Goal: Transaction & Acquisition: Purchase product/service

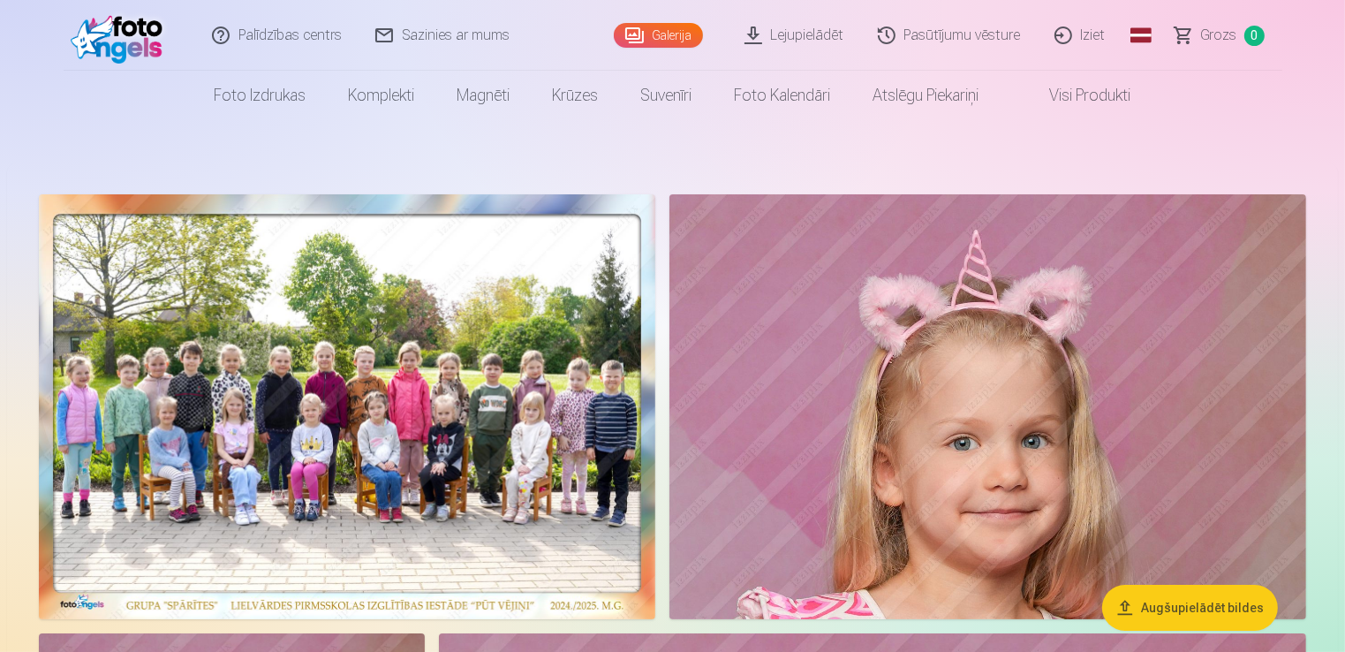
click at [1218, 37] on span "Grozs" at bounding box center [1219, 35] width 36 height 21
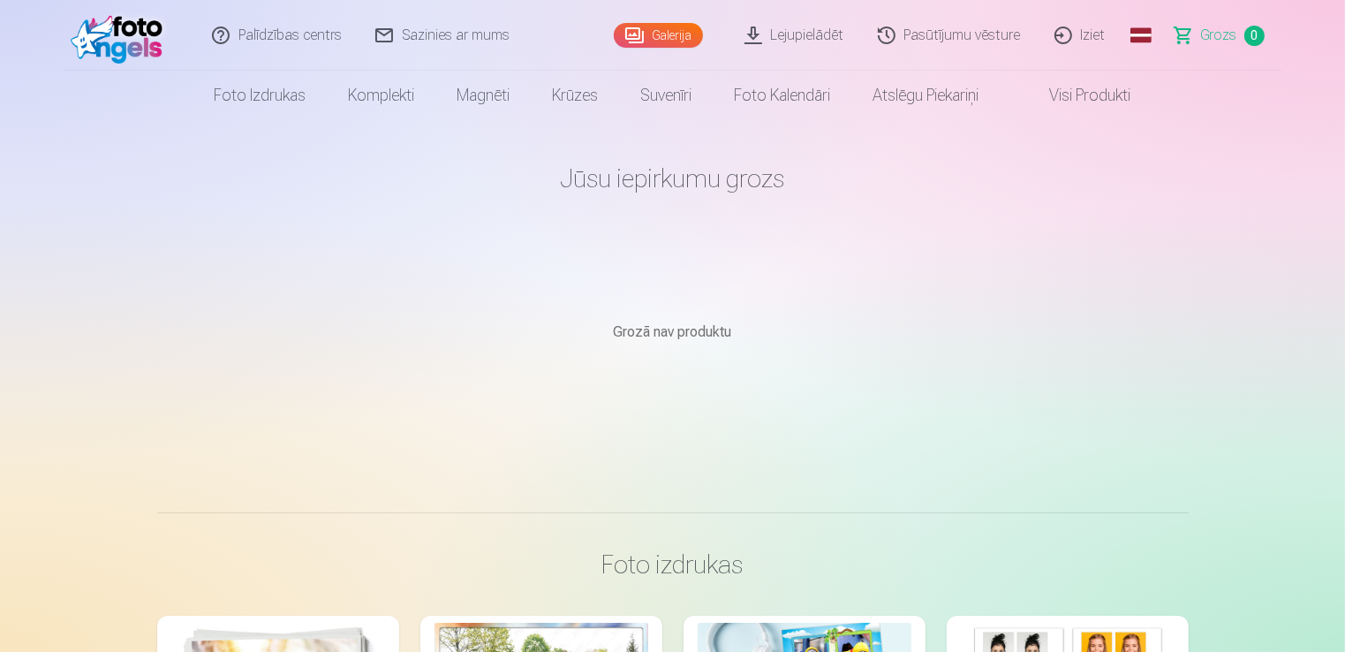
click at [104, 44] on img at bounding box center [122, 35] width 102 height 57
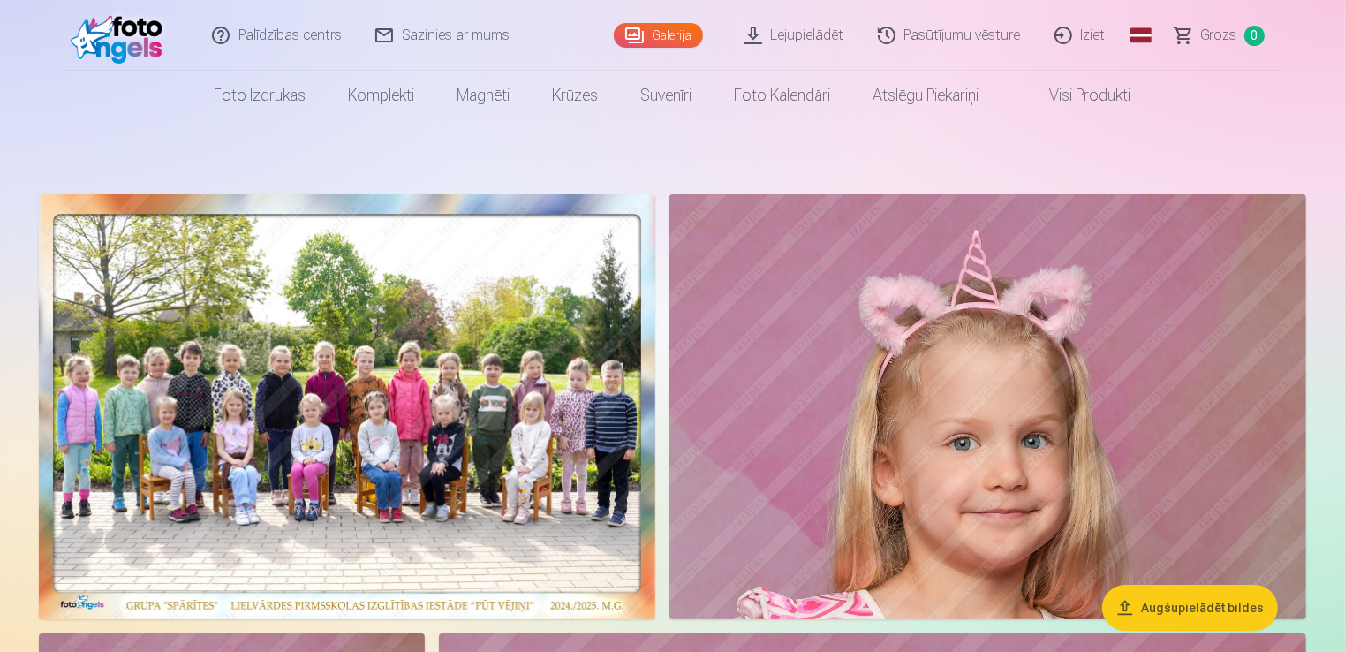
click at [256, 270] on img at bounding box center [347, 406] width 616 height 425
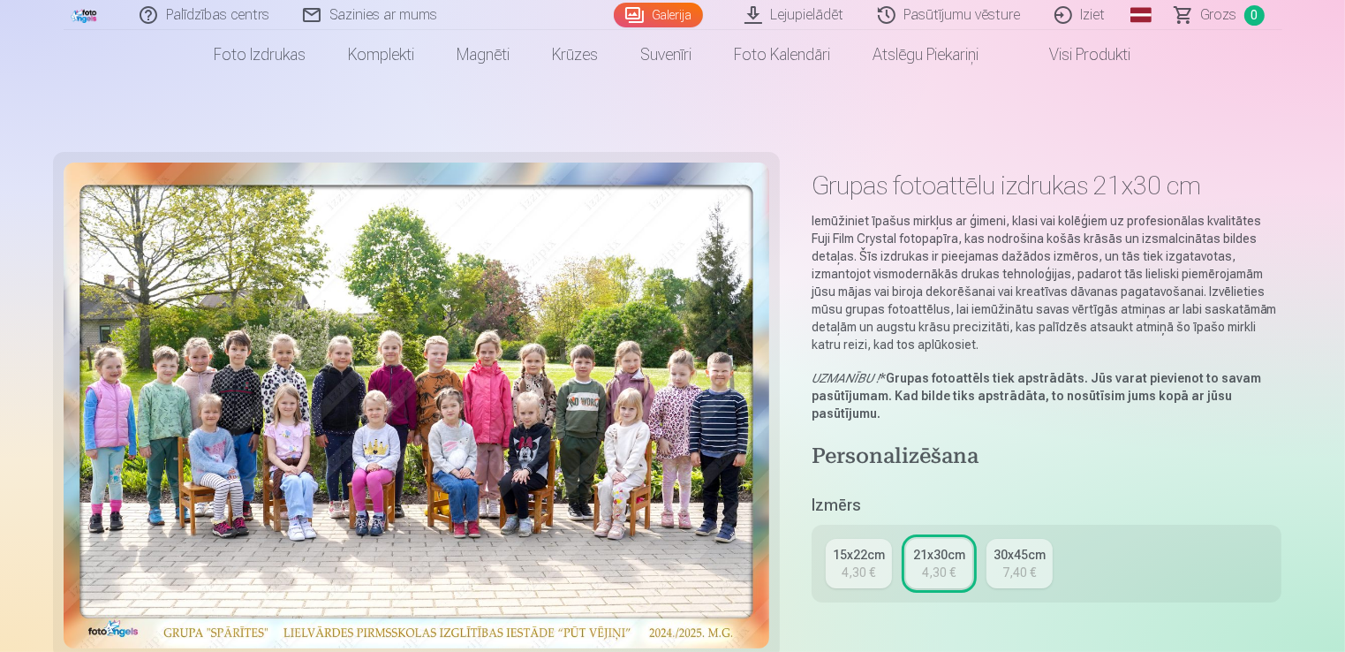
scroll to position [571, 0]
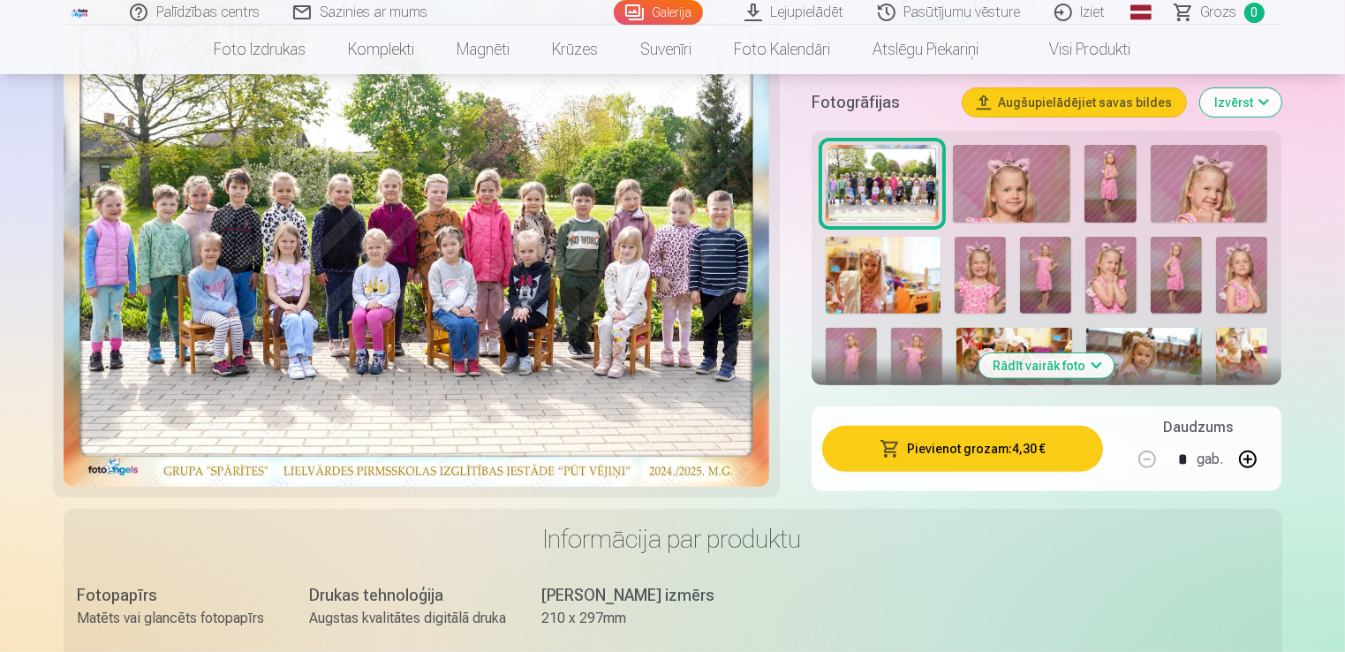
click at [974, 443] on button "Pievienot grozam : 4,30 €" at bounding box center [963, 449] width 282 height 46
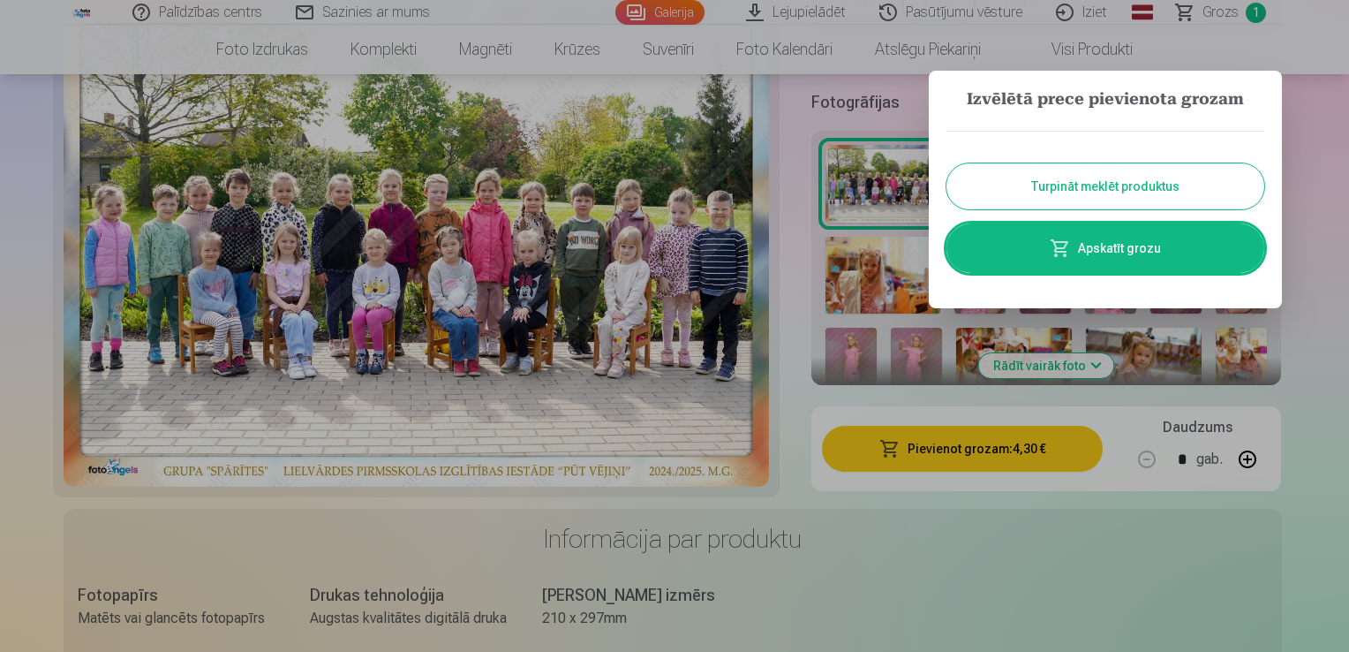
click at [1059, 185] on button "Turpināt meklēt produktus" at bounding box center [1106, 186] width 318 height 46
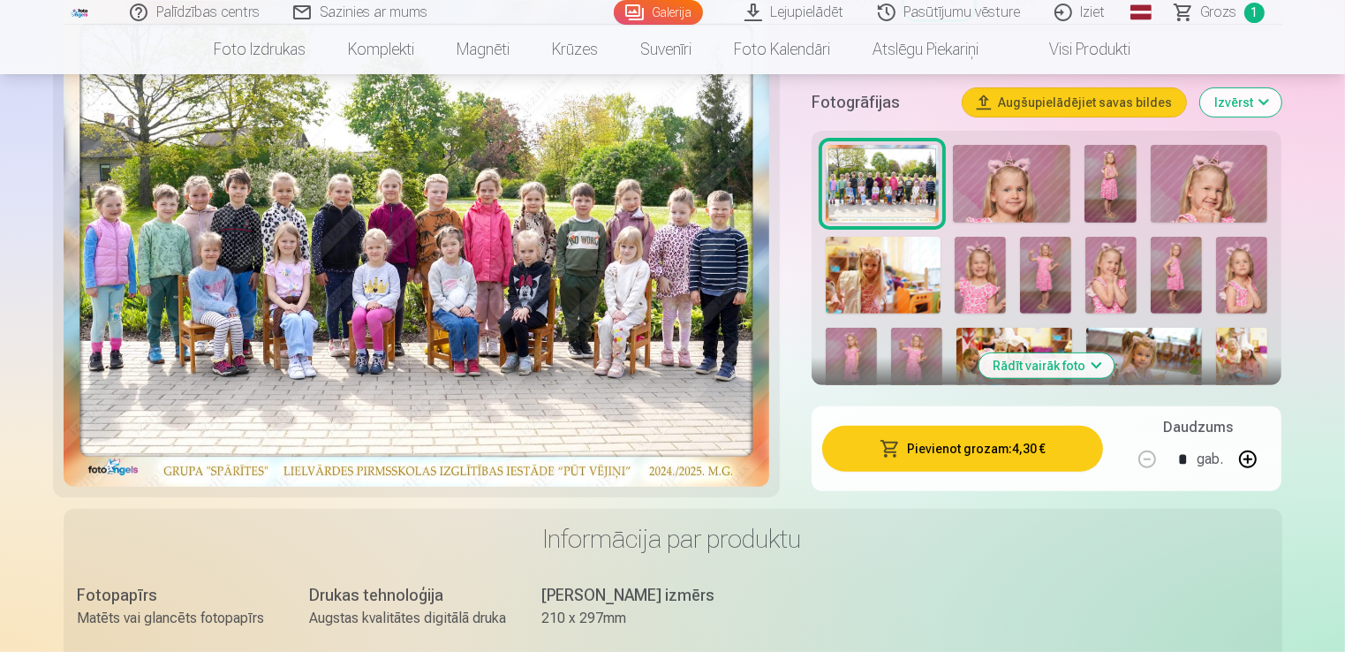
click at [1059, 185] on img at bounding box center [1011, 184] width 117 height 78
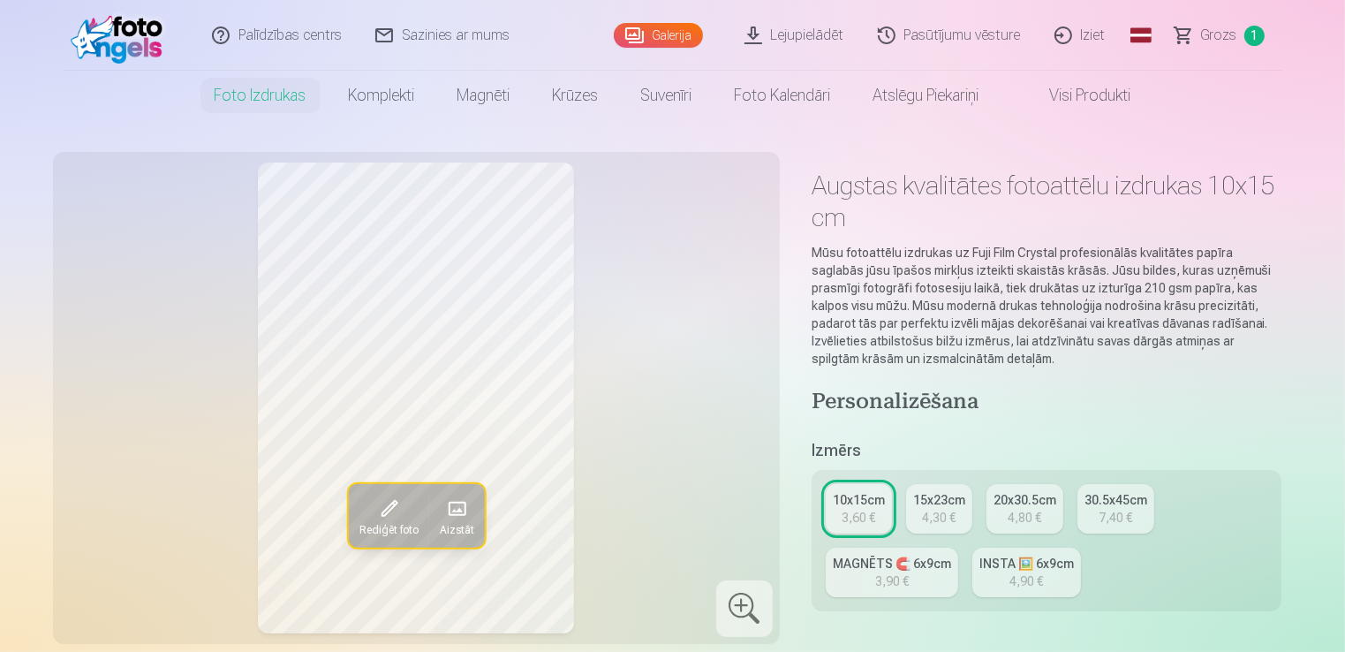
click at [1059, 185] on h1 "Augstas kvalitātes fotoattēlu izdrukas 10x15 cm" at bounding box center [1047, 202] width 471 height 64
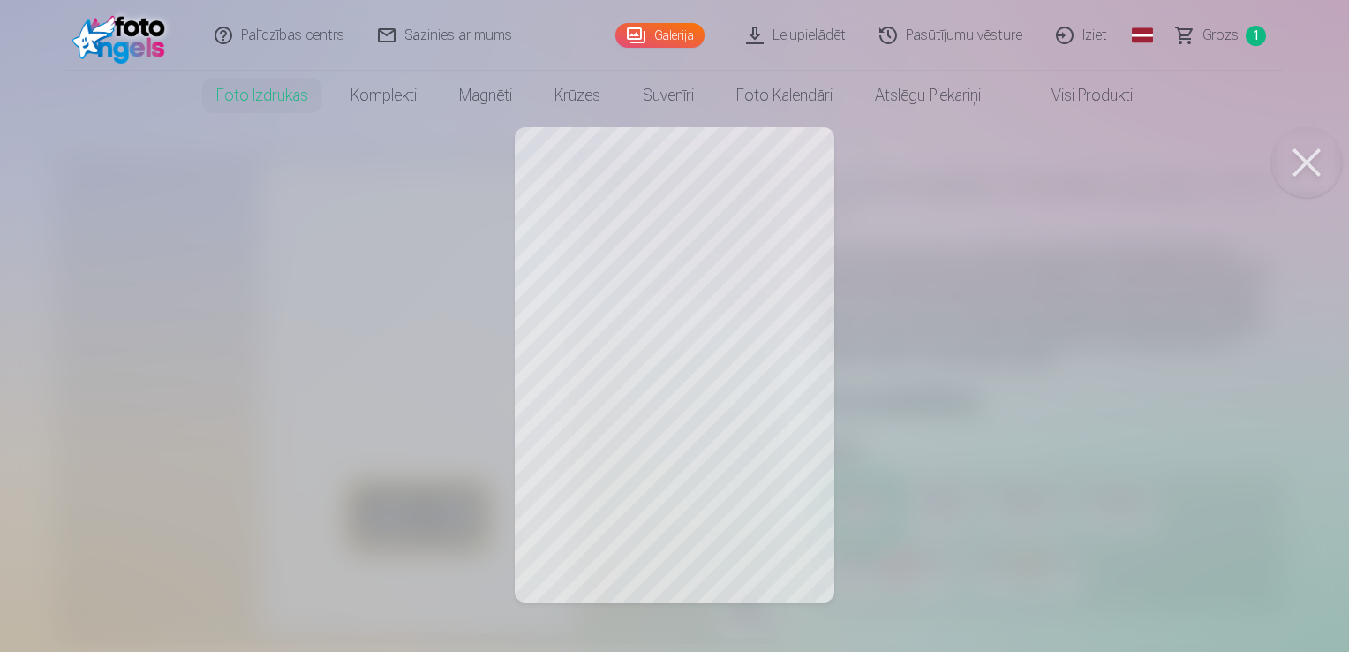
click at [1276, 344] on div at bounding box center [674, 326] width 1349 height 652
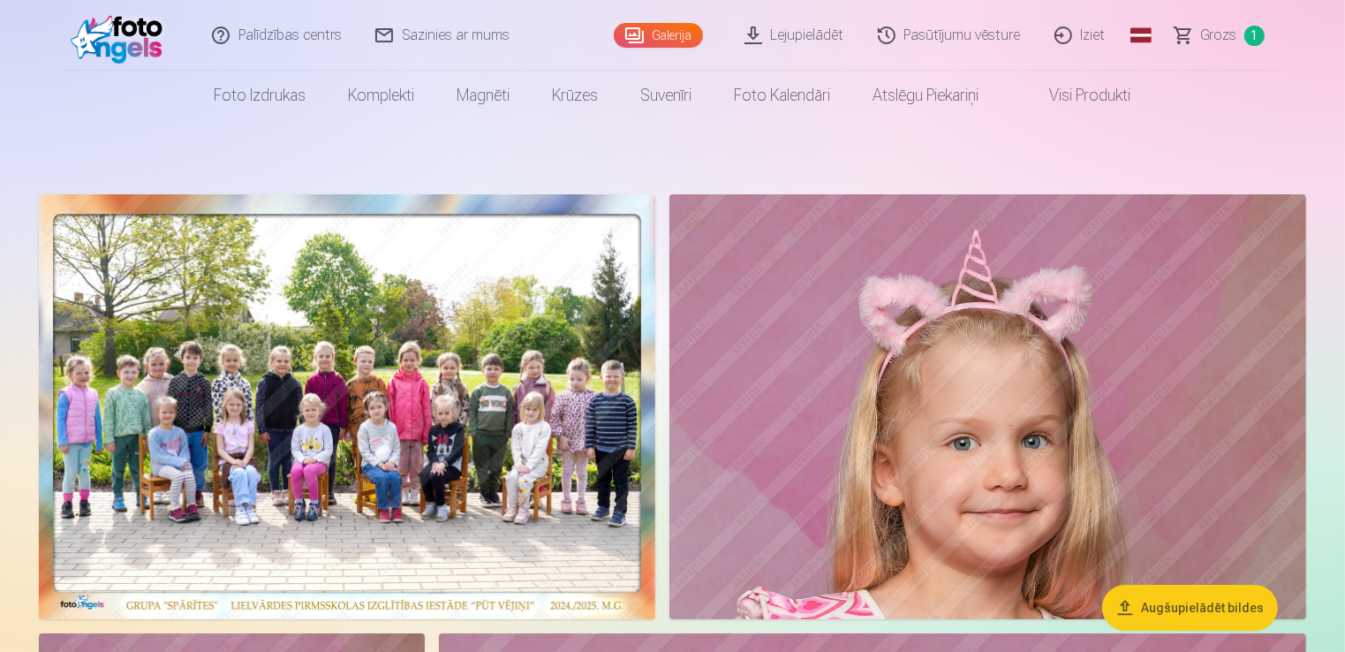
click at [989, 398] on img at bounding box center [987, 406] width 637 height 425
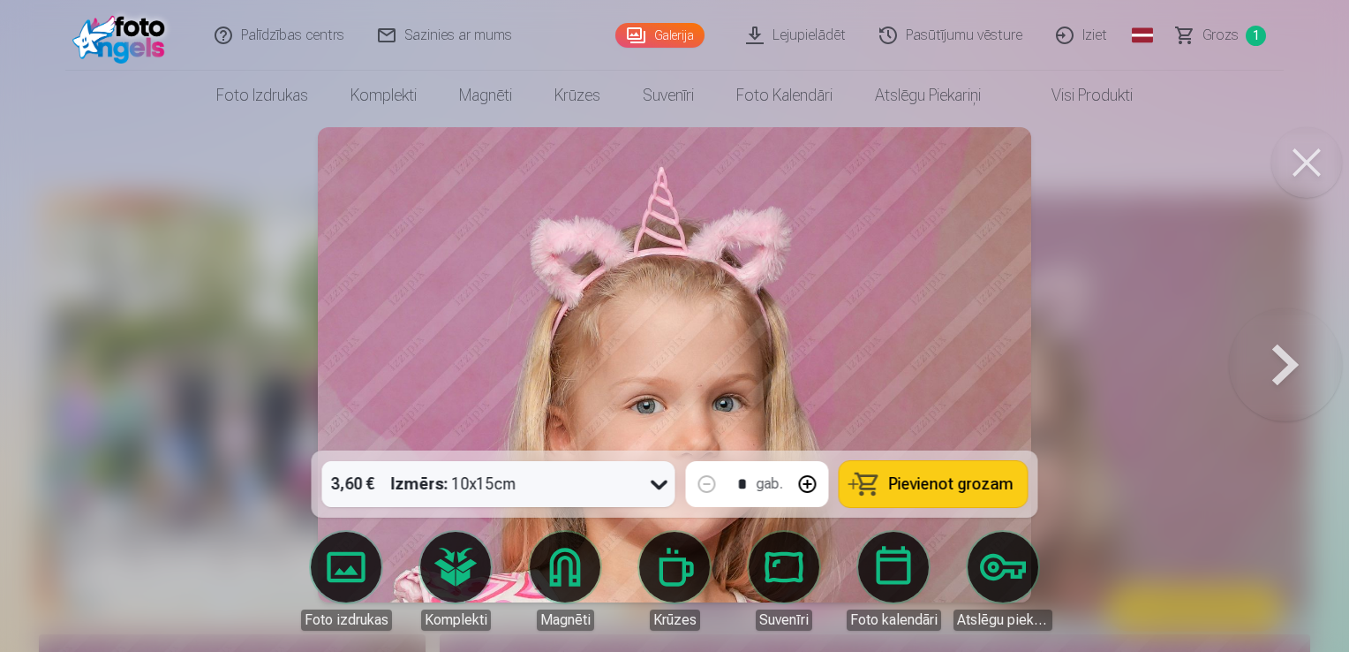
click at [1284, 359] on button at bounding box center [1285, 365] width 113 height 136
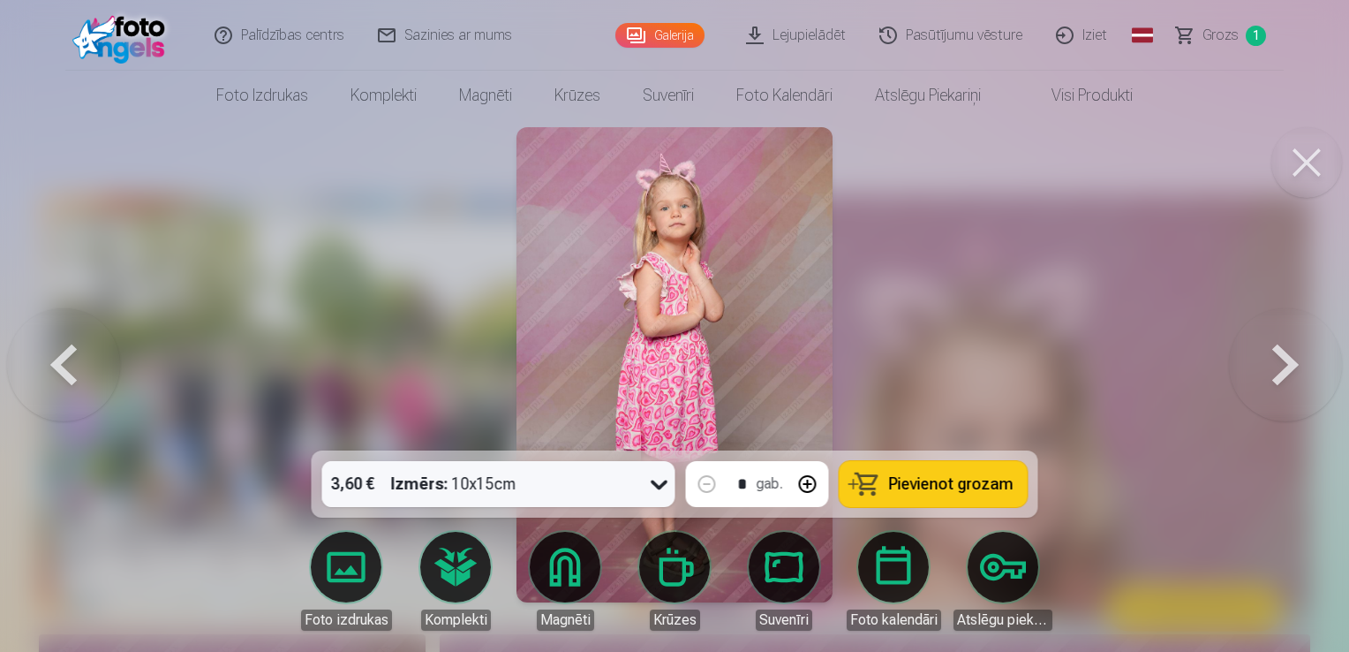
click at [933, 476] on span "Pievienot grozam" at bounding box center [951, 484] width 125 height 16
click at [1273, 373] on button at bounding box center [1285, 365] width 113 height 136
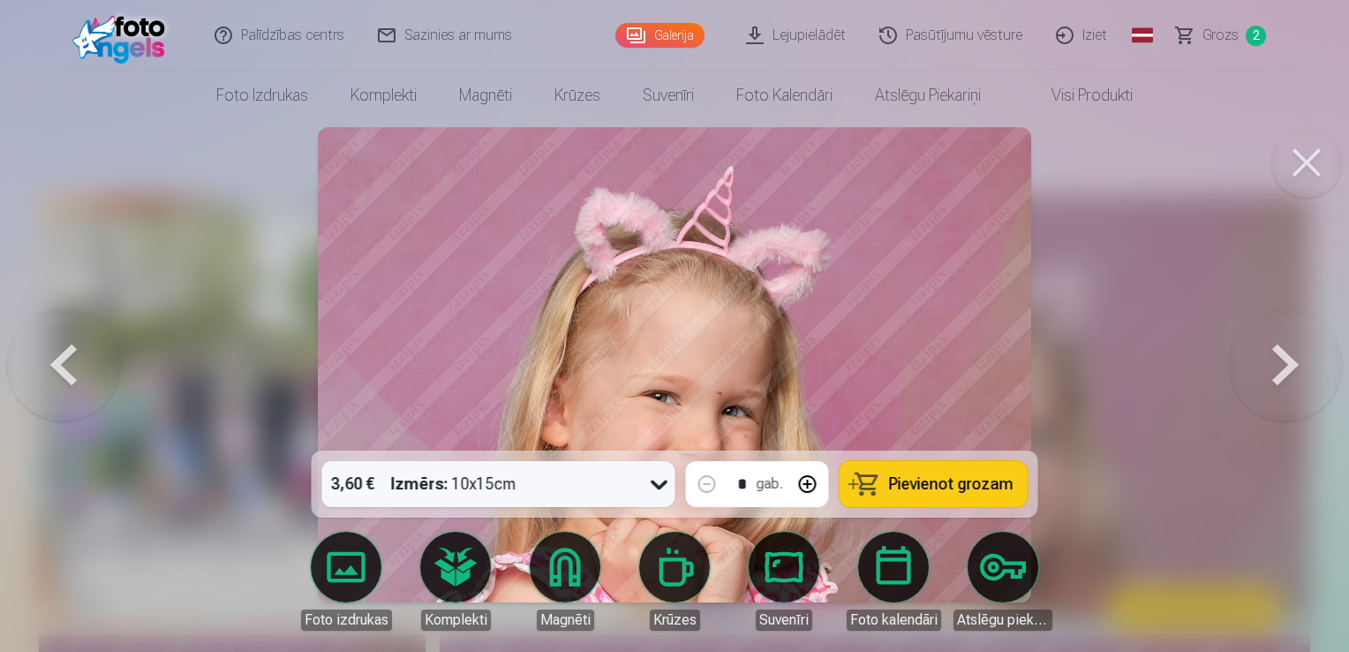
click at [1273, 373] on button at bounding box center [1285, 365] width 113 height 136
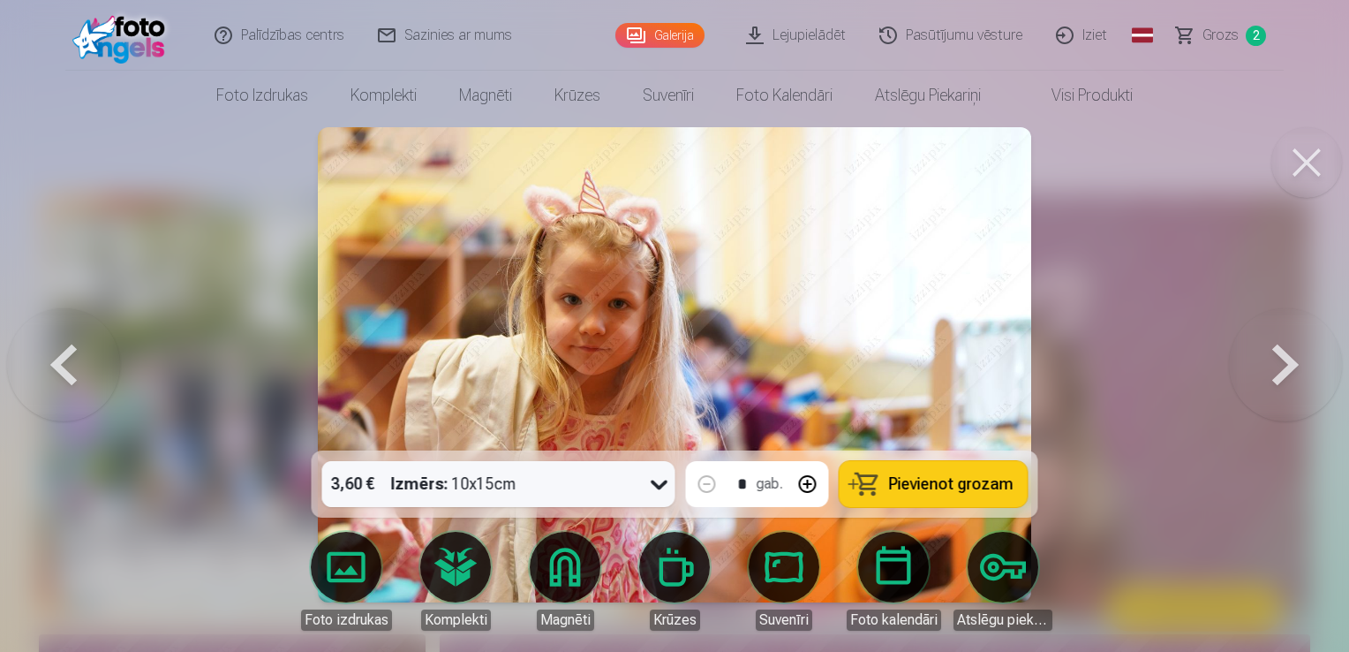
click at [1273, 373] on button at bounding box center [1285, 365] width 113 height 136
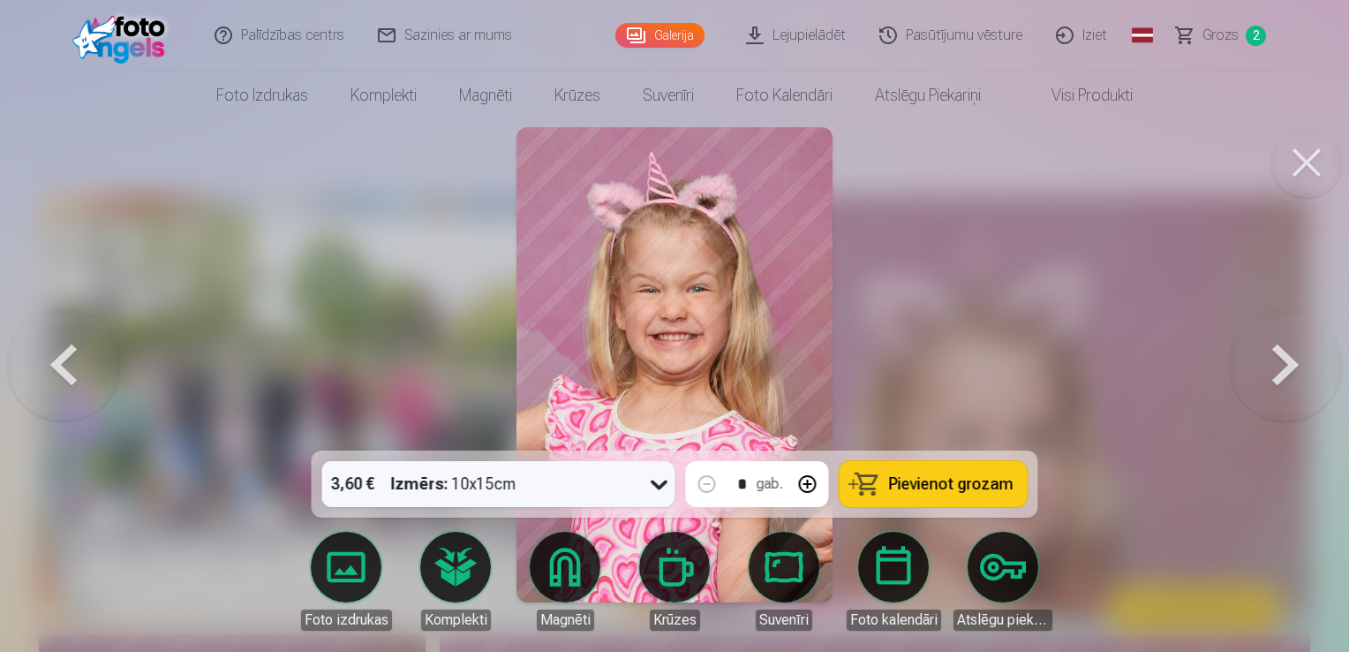
click at [1273, 373] on button at bounding box center [1285, 365] width 113 height 136
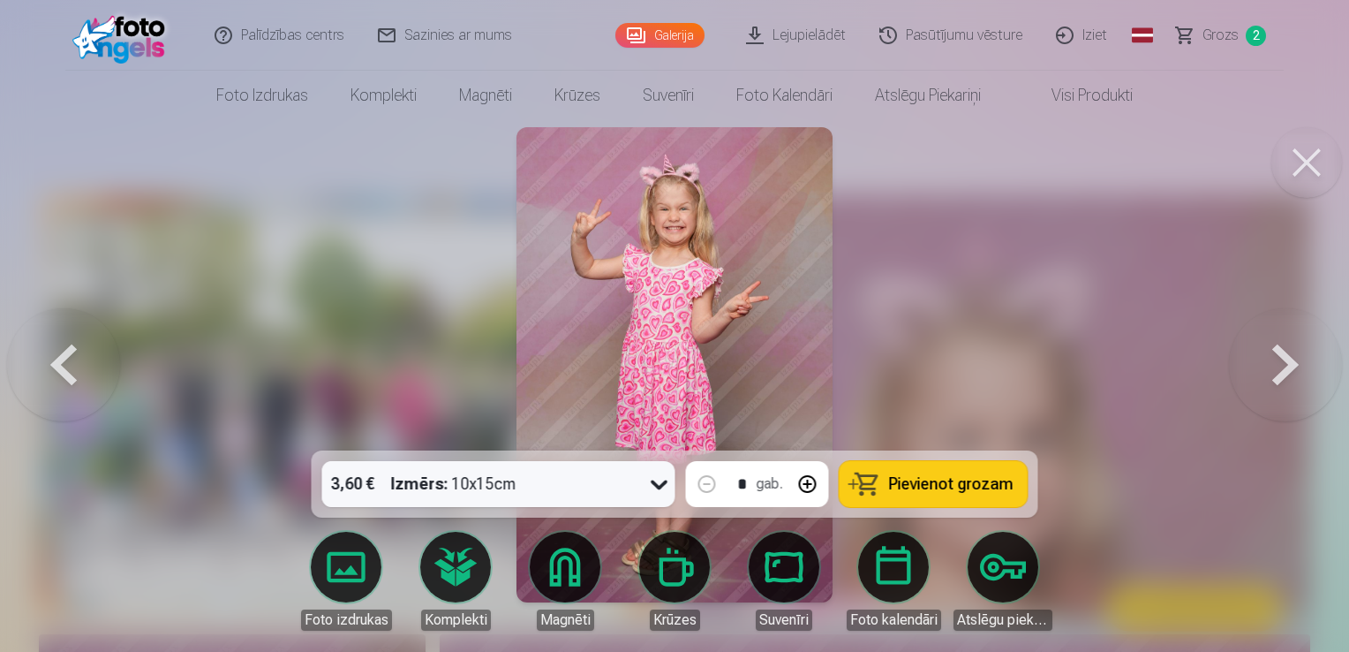
click at [1273, 373] on button at bounding box center [1285, 365] width 113 height 136
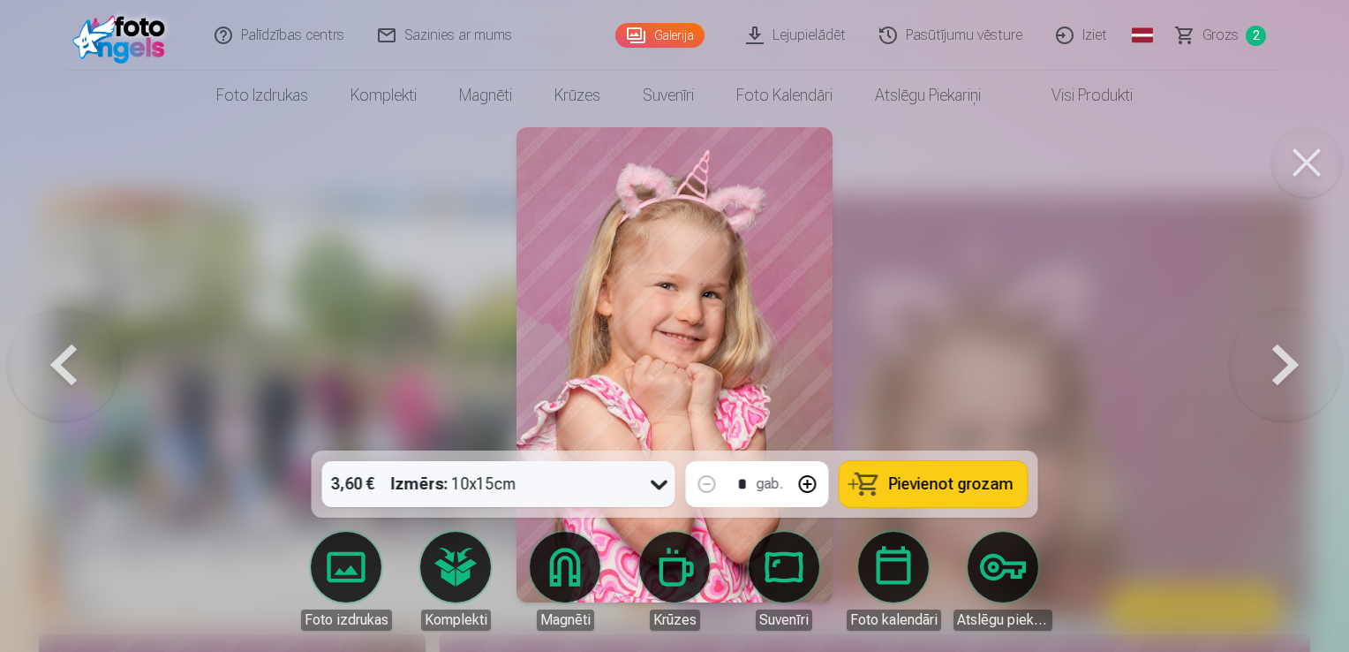
click at [1273, 373] on button at bounding box center [1285, 365] width 113 height 136
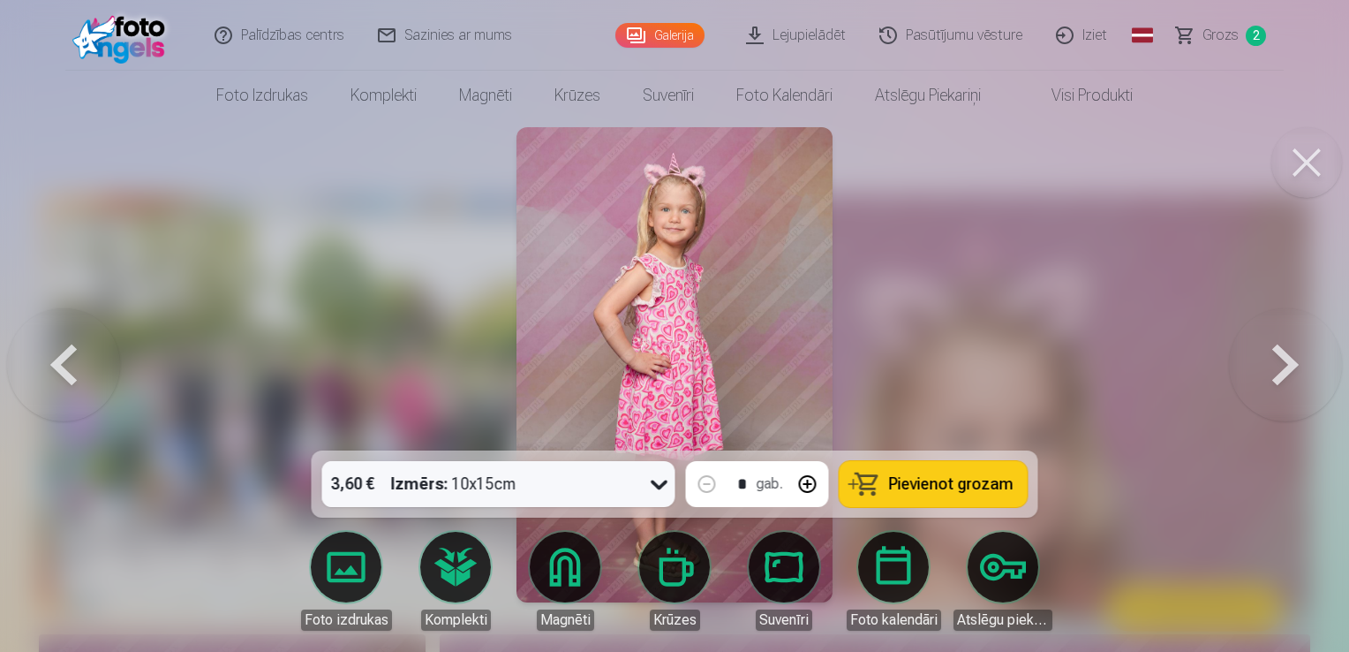
click at [931, 492] on span "Pievienot grozam" at bounding box center [951, 484] width 125 height 16
click at [1271, 378] on button at bounding box center [1285, 365] width 113 height 136
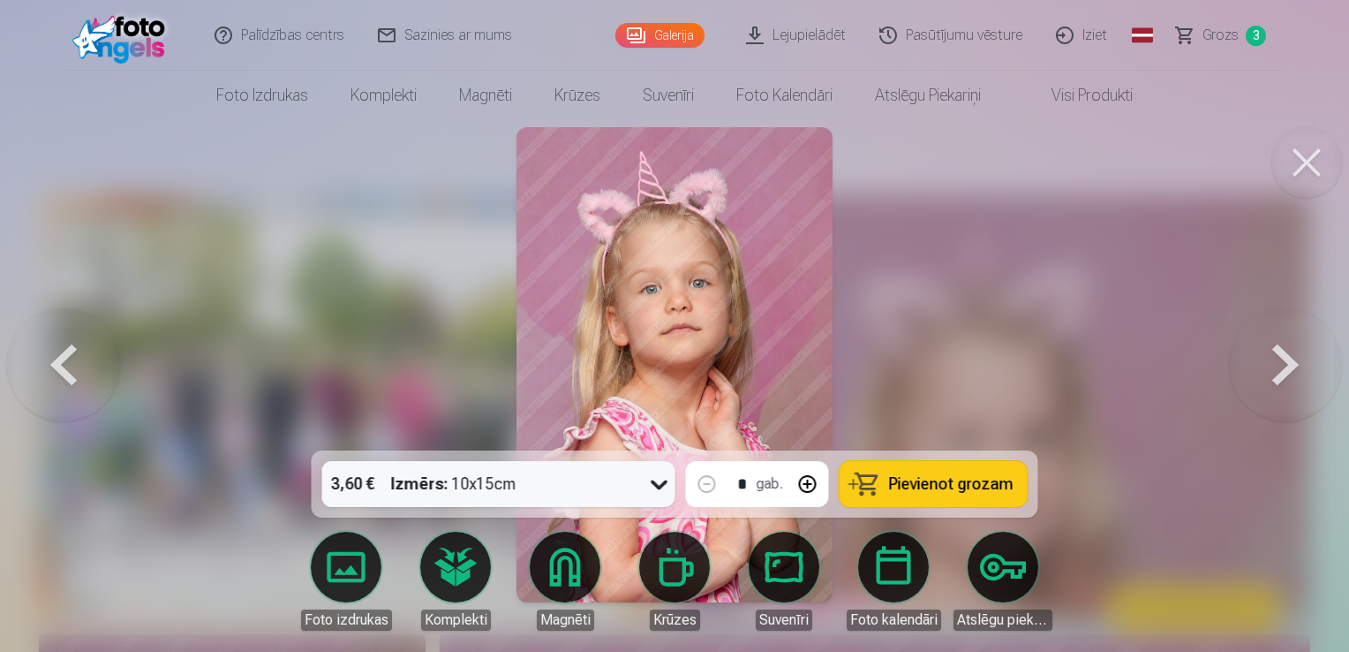
click at [1008, 499] on button "Pievienot grozam" at bounding box center [934, 484] width 188 height 46
click at [1299, 367] on button at bounding box center [1285, 365] width 113 height 136
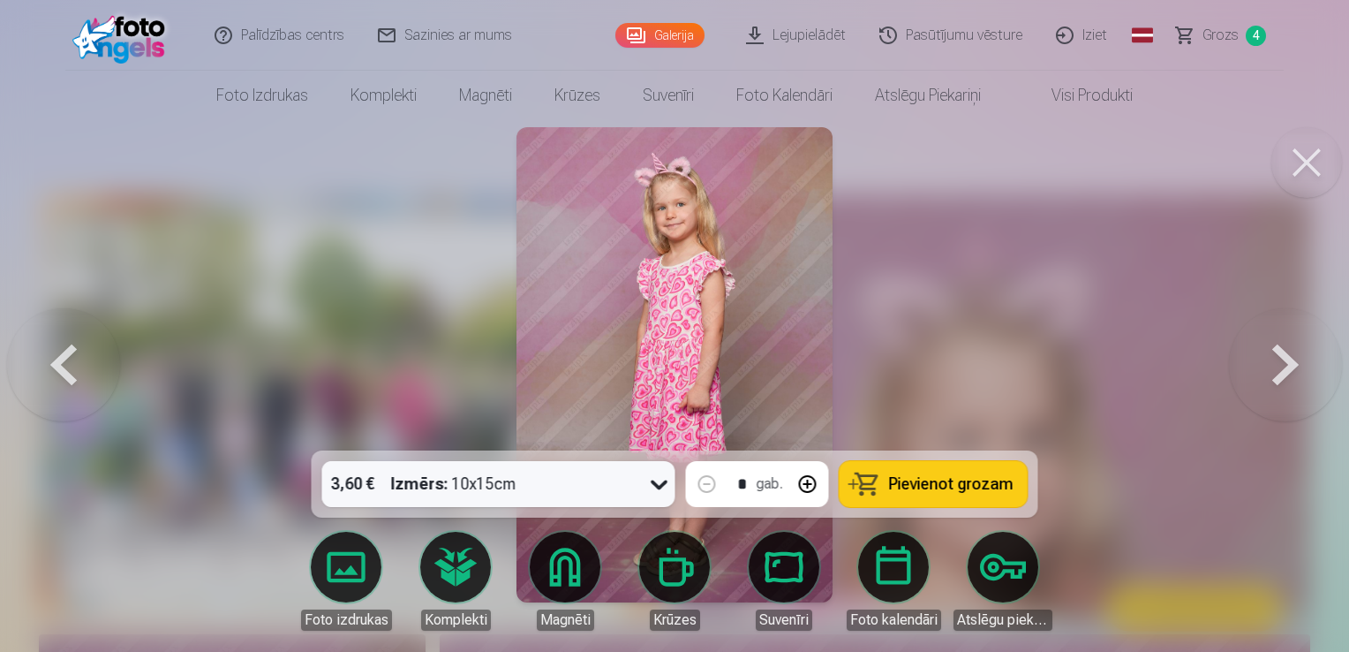
click at [1299, 367] on button at bounding box center [1285, 365] width 113 height 136
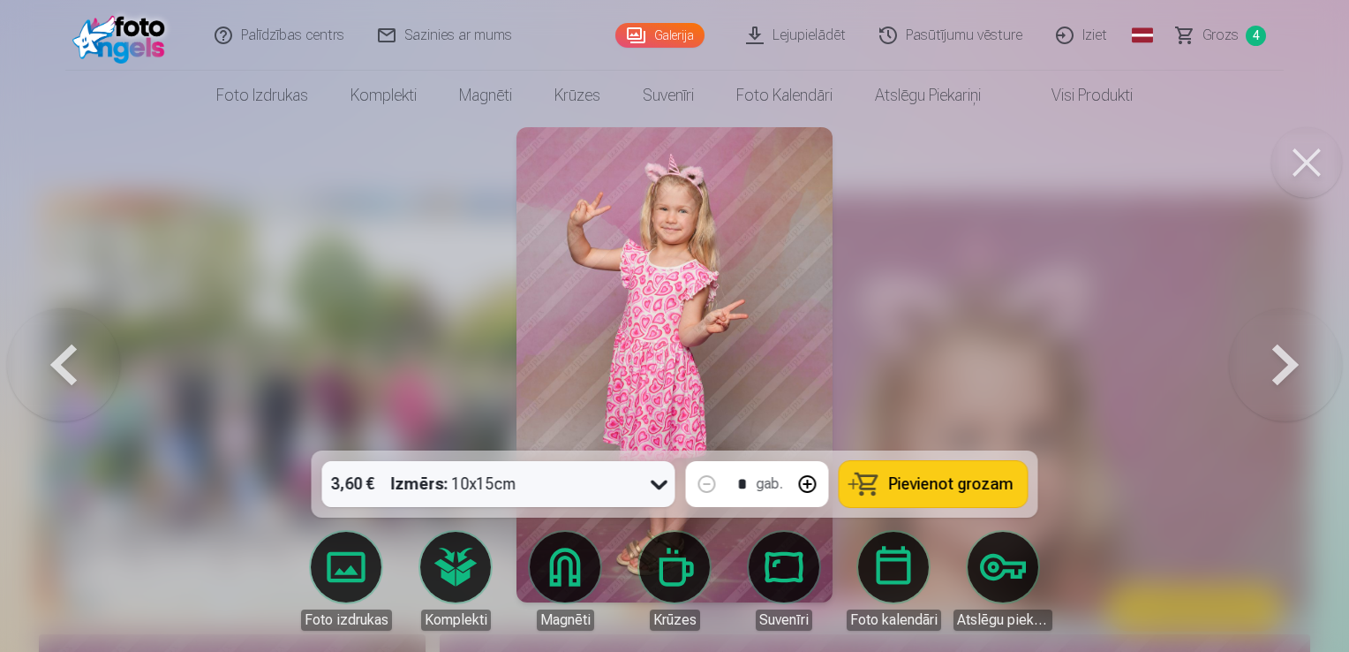
click at [1299, 367] on button at bounding box center [1285, 365] width 113 height 136
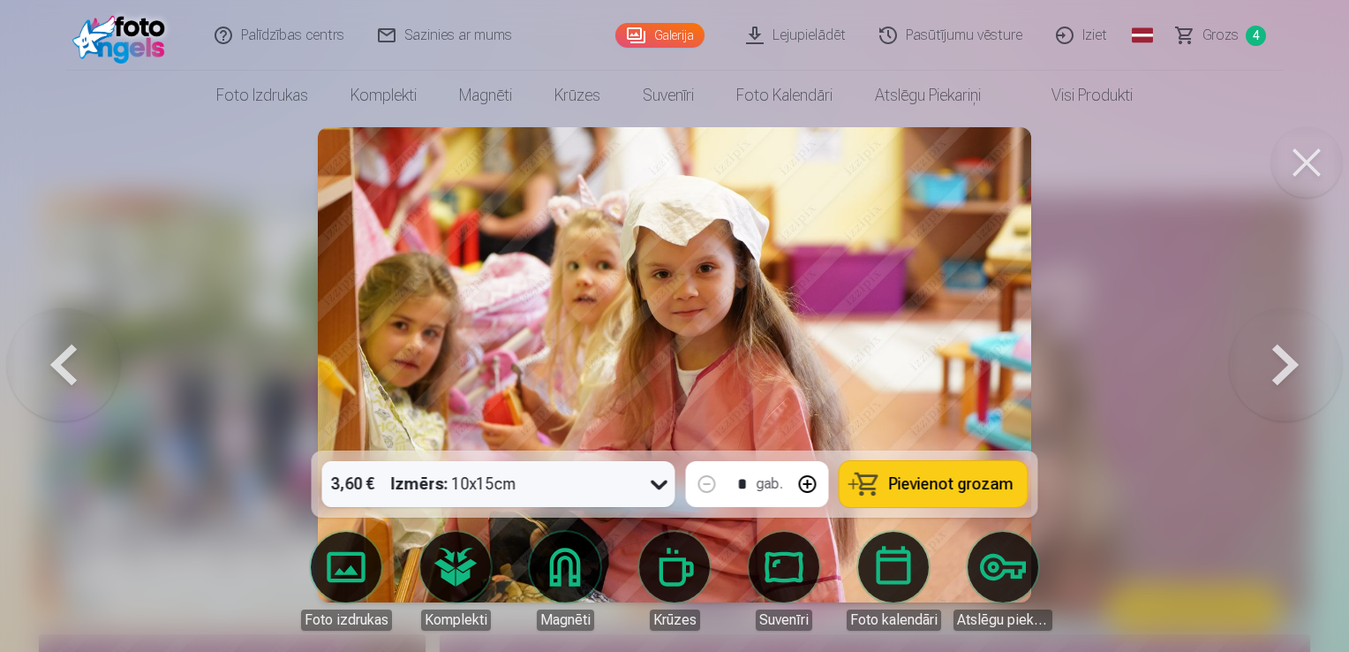
click at [1299, 367] on button at bounding box center [1285, 365] width 113 height 136
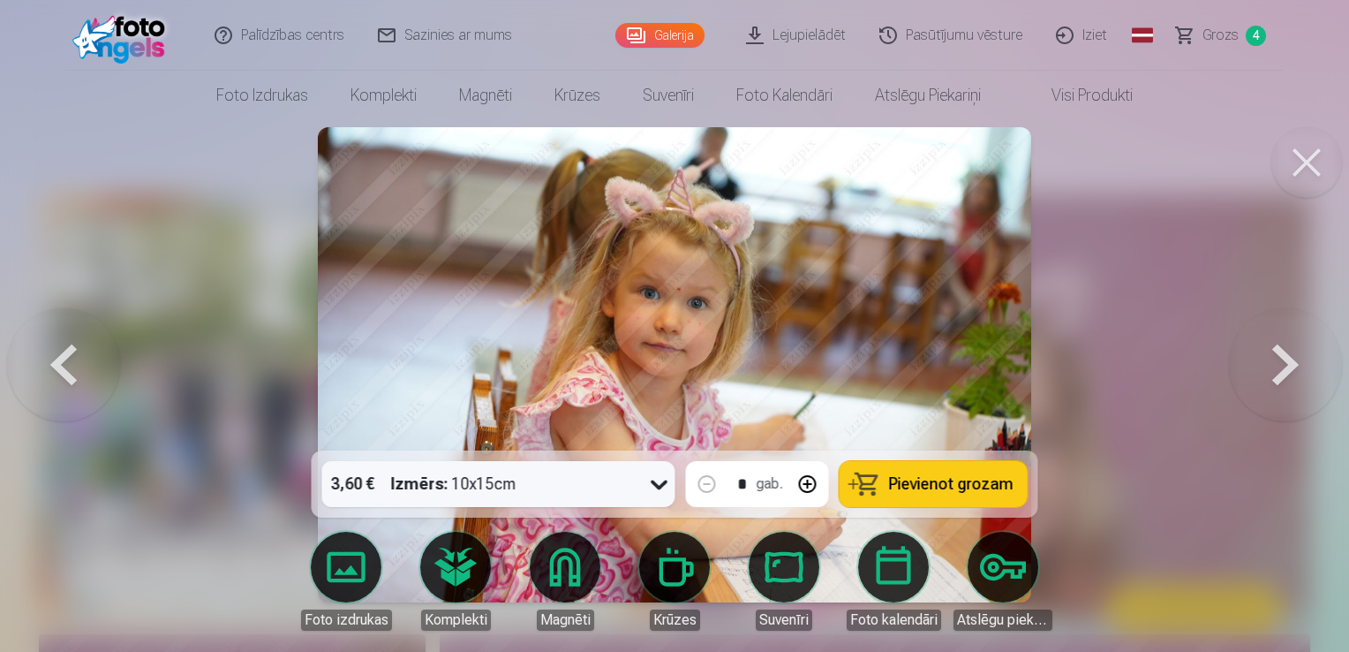
click at [1299, 367] on button at bounding box center [1285, 365] width 113 height 136
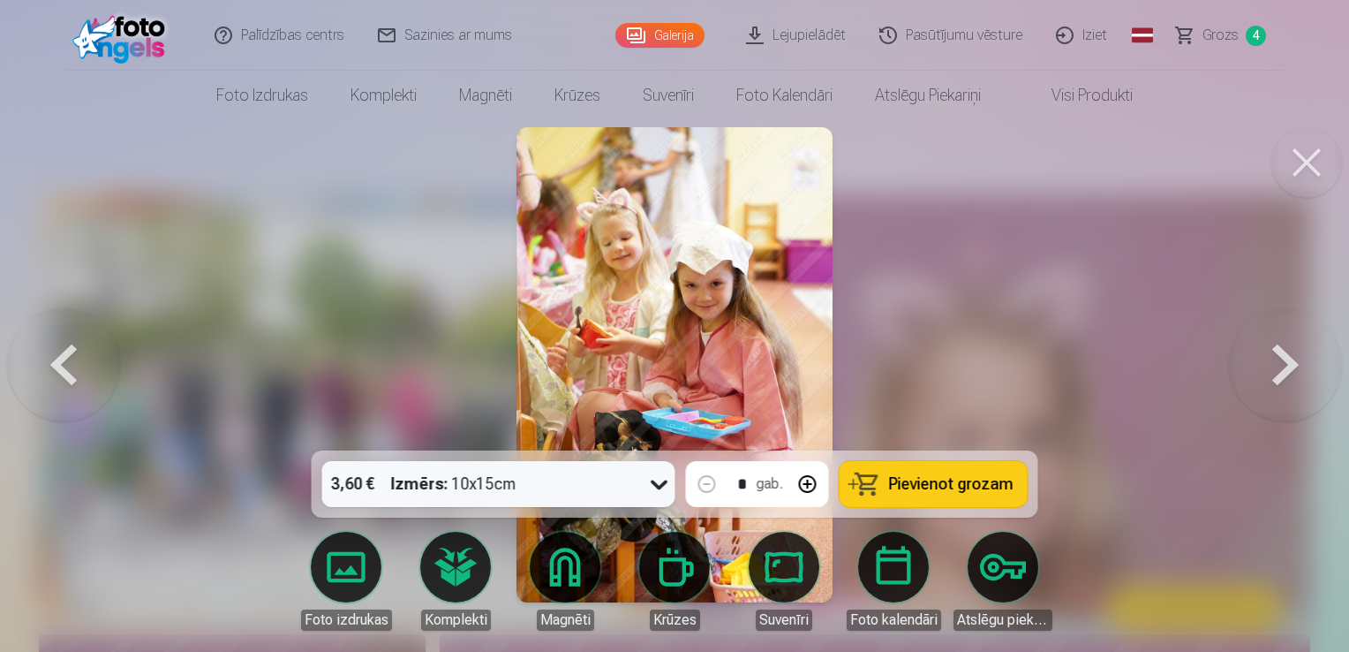
click at [76, 399] on button at bounding box center [63, 365] width 113 height 136
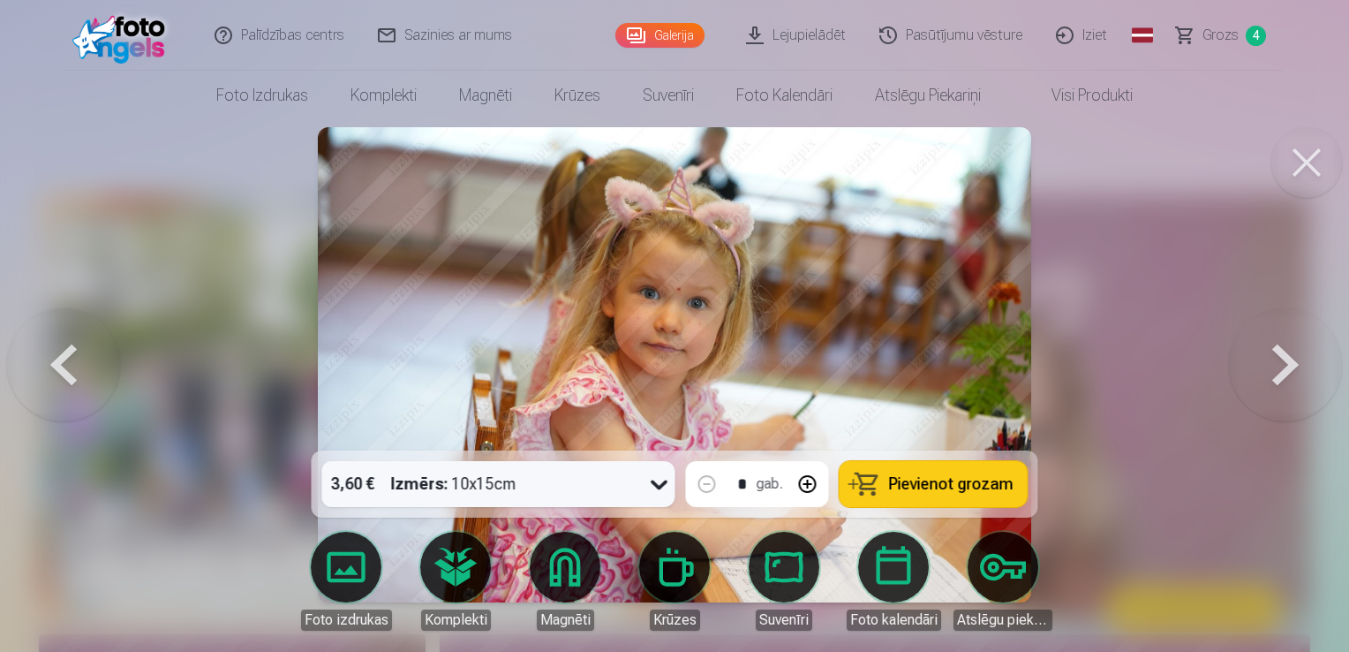
click at [978, 483] on span "Pievienot grozam" at bounding box center [951, 484] width 125 height 16
click at [1283, 367] on button at bounding box center [1285, 365] width 113 height 136
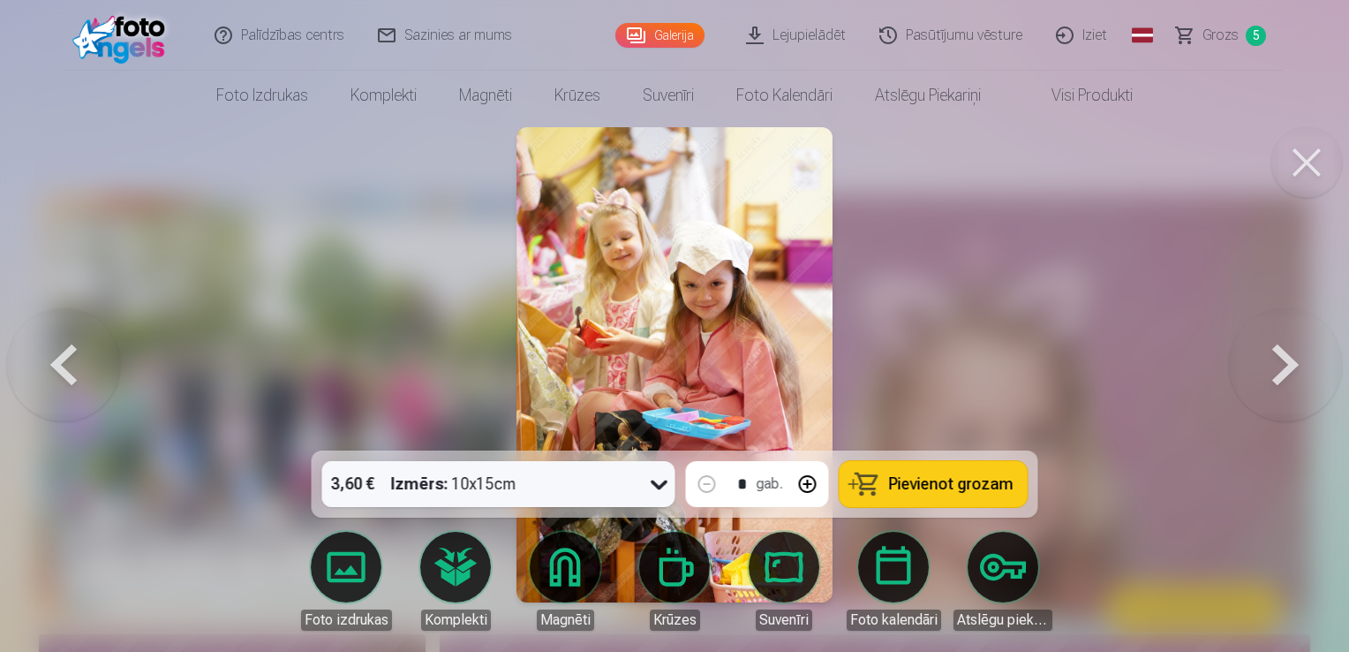
click at [1283, 367] on button at bounding box center [1285, 365] width 113 height 136
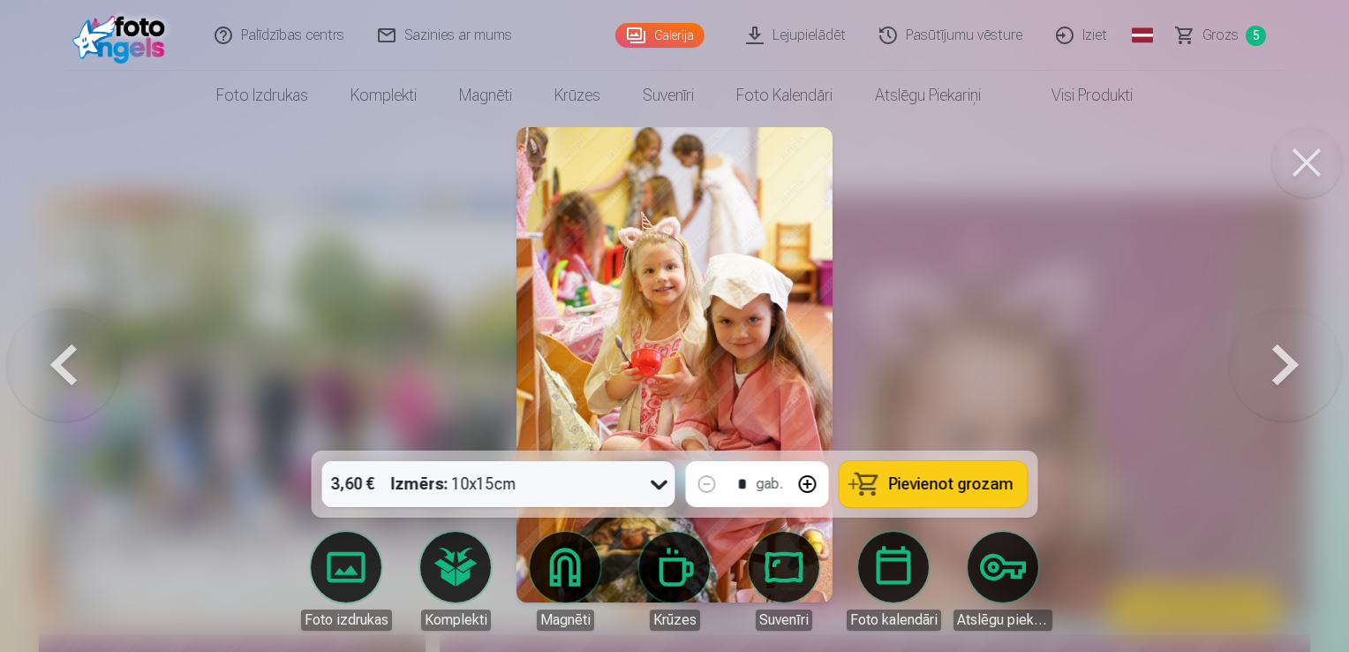
click at [1283, 367] on button at bounding box center [1285, 365] width 113 height 136
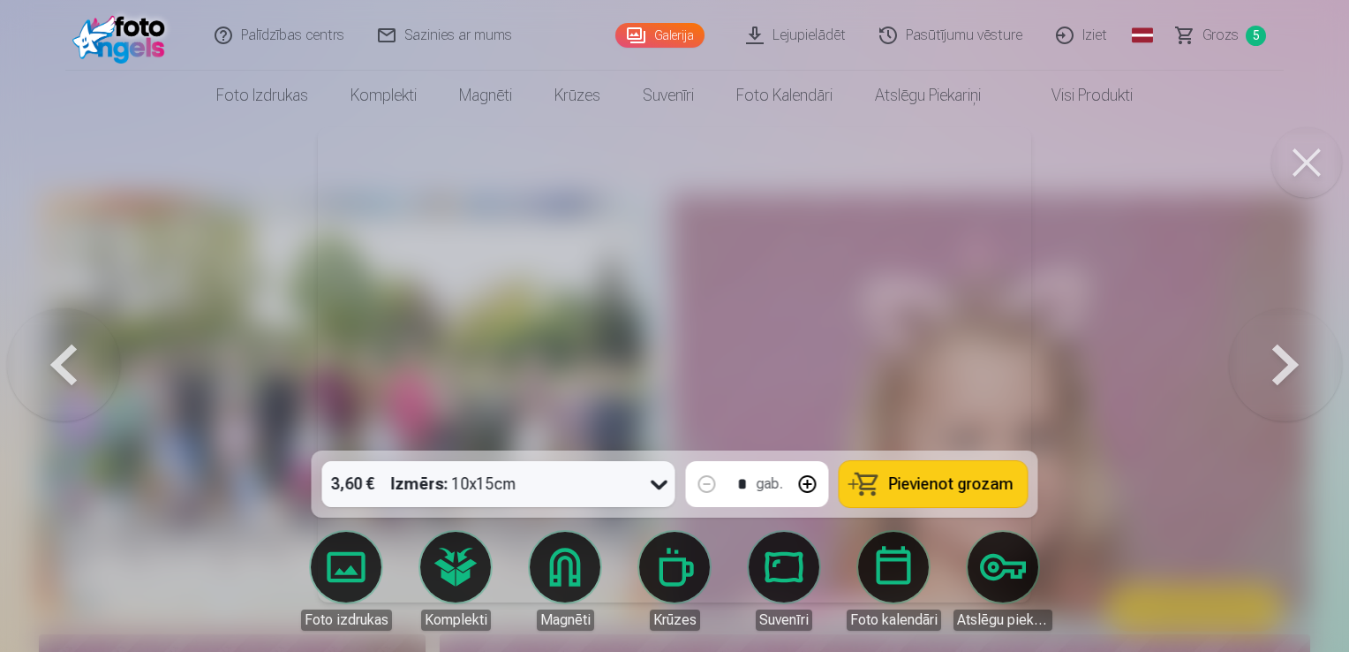
click at [1283, 367] on button at bounding box center [1285, 365] width 113 height 136
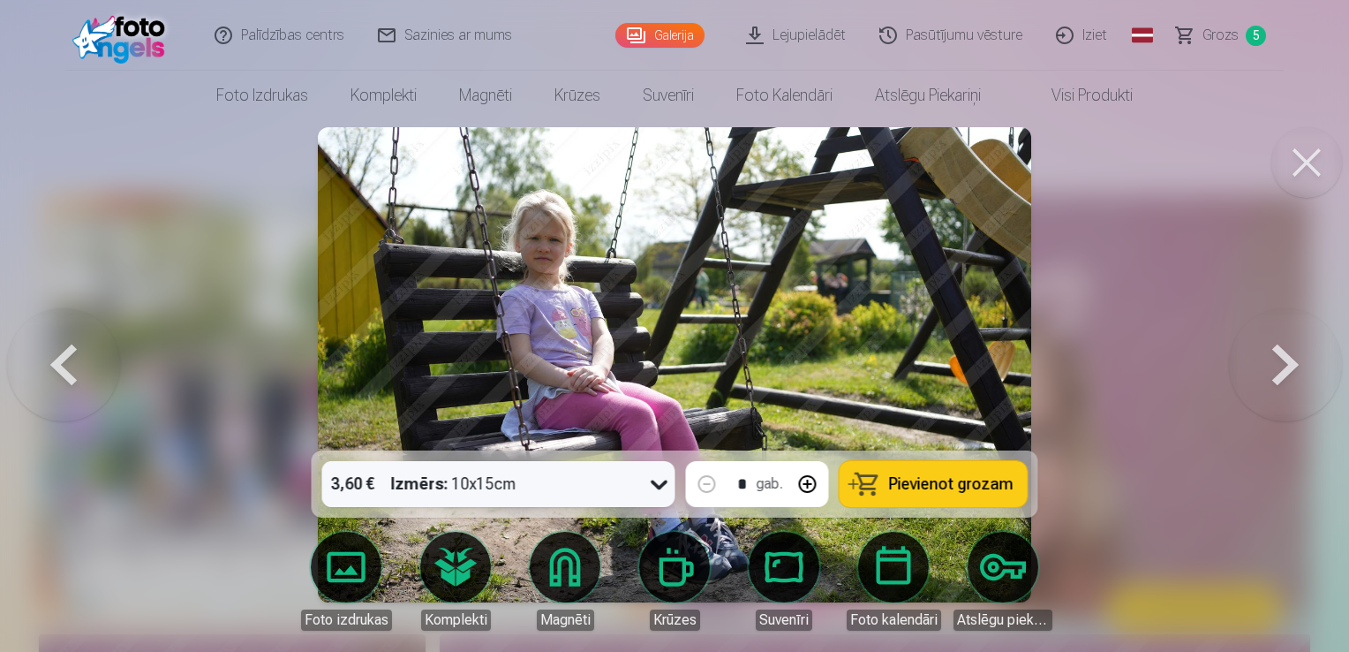
click at [1283, 367] on button at bounding box center [1285, 365] width 113 height 136
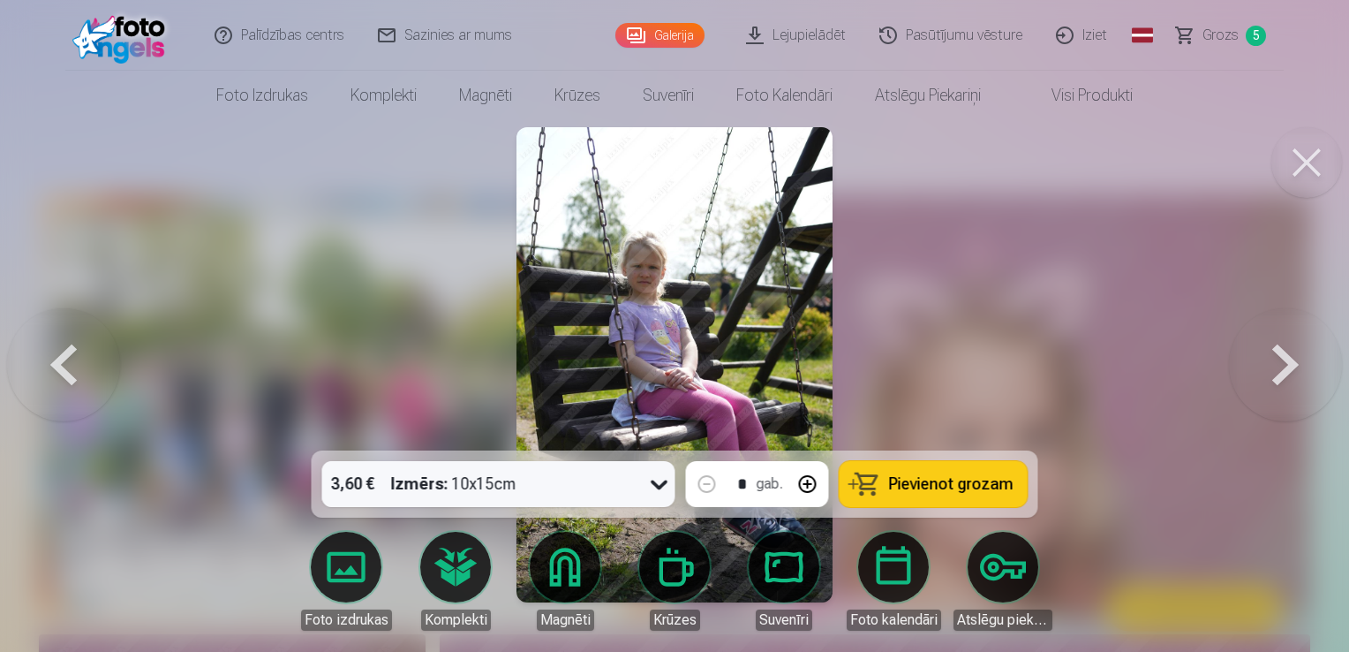
click at [1283, 367] on button at bounding box center [1285, 365] width 113 height 136
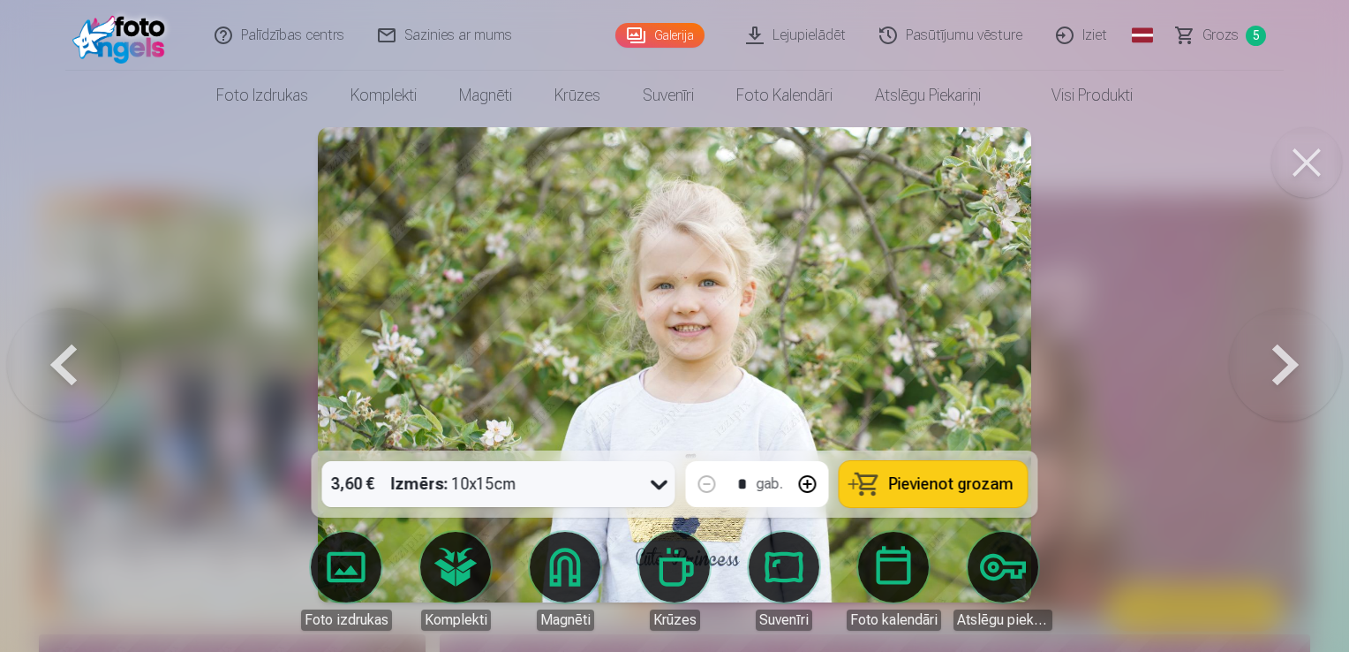
click at [982, 489] on span "Pievienot grozam" at bounding box center [951, 484] width 125 height 16
click at [1266, 380] on button at bounding box center [1285, 365] width 113 height 136
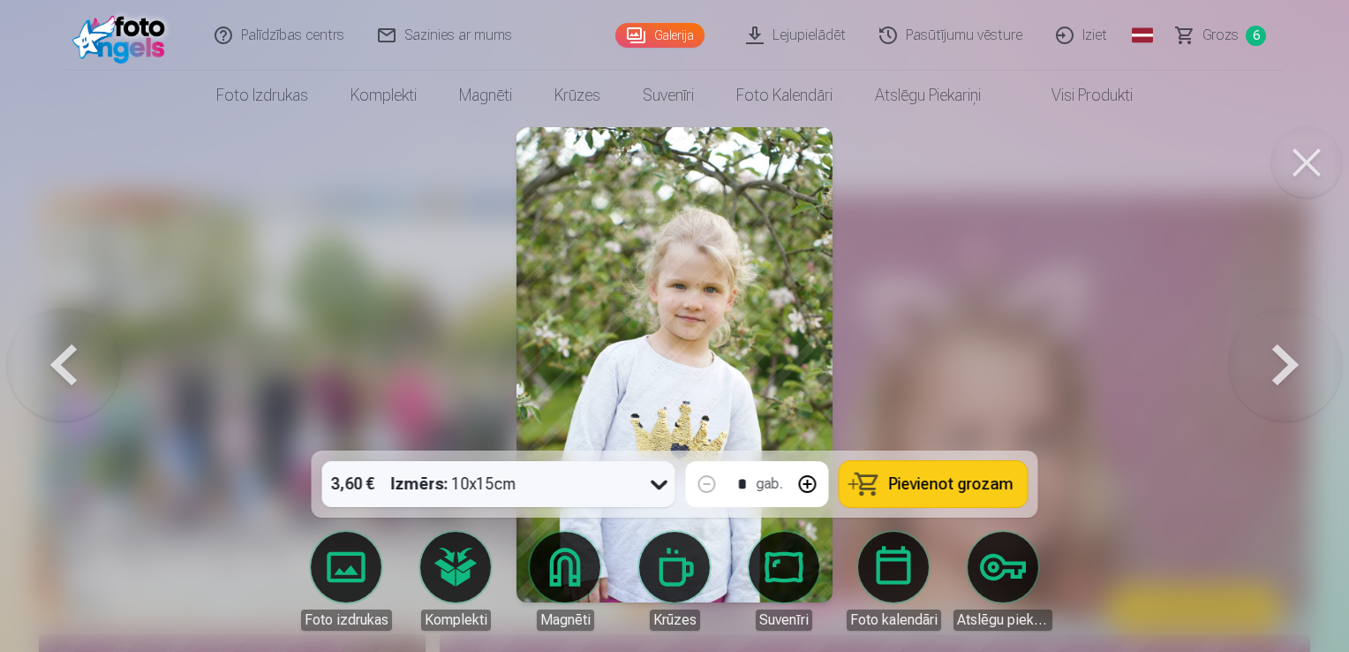
click at [1266, 380] on button at bounding box center [1285, 365] width 113 height 136
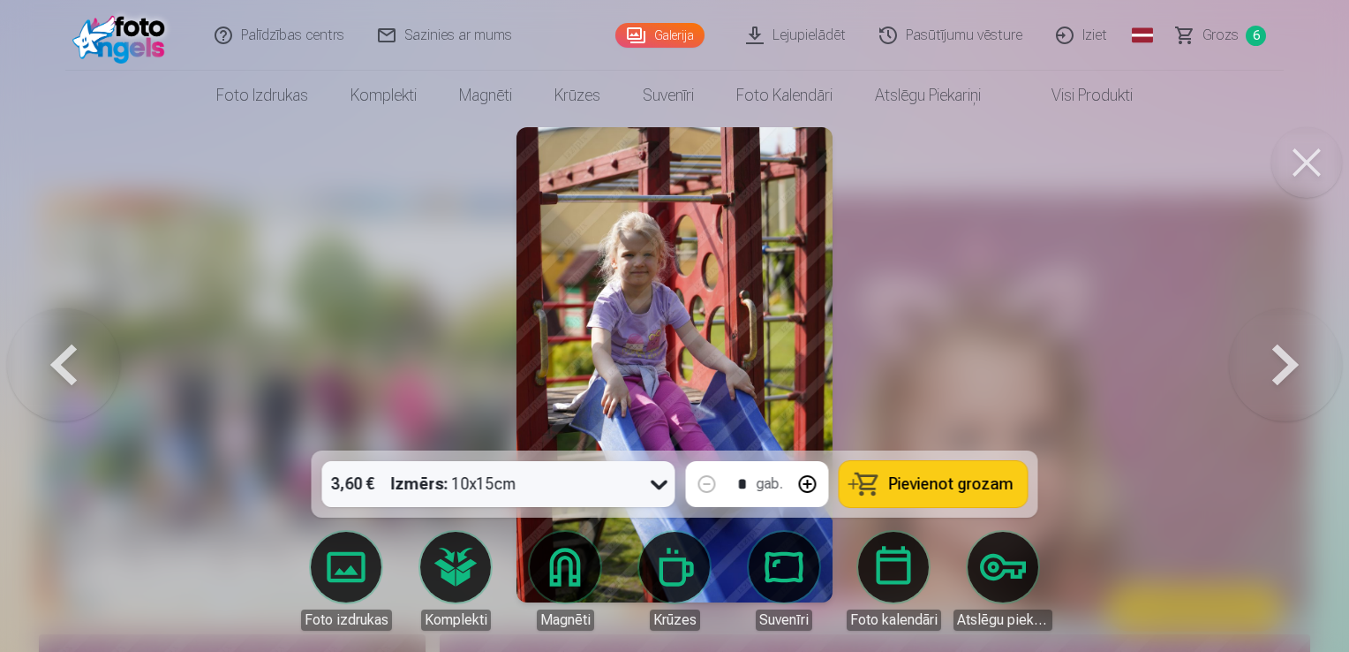
click at [1266, 380] on button at bounding box center [1285, 365] width 113 height 136
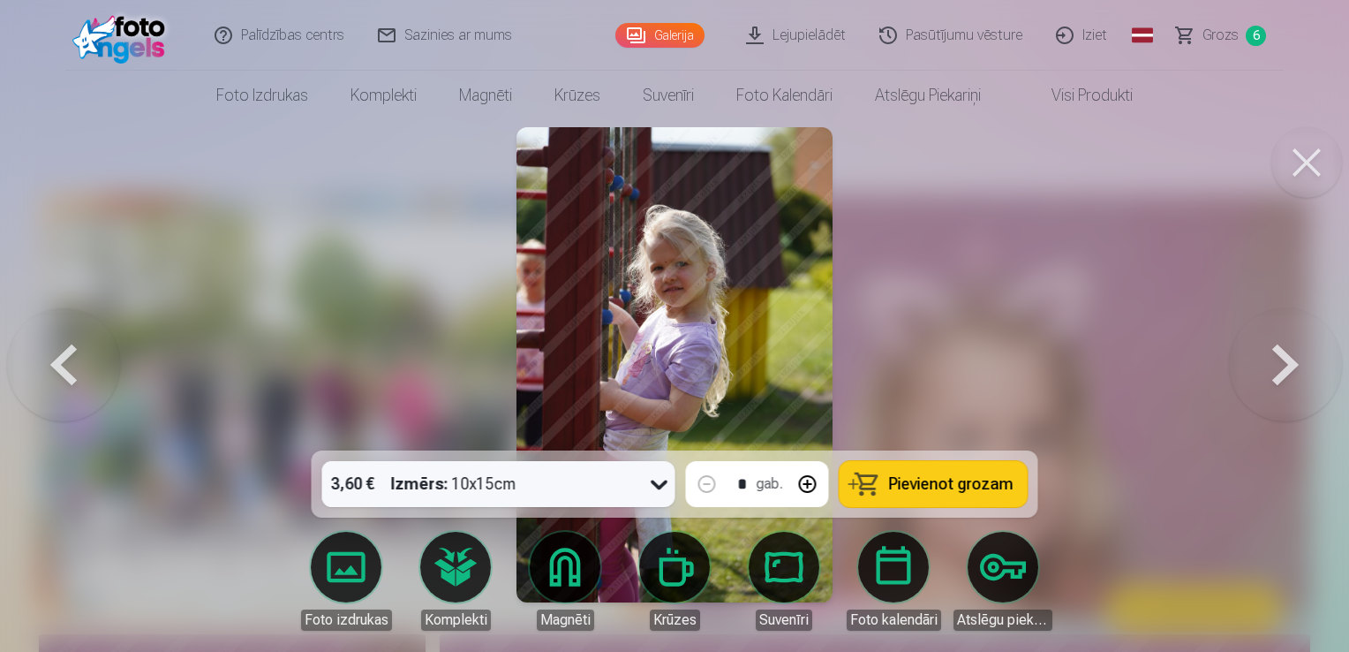
click at [1266, 380] on button at bounding box center [1285, 365] width 113 height 136
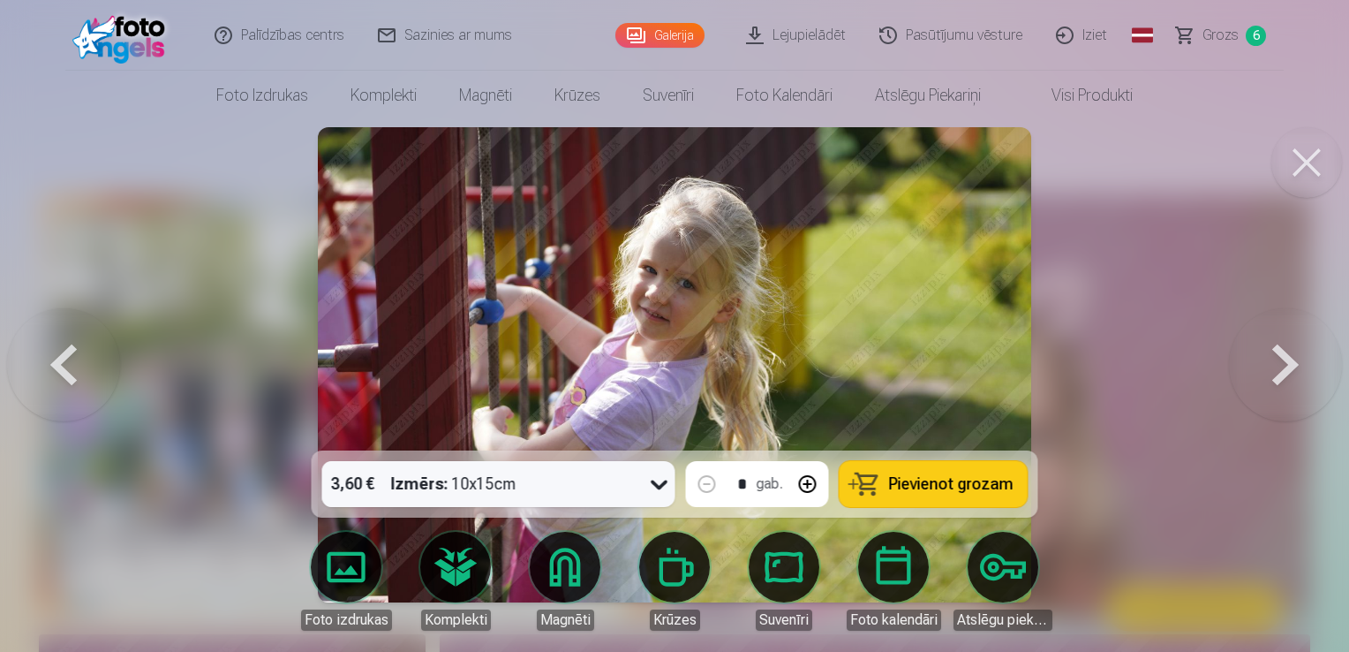
click at [1011, 475] on button "Pievienot grozam" at bounding box center [934, 484] width 188 height 46
click at [1258, 373] on button at bounding box center [1285, 365] width 113 height 136
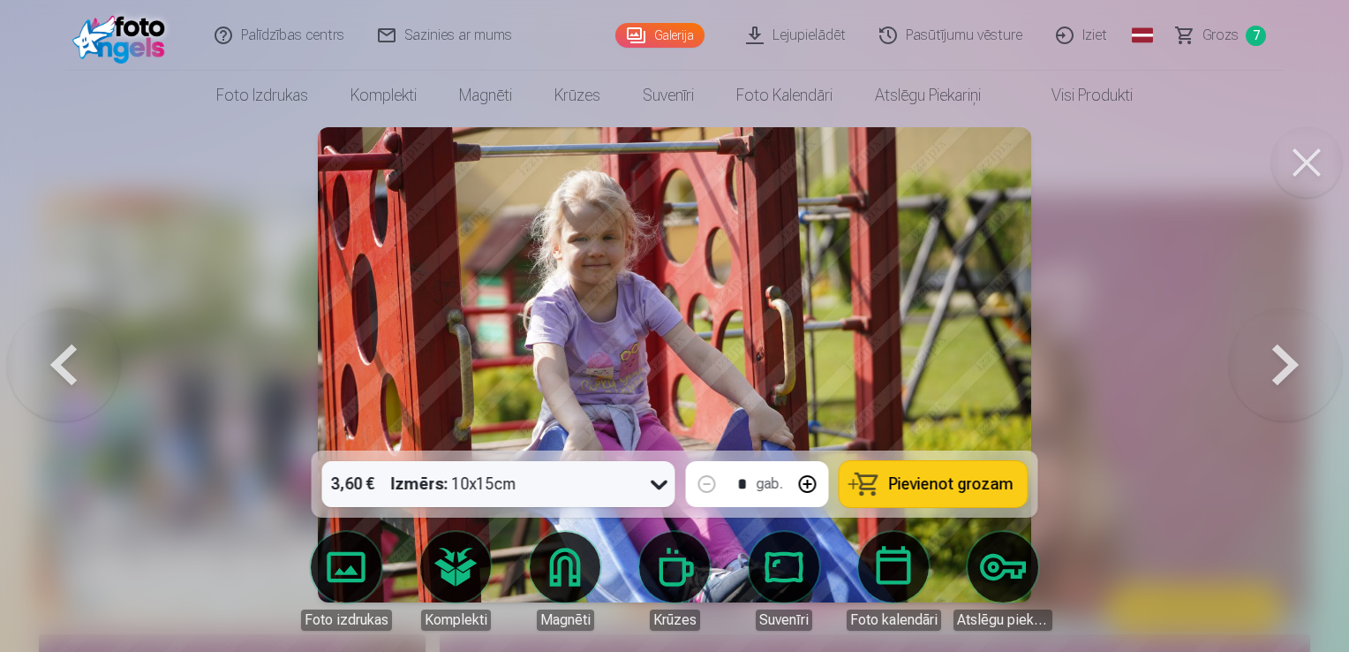
click at [1258, 373] on button at bounding box center [1285, 365] width 113 height 136
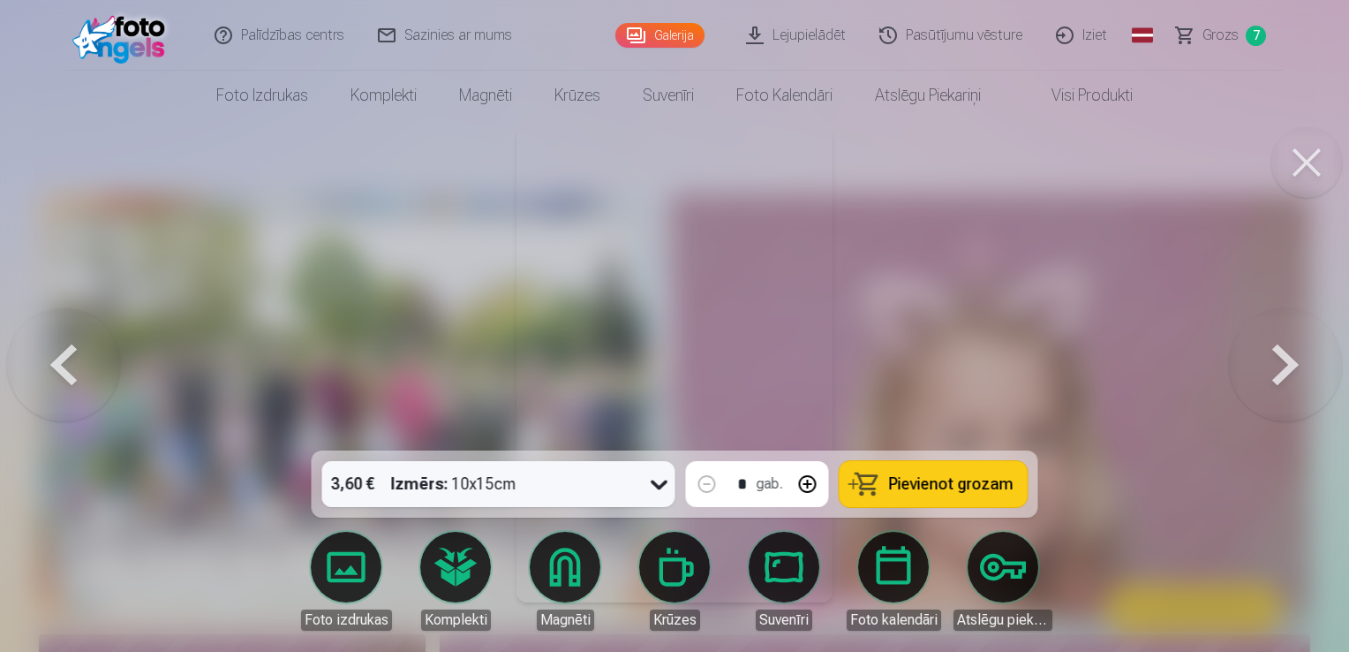
click at [1296, 375] on button at bounding box center [1285, 365] width 113 height 136
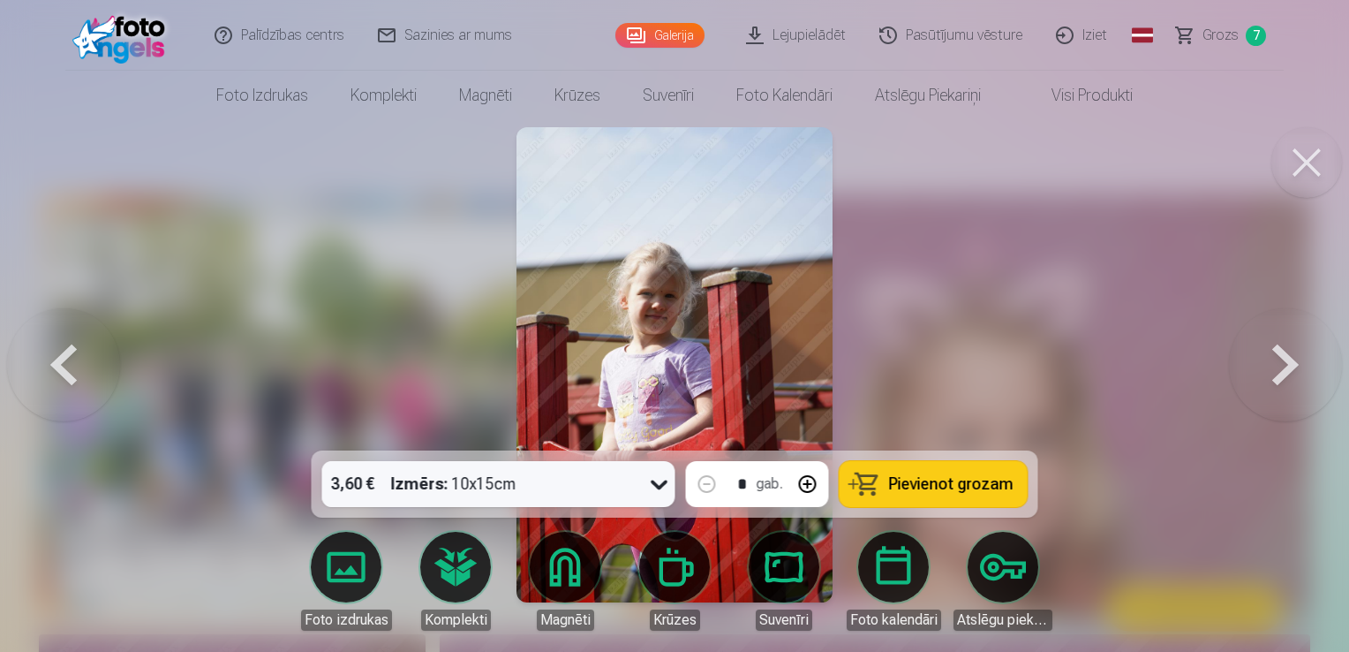
click at [1296, 375] on button at bounding box center [1285, 365] width 113 height 136
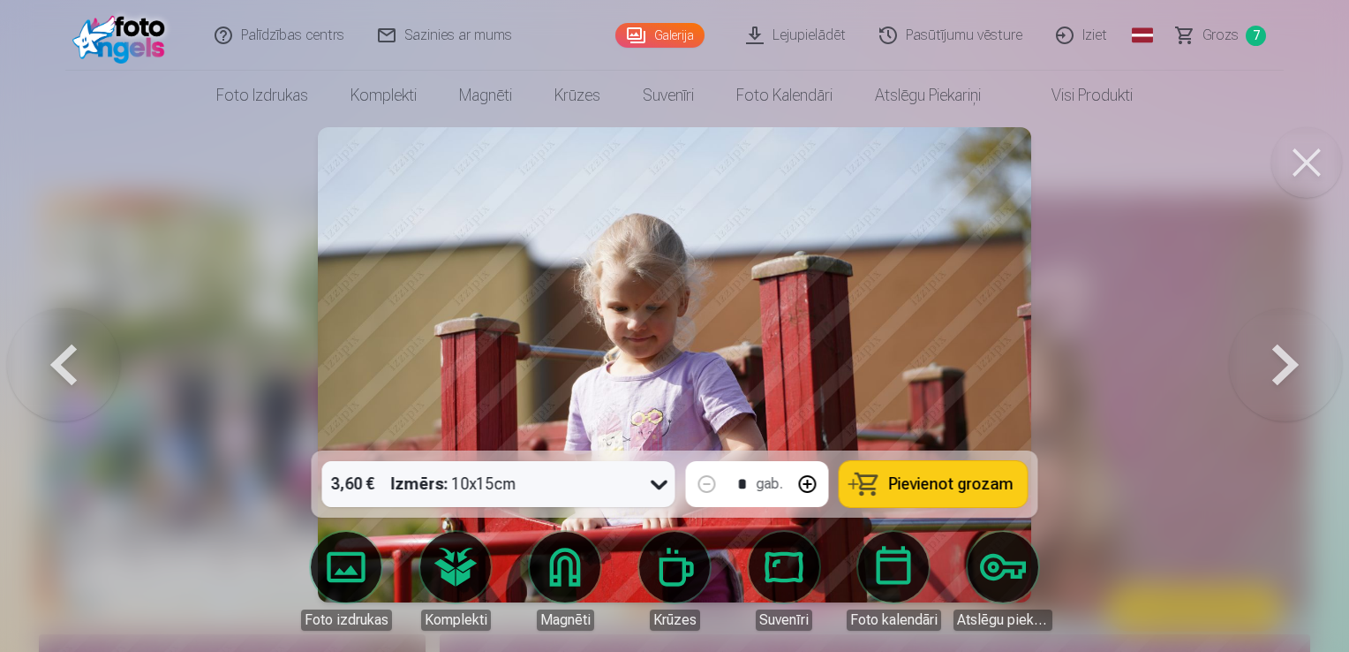
click at [1296, 375] on button at bounding box center [1285, 365] width 113 height 136
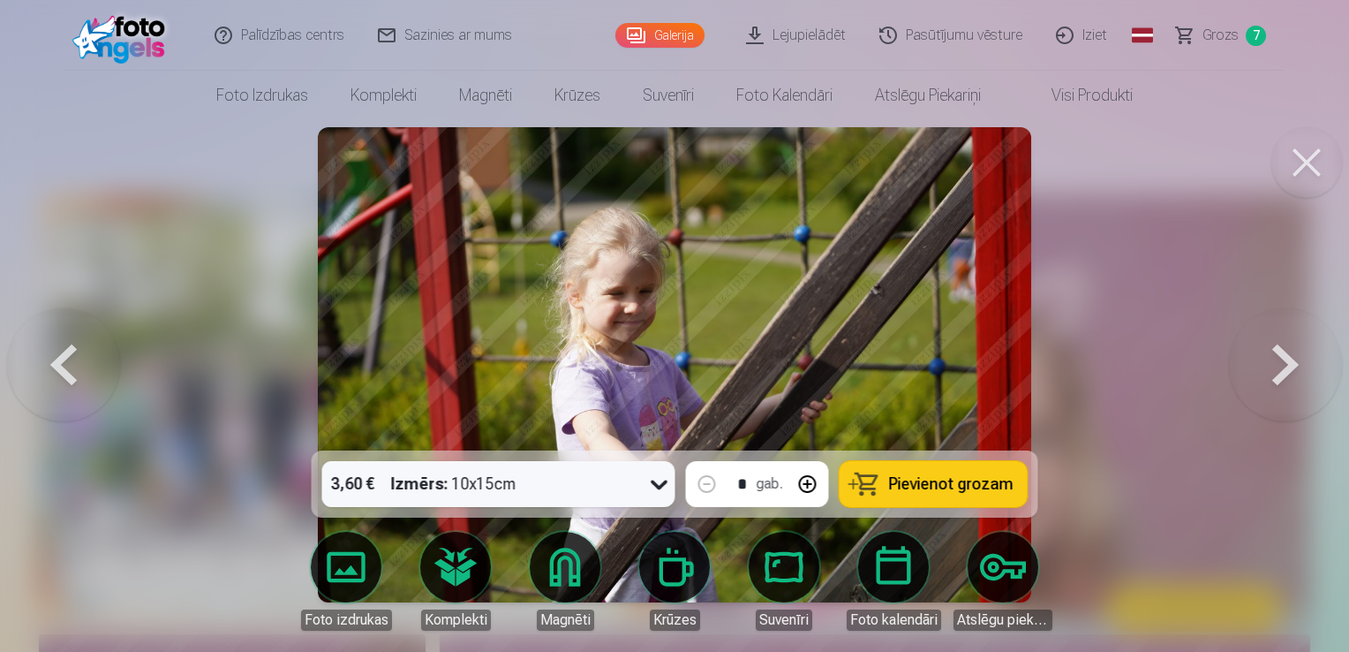
click at [1296, 375] on button at bounding box center [1285, 365] width 113 height 136
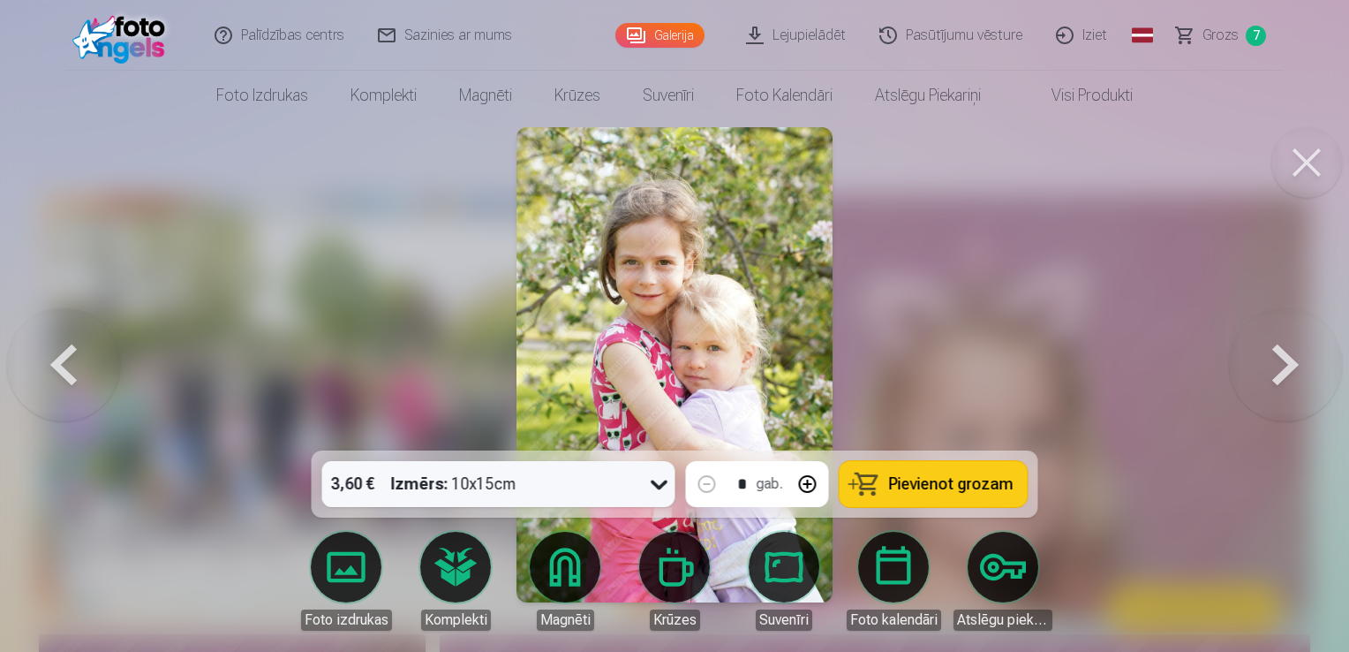
click at [1296, 375] on button at bounding box center [1285, 365] width 113 height 136
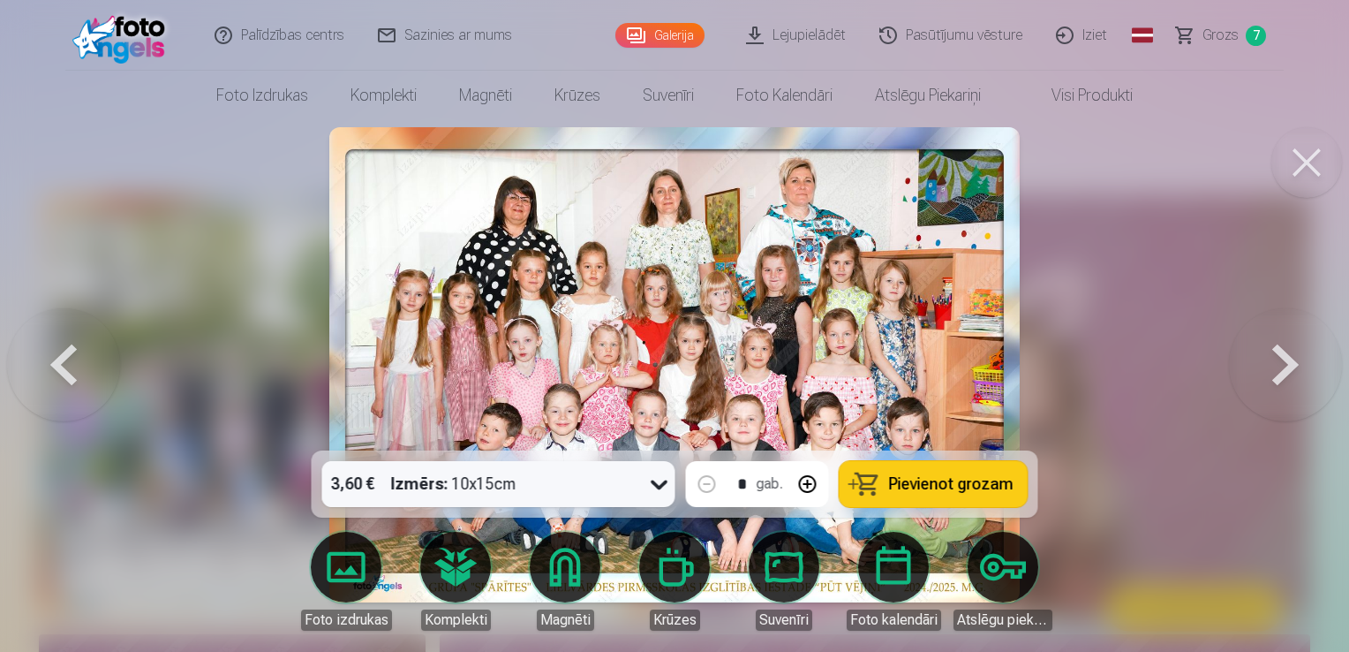
click at [1005, 486] on span "Pievienot grozam" at bounding box center [951, 484] width 125 height 16
click at [1289, 375] on button at bounding box center [1285, 365] width 113 height 136
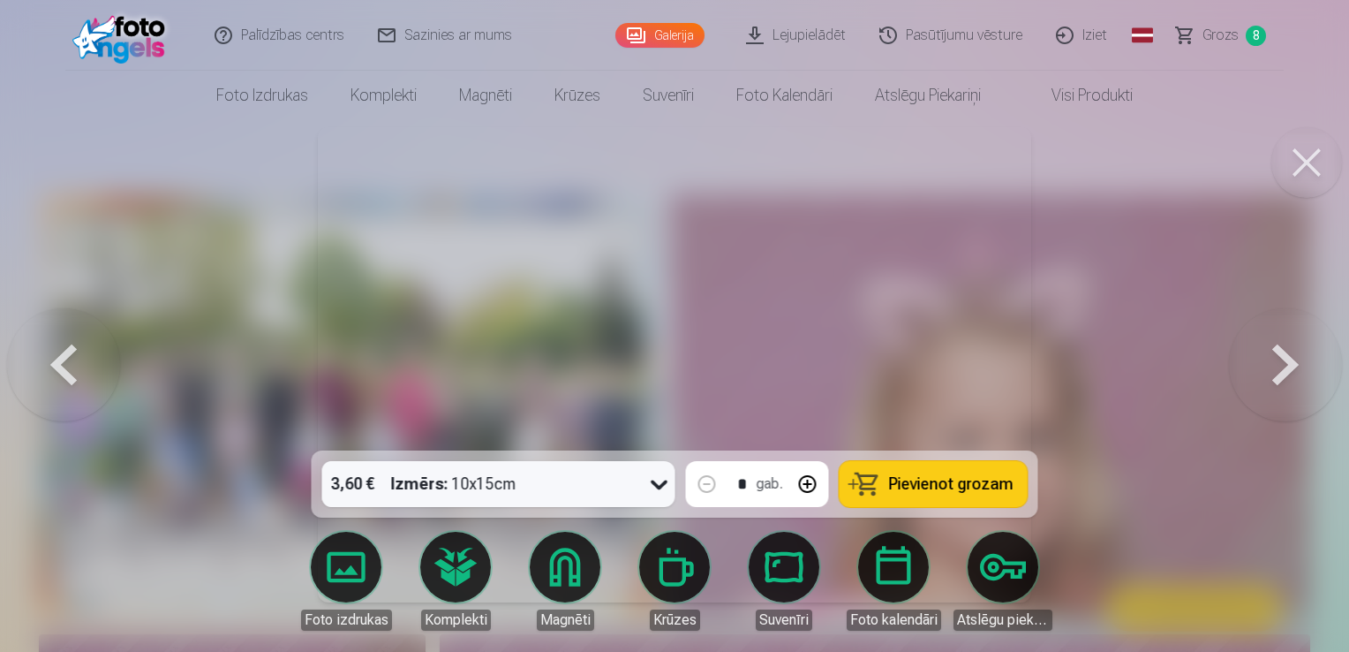
click at [1289, 375] on button at bounding box center [1285, 365] width 113 height 136
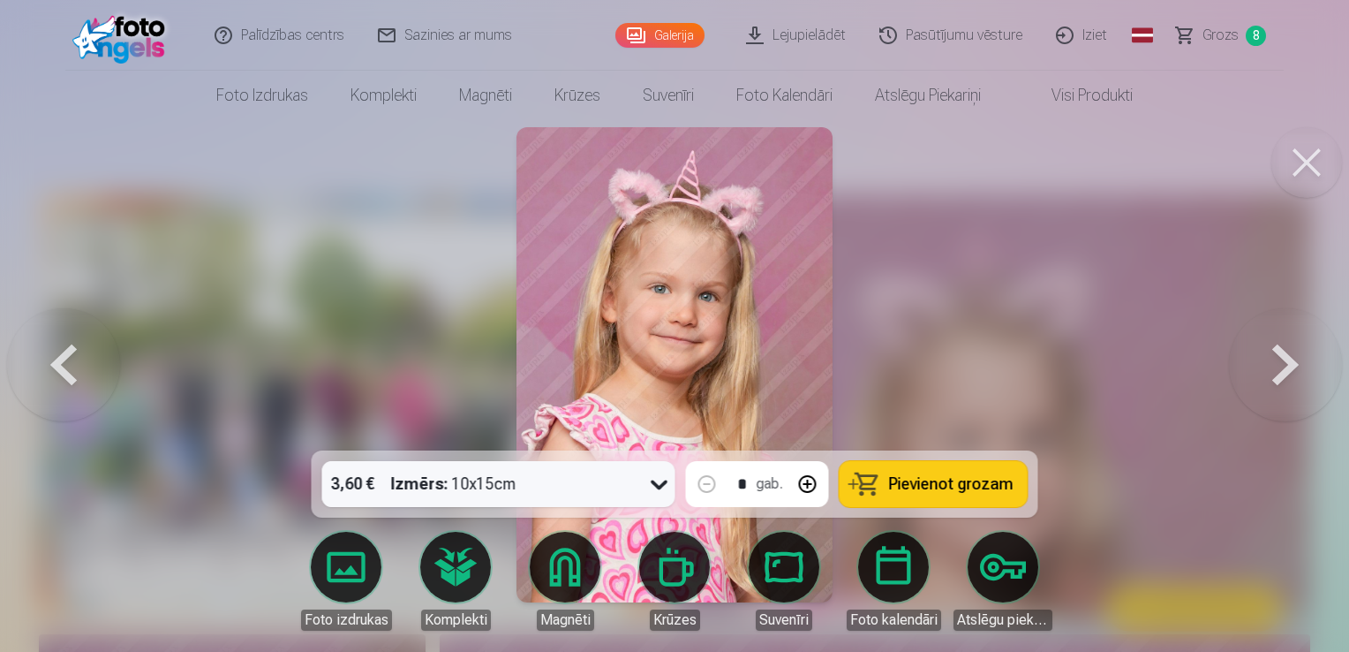
click at [1289, 375] on button at bounding box center [1285, 365] width 113 height 136
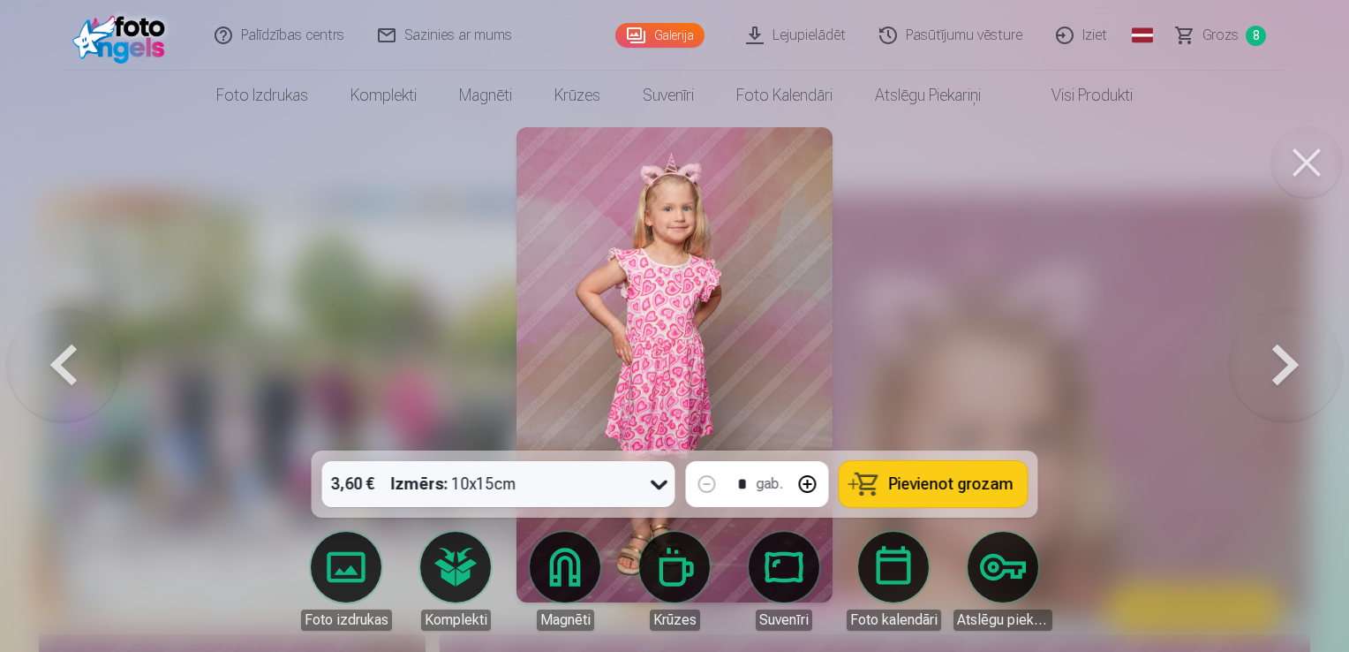
click at [964, 486] on span "Pievienot grozam" at bounding box center [951, 484] width 125 height 16
click at [1300, 348] on button at bounding box center [1285, 365] width 113 height 136
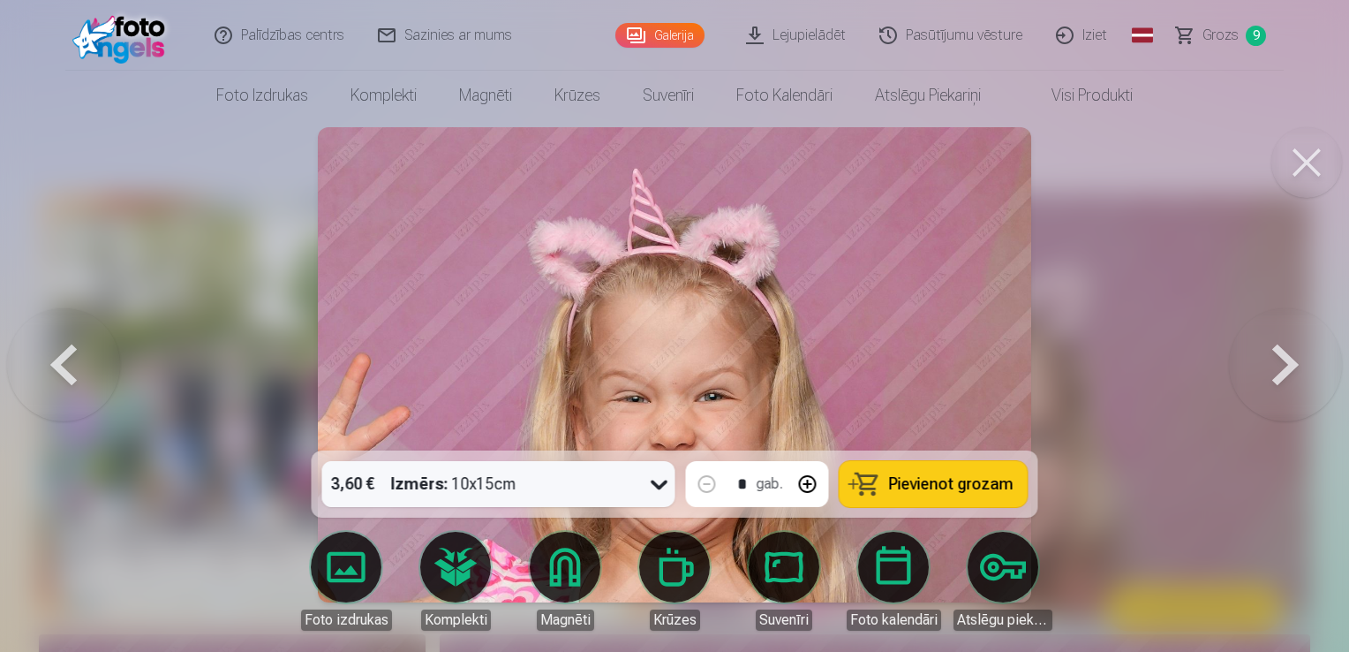
click at [1300, 348] on button at bounding box center [1285, 365] width 113 height 136
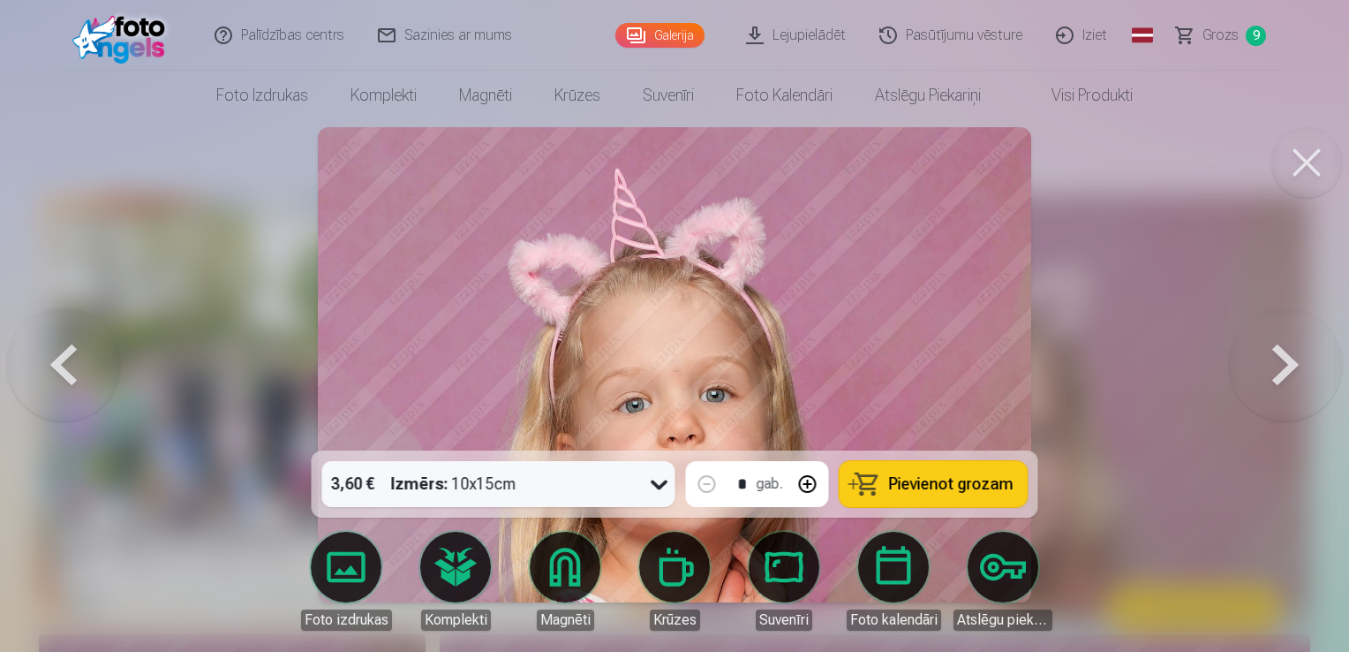
click at [1300, 348] on button at bounding box center [1285, 365] width 113 height 136
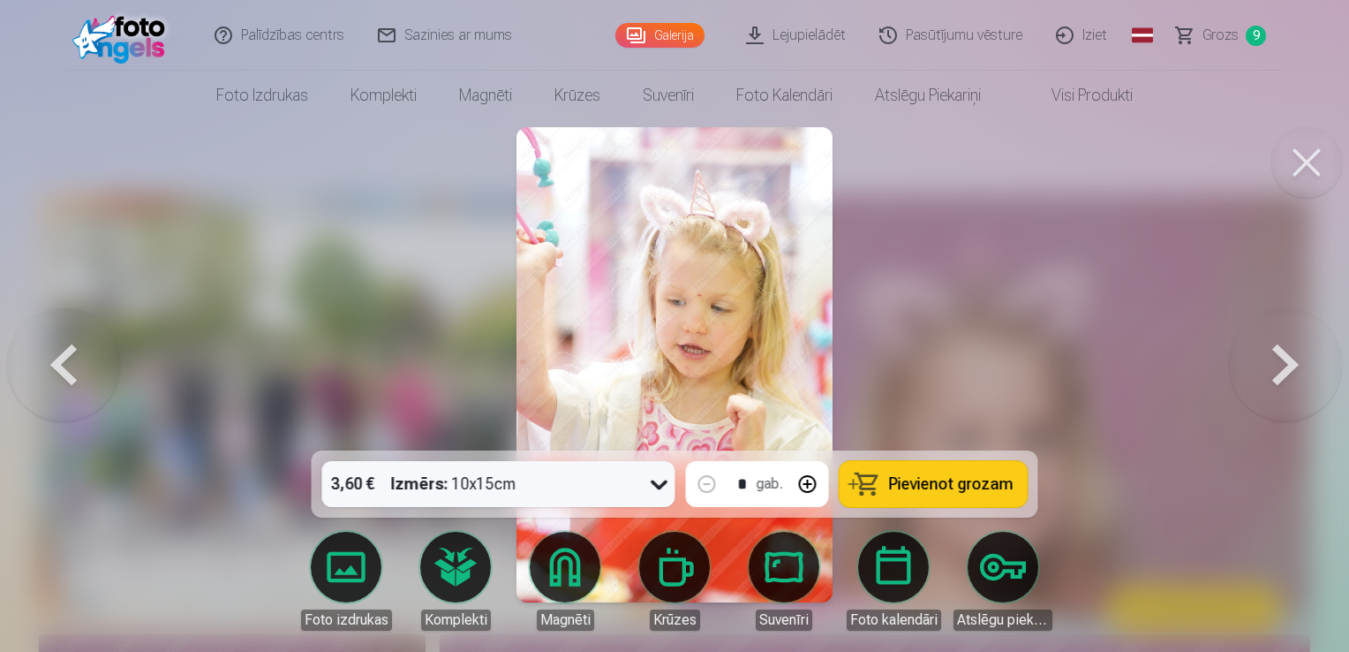
click at [1300, 348] on button at bounding box center [1285, 365] width 113 height 136
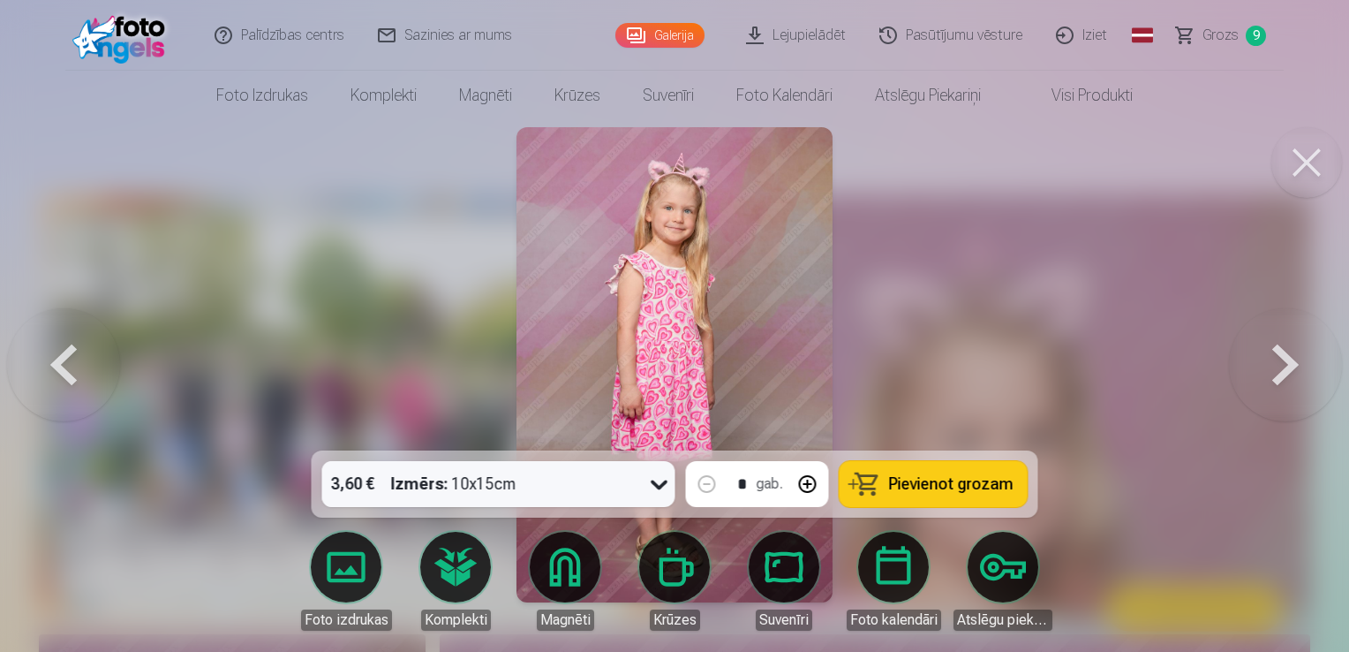
click at [1007, 480] on span "Pievienot grozam" at bounding box center [951, 484] width 125 height 16
click at [1267, 351] on button at bounding box center [1285, 365] width 113 height 136
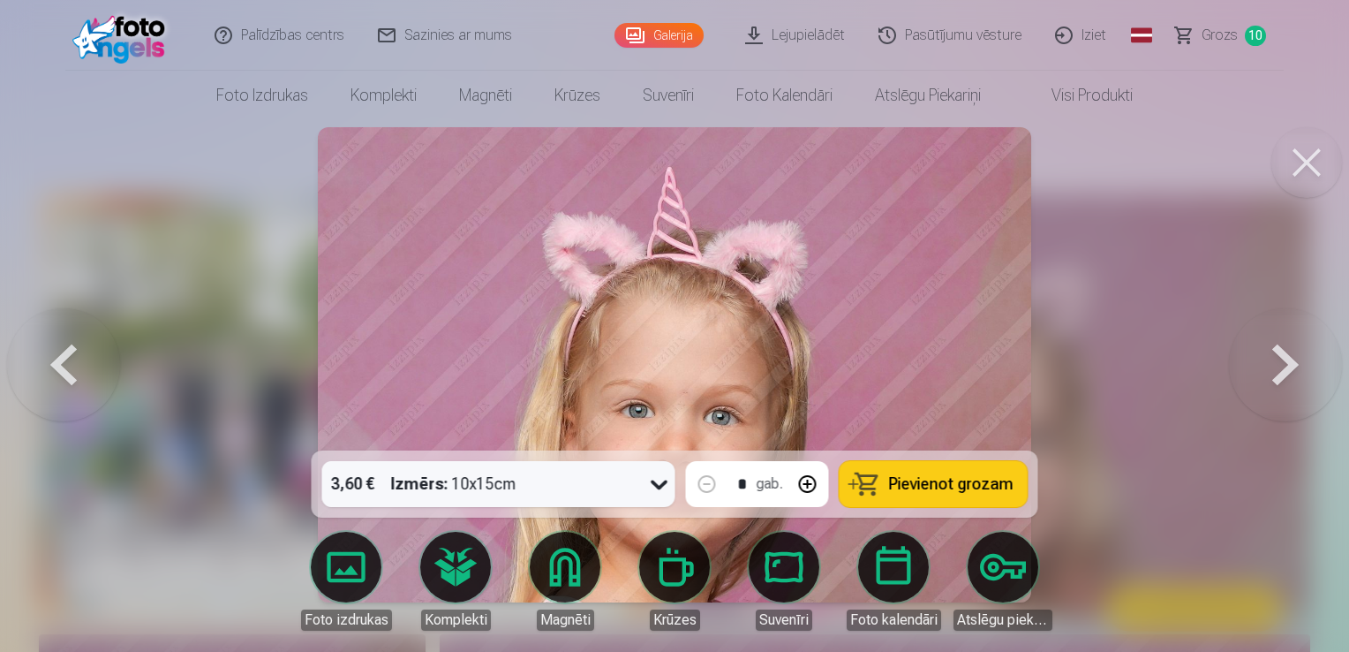
click at [1267, 351] on button at bounding box center [1285, 365] width 113 height 136
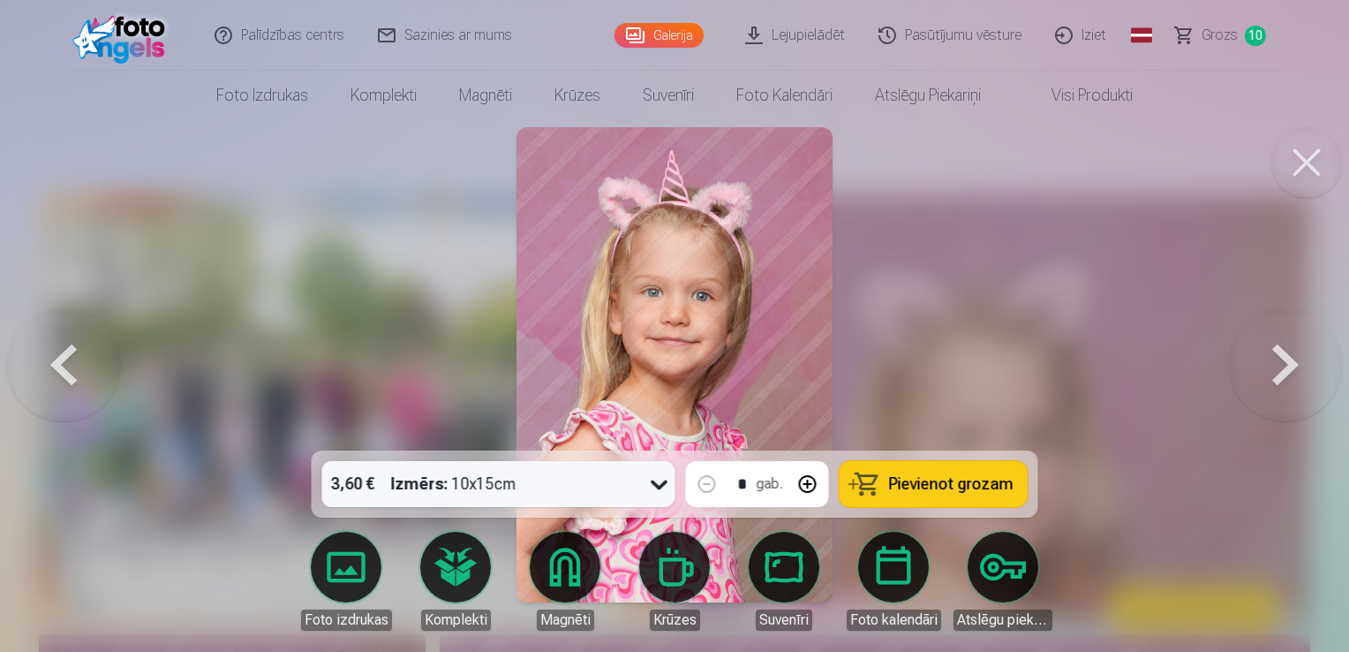
click at [1267, 351] on button at bounding box center [1285, 365] width 113 height 136
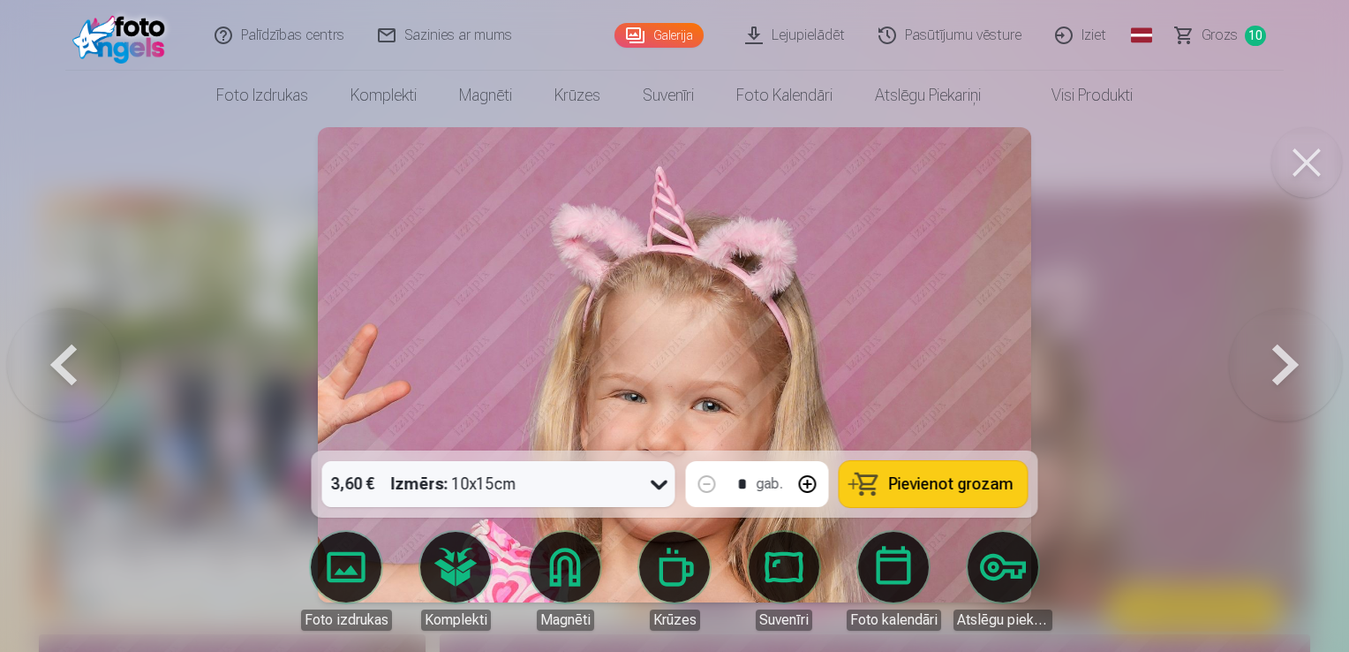
click at [71, 359] on button at bounding box center [63, 365] width 113 height 136
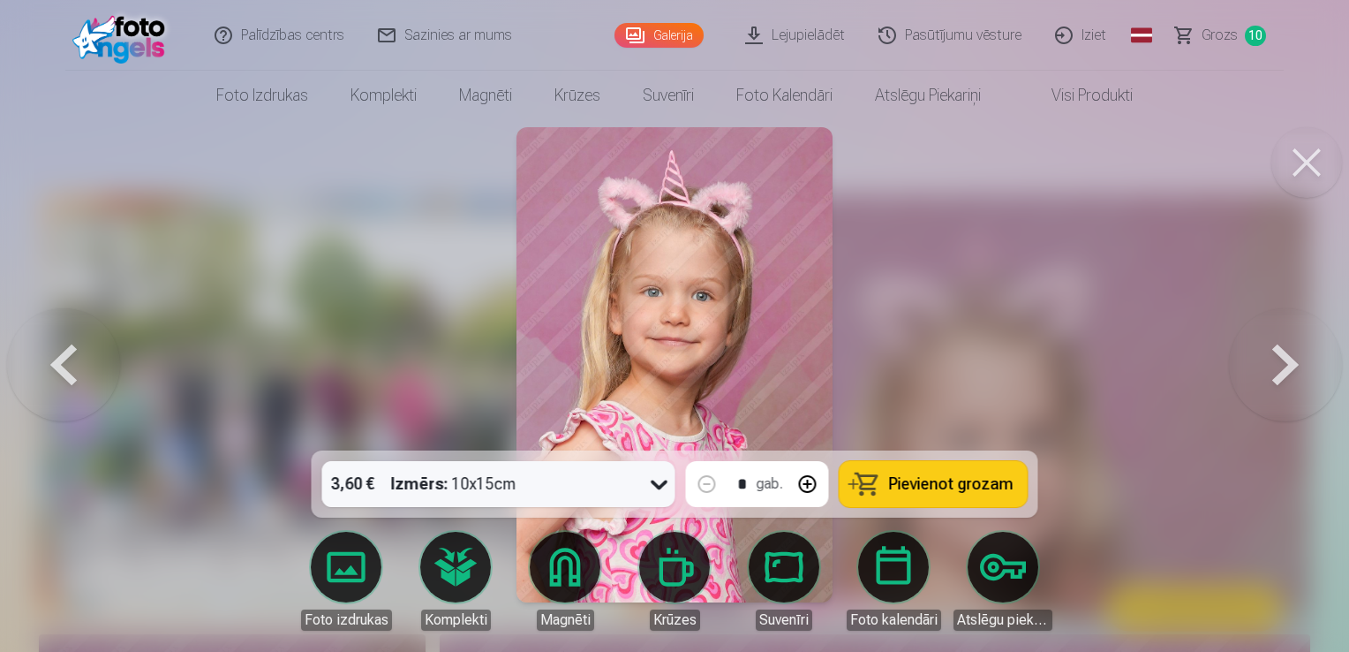
click at [971, 476] on span "Pievienot grozam" at bounding box center [951, 484] width 125 height 16
click at [1267, 377] on button at bounding box center [1285, 365] width 113 height 136
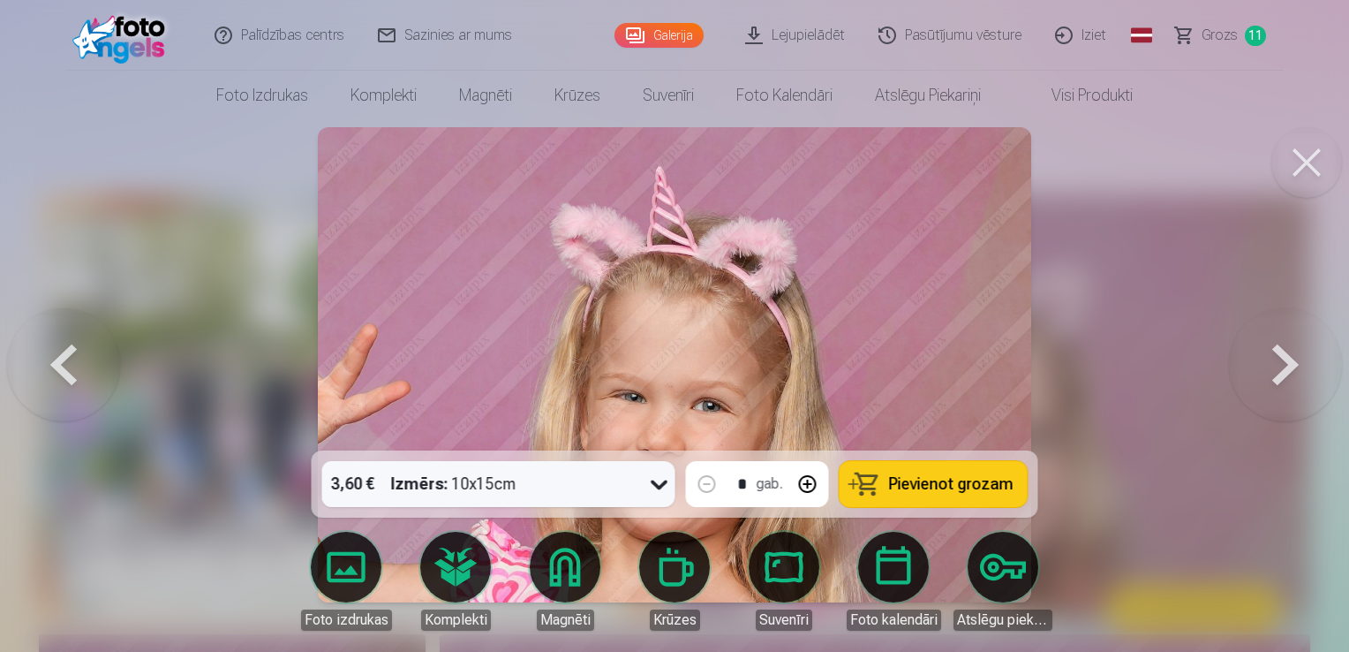
click at [1267, 377] on button at bounding box center [1285, 365] width 113 height 136
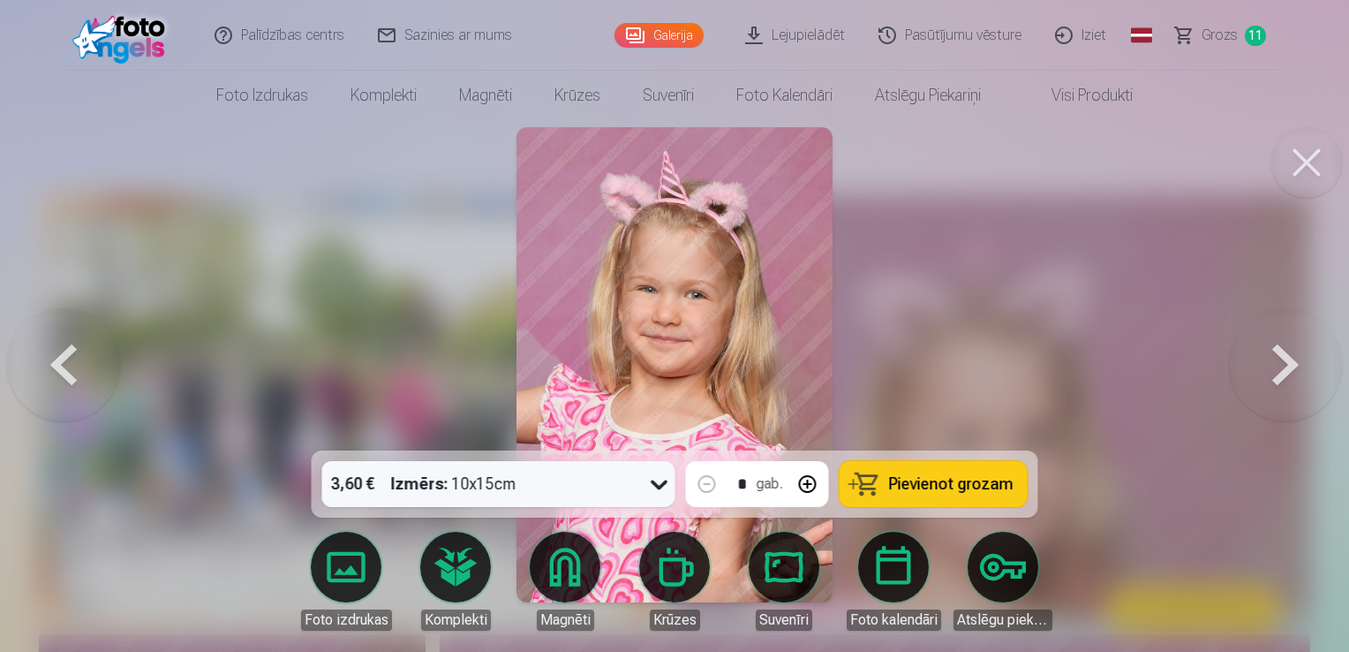
click at [1267, 377] on button at bounding box center [1285, 365] width 113 height 136
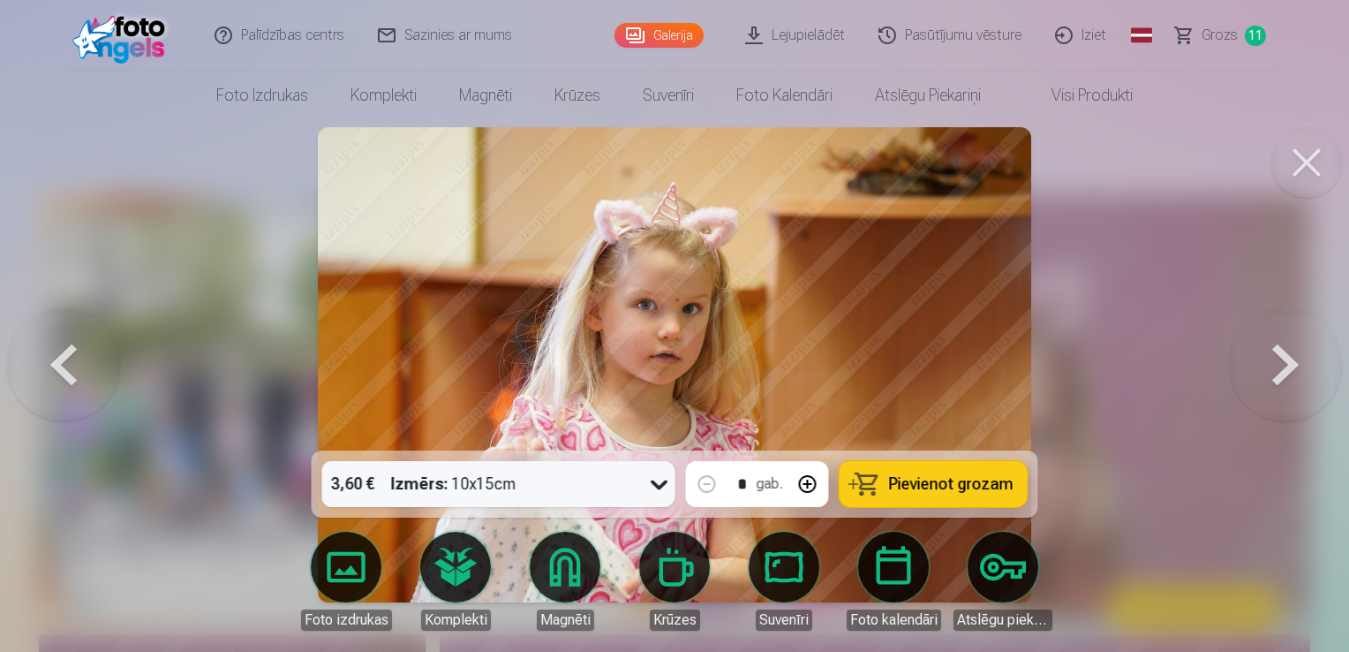
click at [1267, 377] on button at bounding box center [1285, 365] width 113 height 136
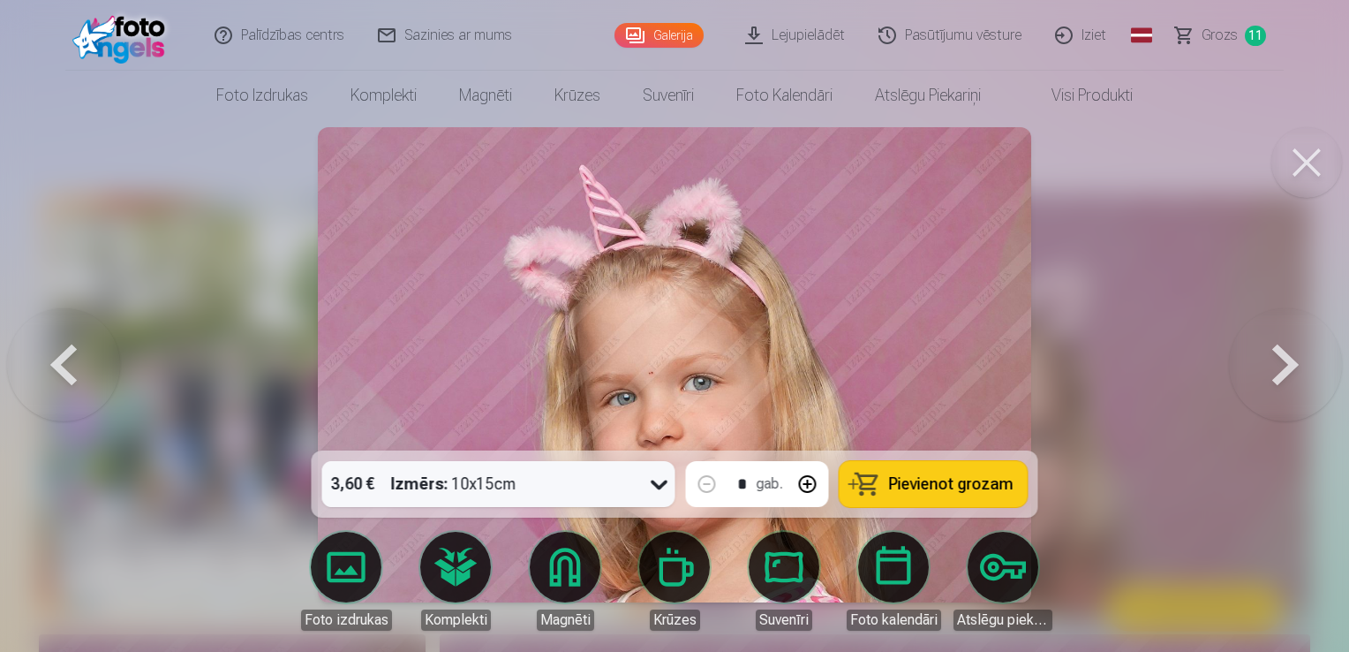
click at [1267, 377] on button at bounding box center [1285, 365] width 113 height 136
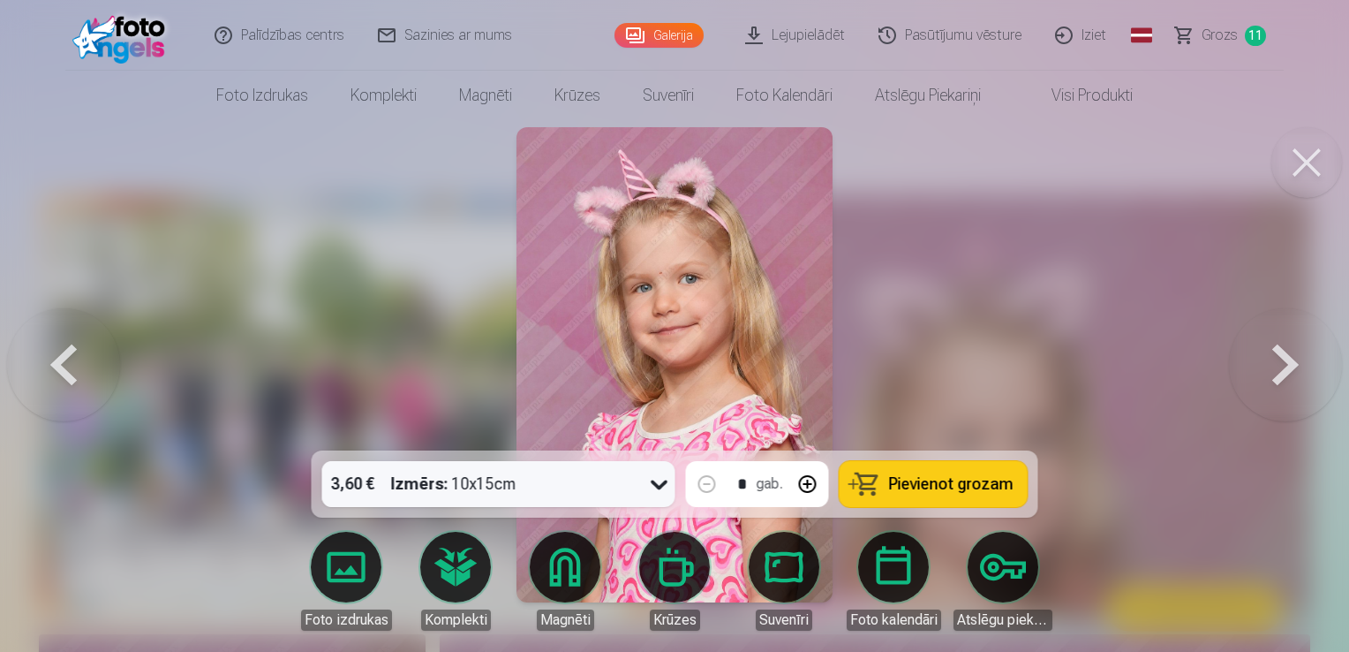
click at [1267, 377] on button at bounding box center [1285, 365] width 113 height 136
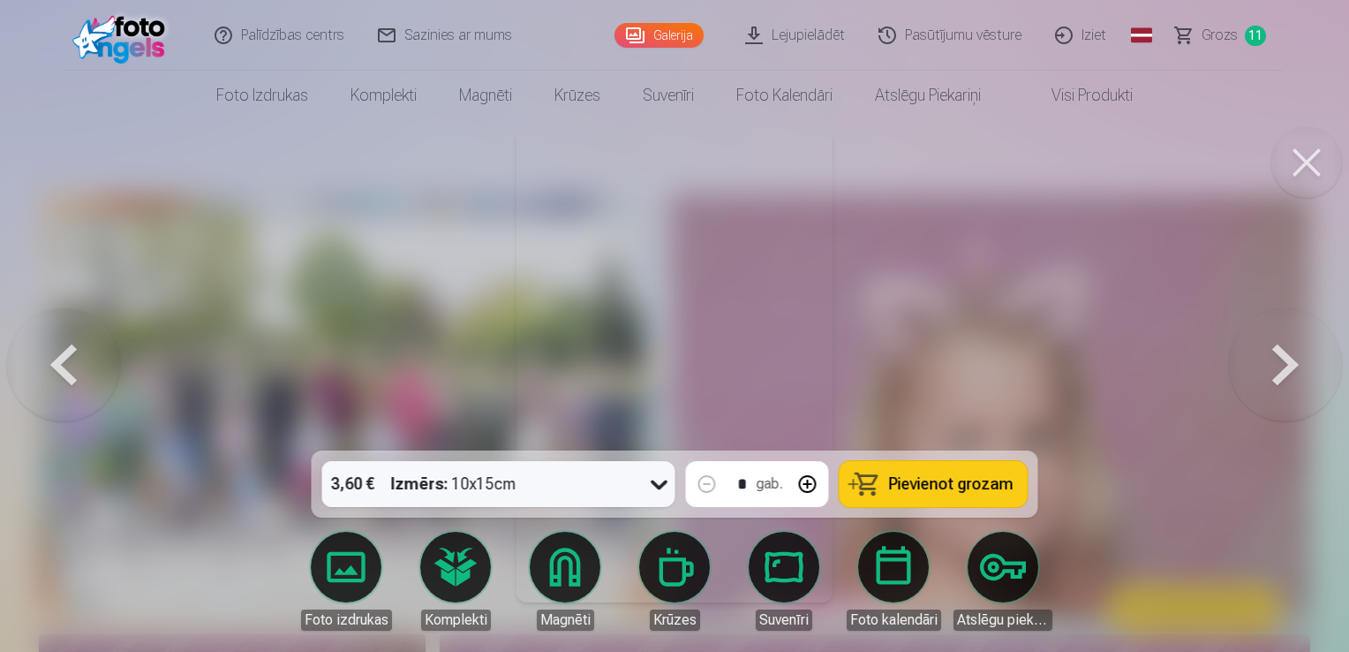
click at [1267, 377] on button at bounding box center [1285, 365] width 113 height 136
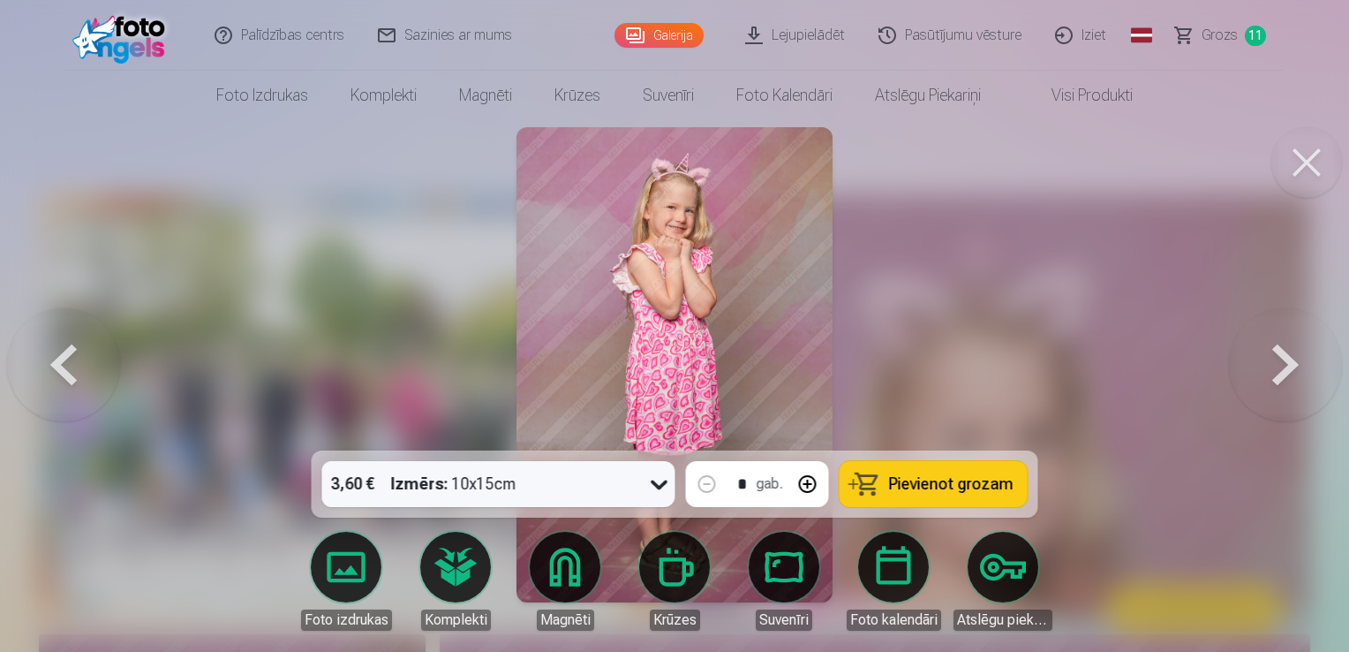
click at [1013, 493] on button "Pievienot grozam" at bounding box center [934, 484] width 188 height 46
click at [1281, 360] on button at bounding box center [1285, 365] width 113 height 136
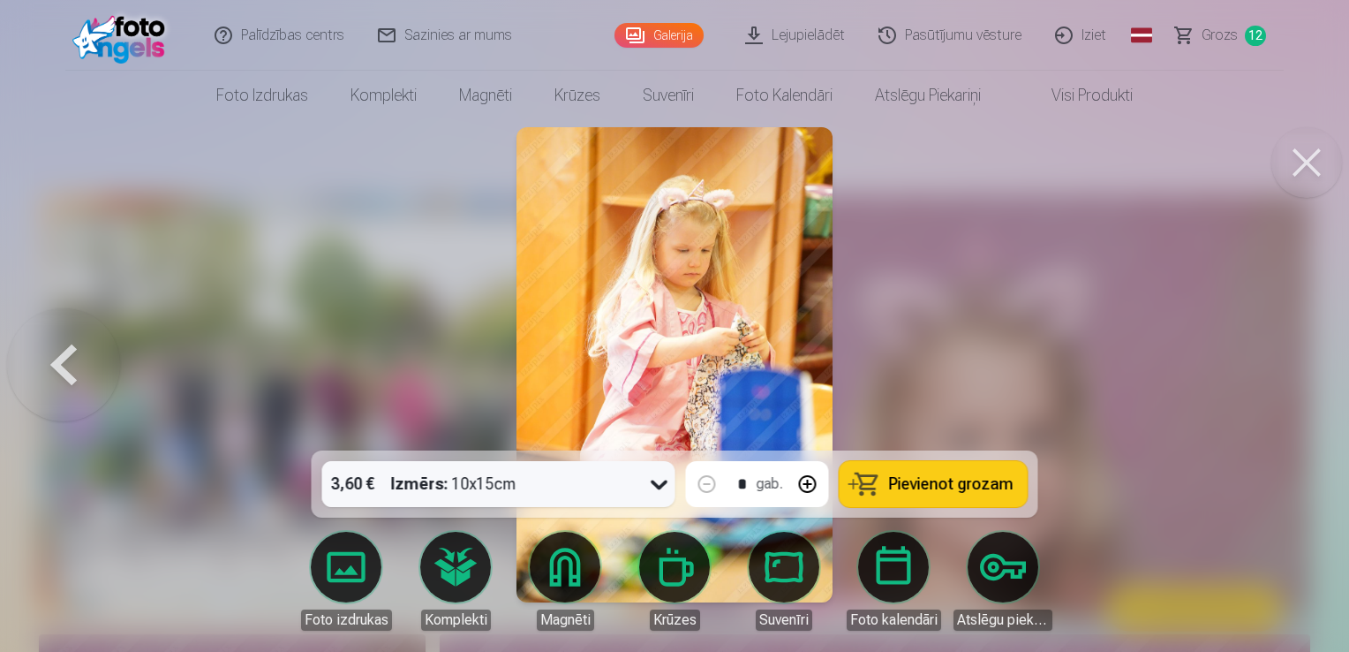
click at [1281, 360] on div at bounding box center [674, 326] width 1349 height 652
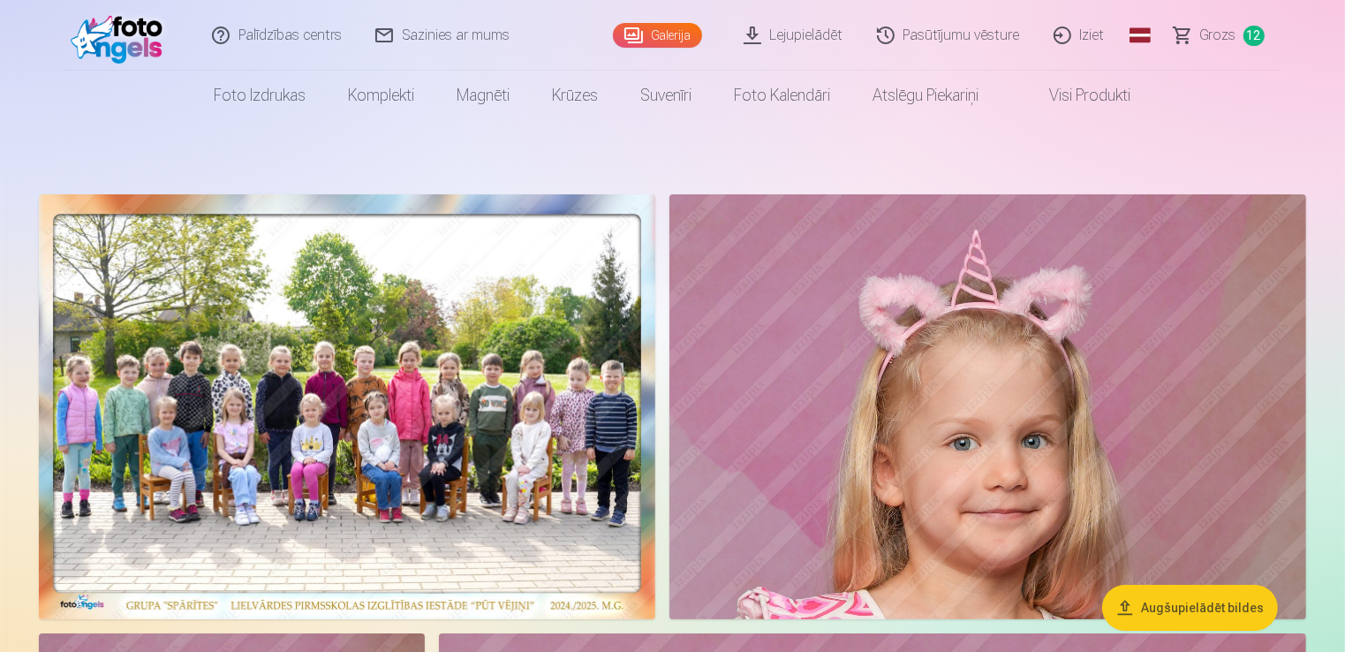
click at [1209, 39] on span "Grozs" at bounding box center [1218, 35] width 36 height 21
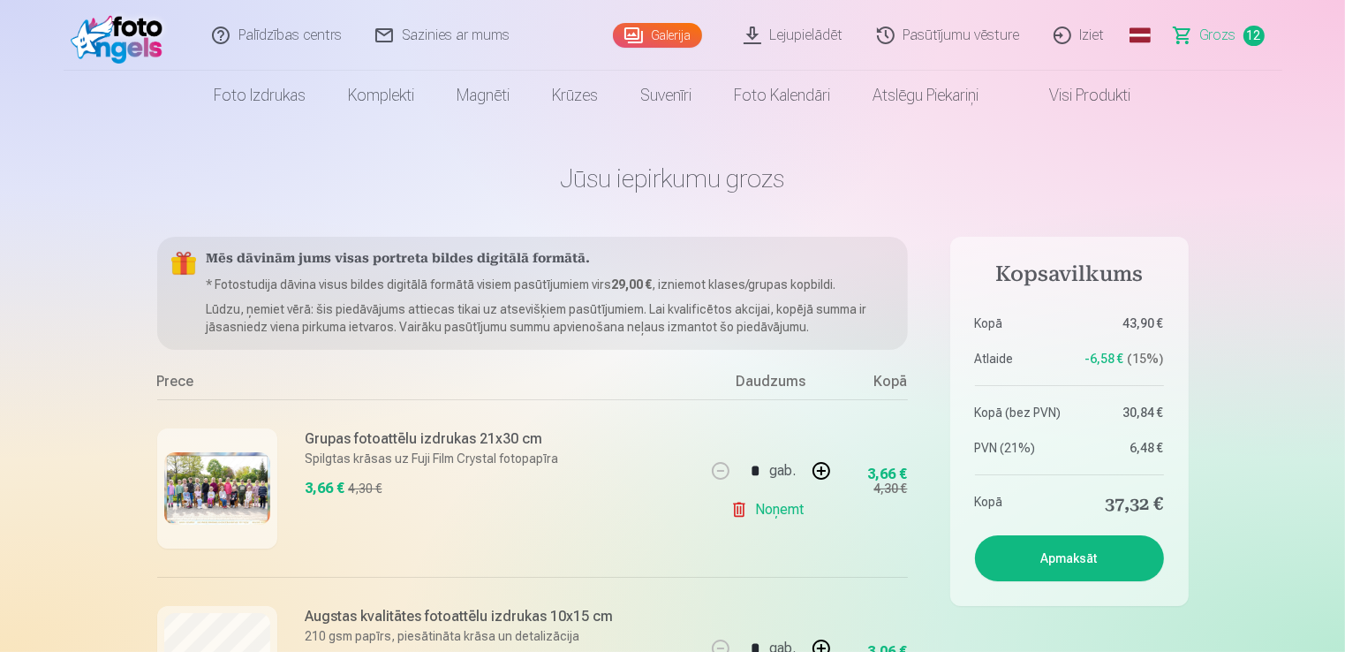
click at [1046, 554] on button "Apmaksāt" at bounding box center [1069, 558] width 189 height 46
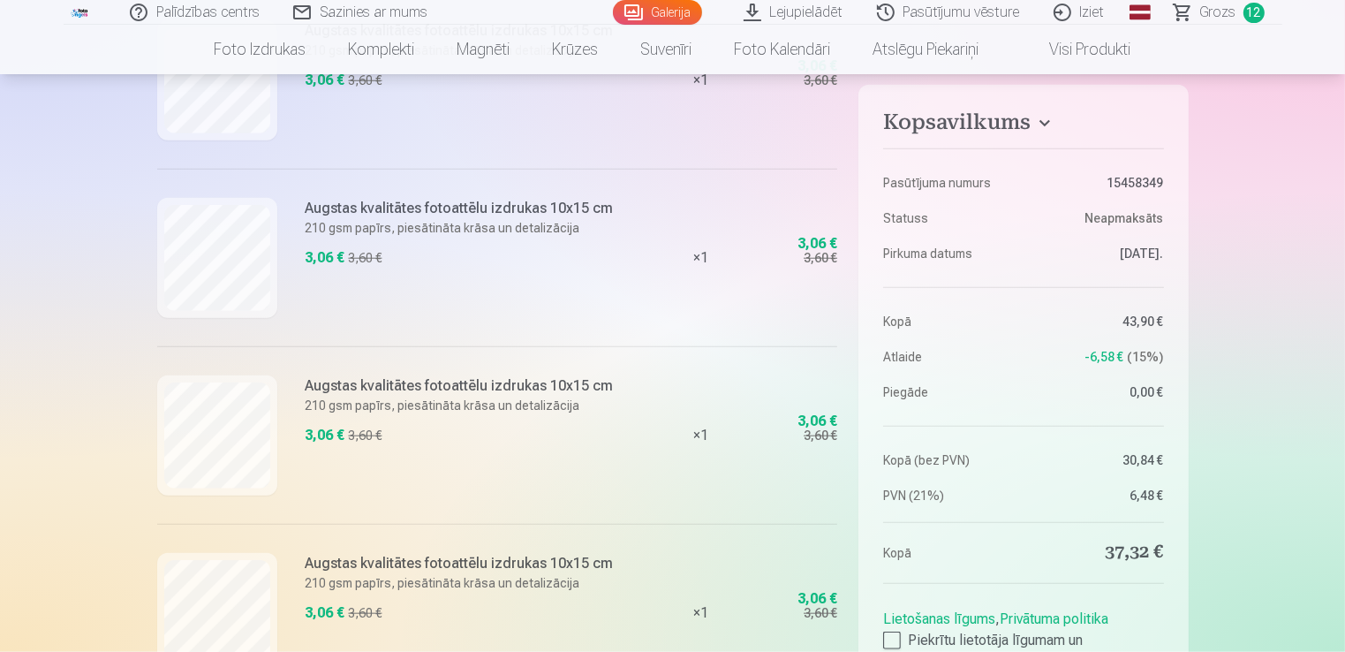
scroll to position [2282, 0]
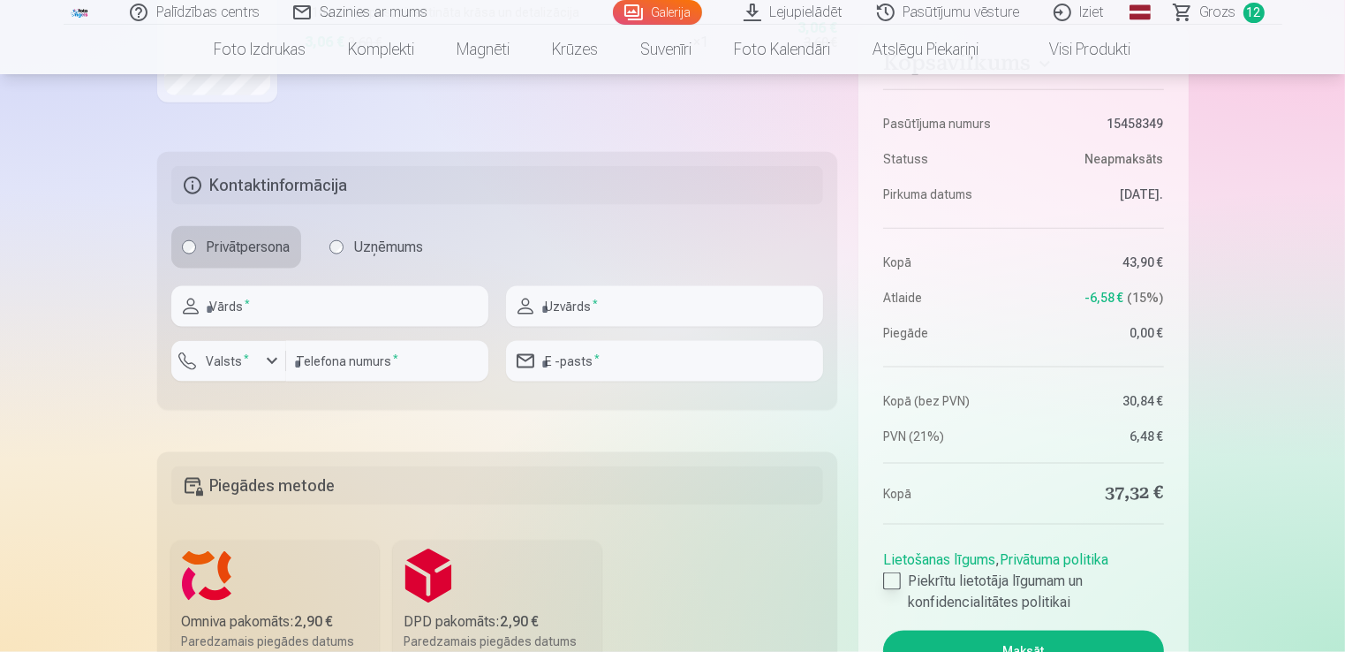
click at [894, 581] on div at bounding box center [892, 581] width 18 height 18
click at [377, 306] on input "text" at bounding box center [329, 306] width 317 height 41
type input "*****"
type input "********"
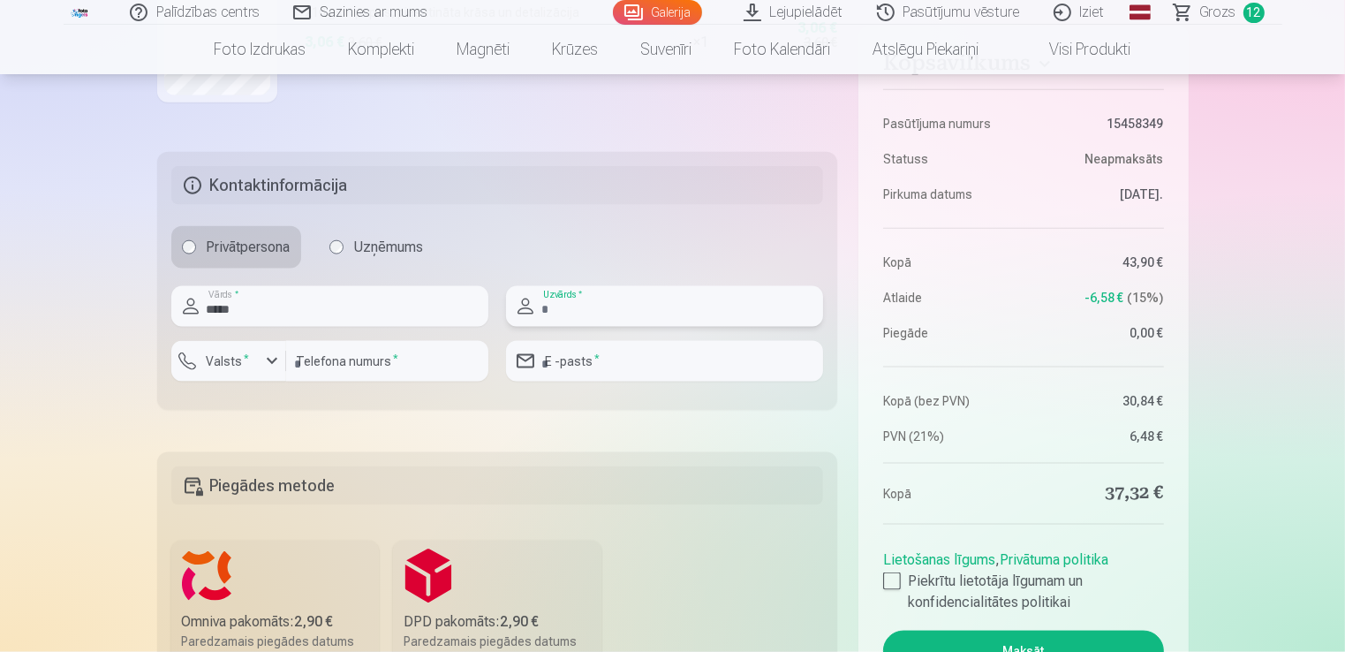
type input "**********"
click at [247, 593] on label "Omniva pakomāts : 2,90 € Paredzamais piegādes datums 30.08.2025." at bounding box center [275, 609] width 208 height 138
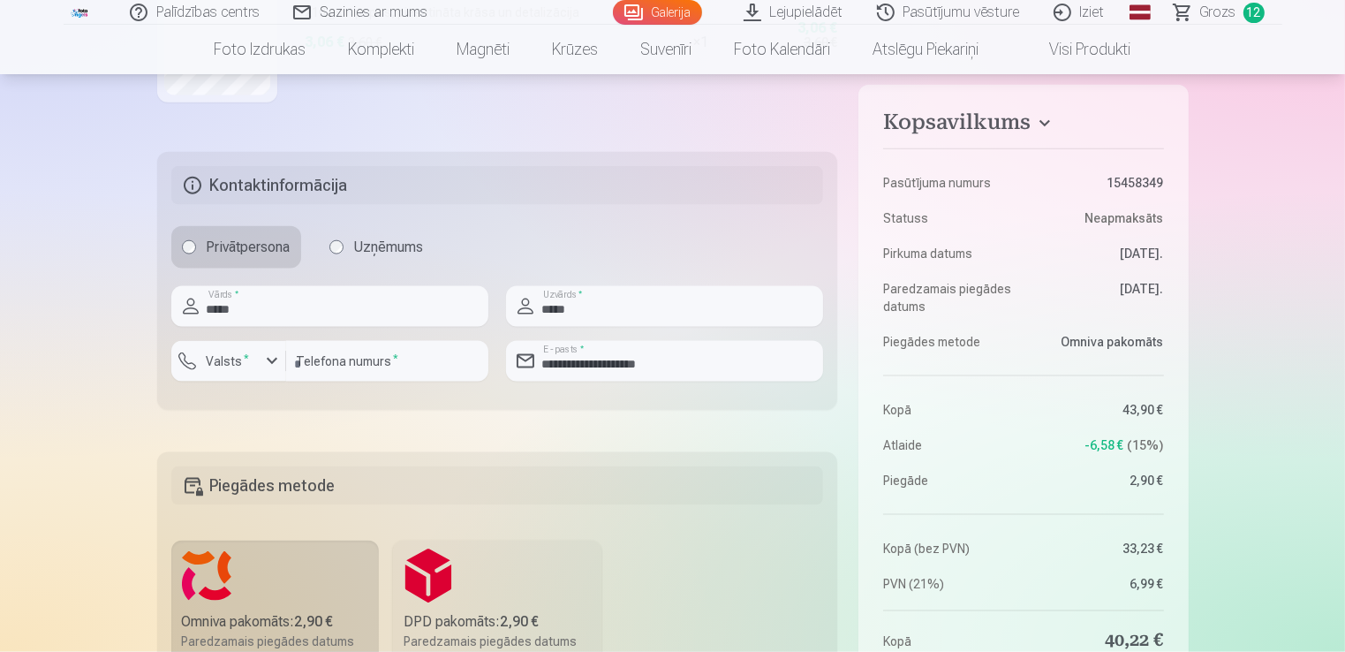
scroll to position [2853, 0]
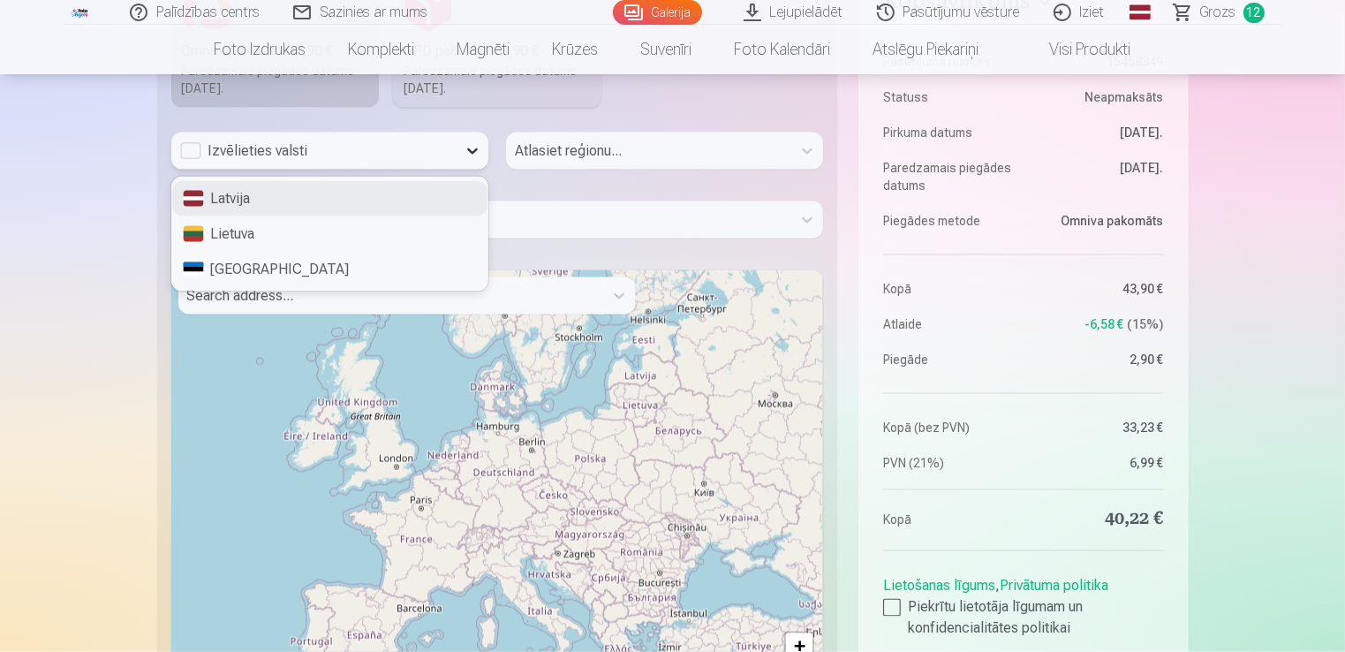
click at [474, 150] on icon at bounding box center [473, 151] width 18 height 18
click at [448, 188] on div "Latvija" at bounding box center [329, 198] width 315 height 35
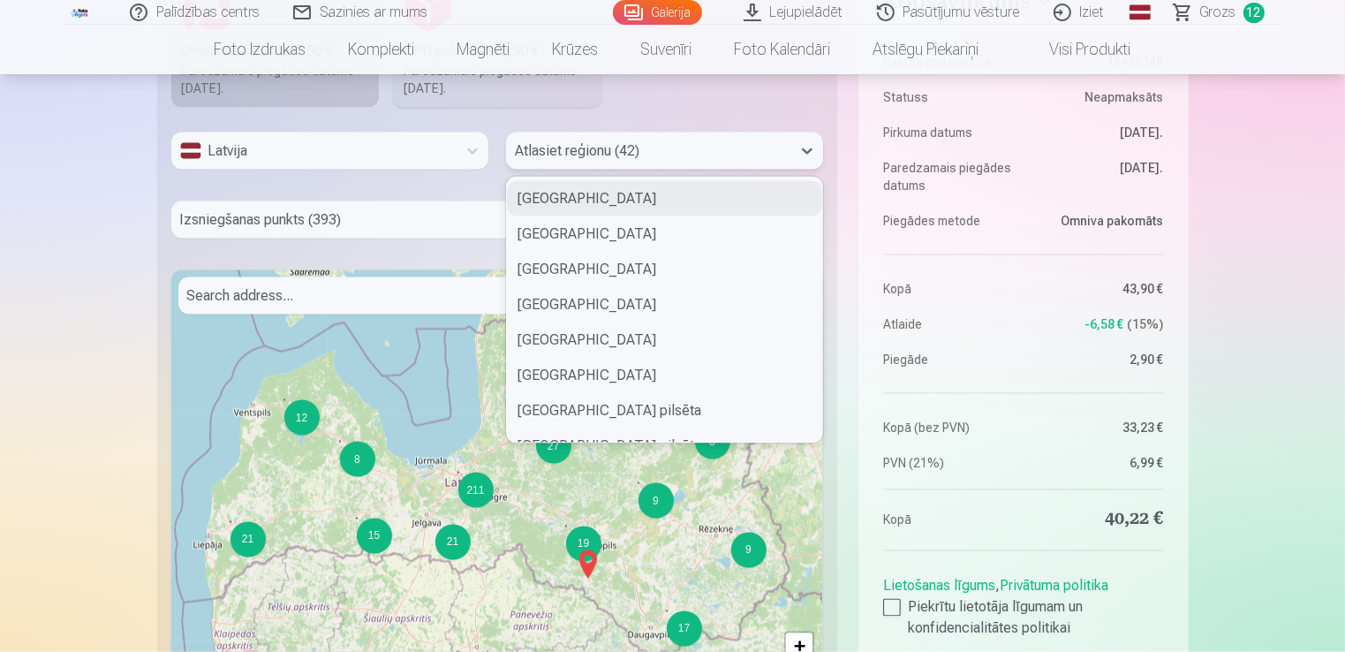
click at [618, 151] on div at bounding box center [649, 151] width 268 height 25
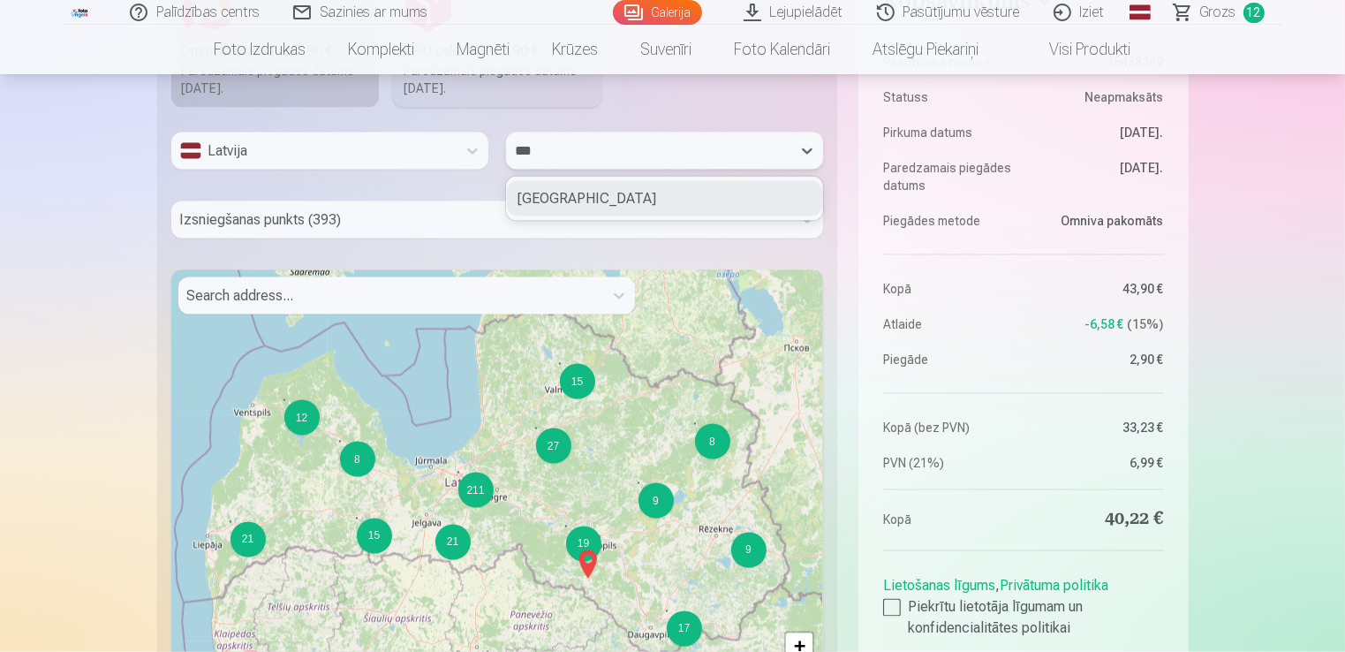
type input "****"
click at [619, 193] on div "Ogres novads" at bounding box center [664, 198] width 315 height 35
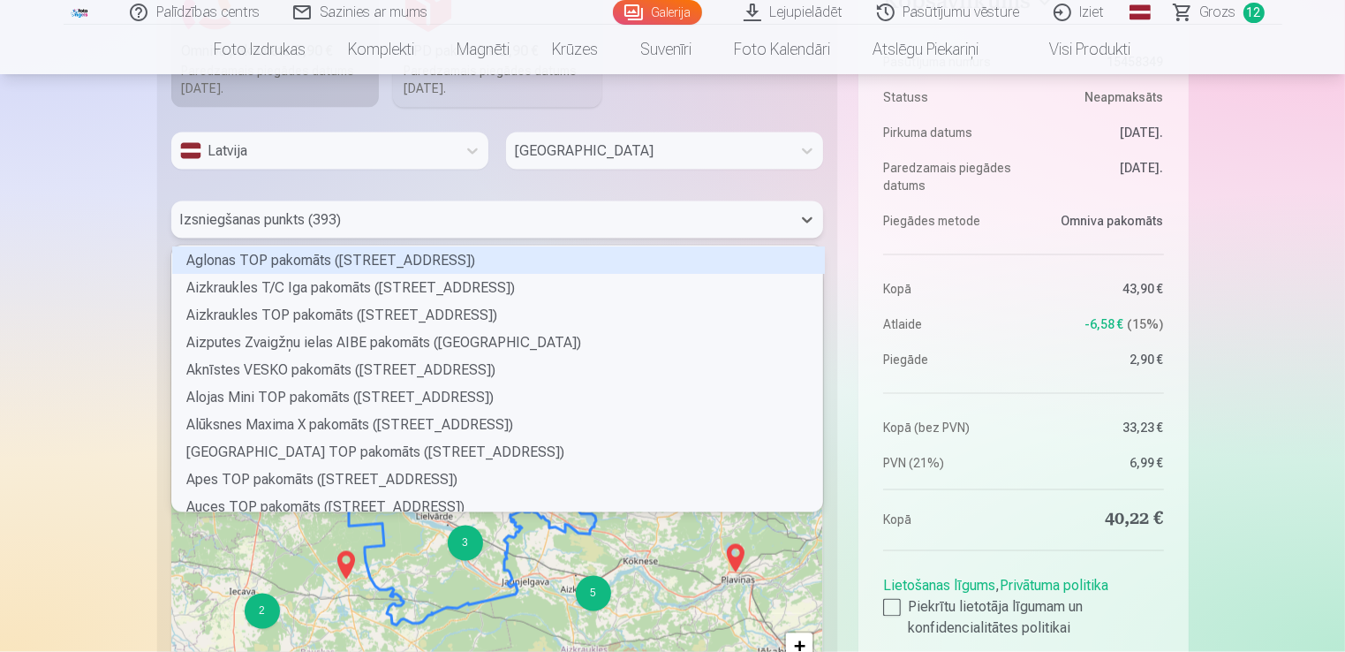
click at [360, 217] on div at bounding box center [481, 220] width 603 height 25
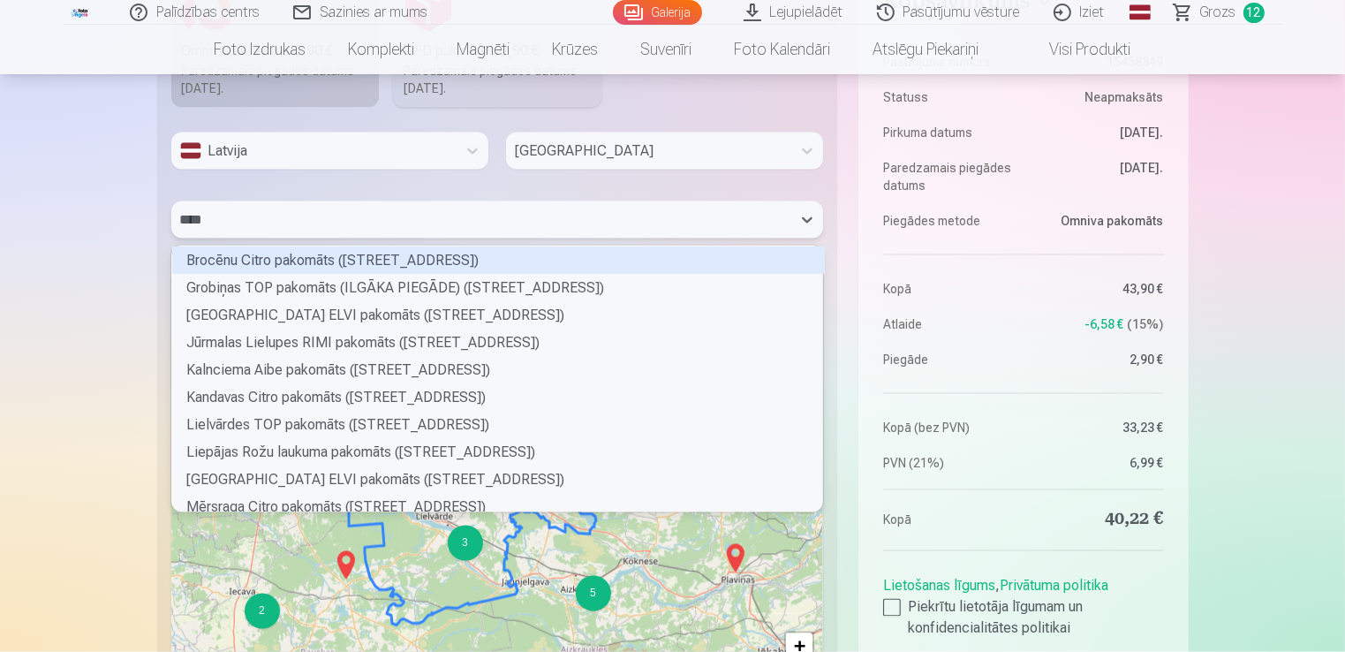
type input "*****"
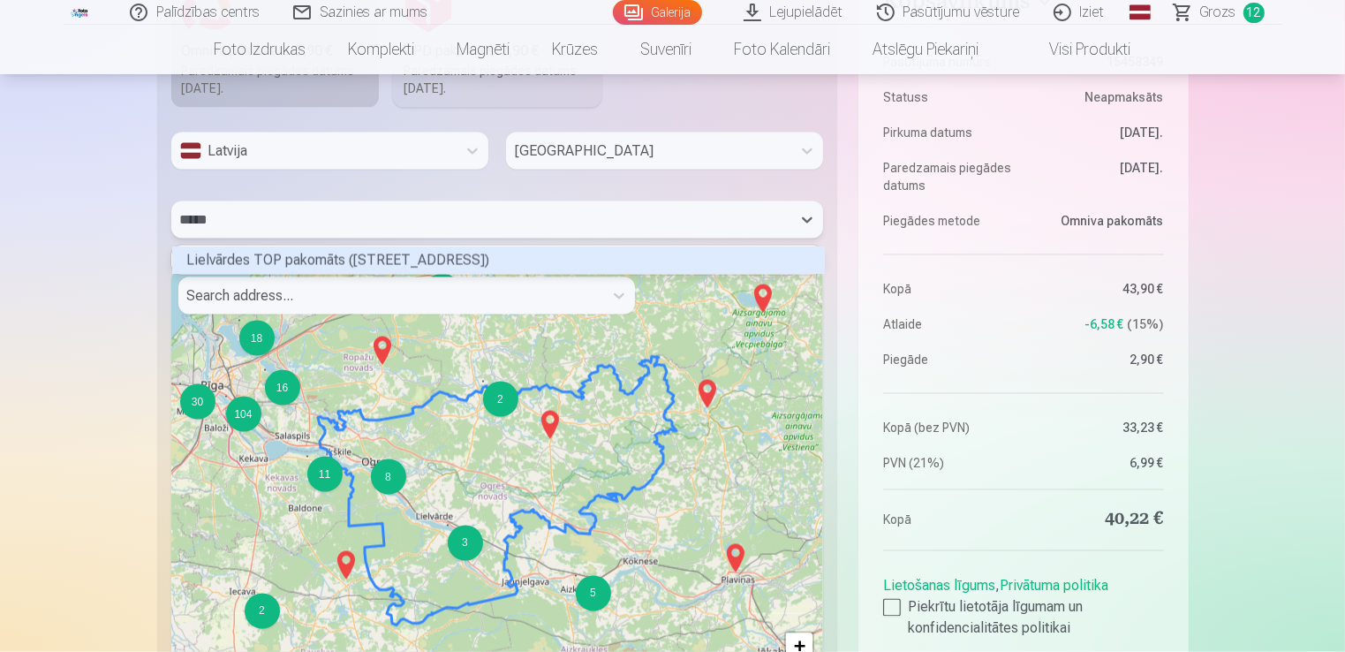
scroll to position [23, 646]
click at [363, 258] on div "Lielvārdes TOP pakomāts (Lāčplēša iela 16)" at bounding box center [498, 259] width 653 height 27
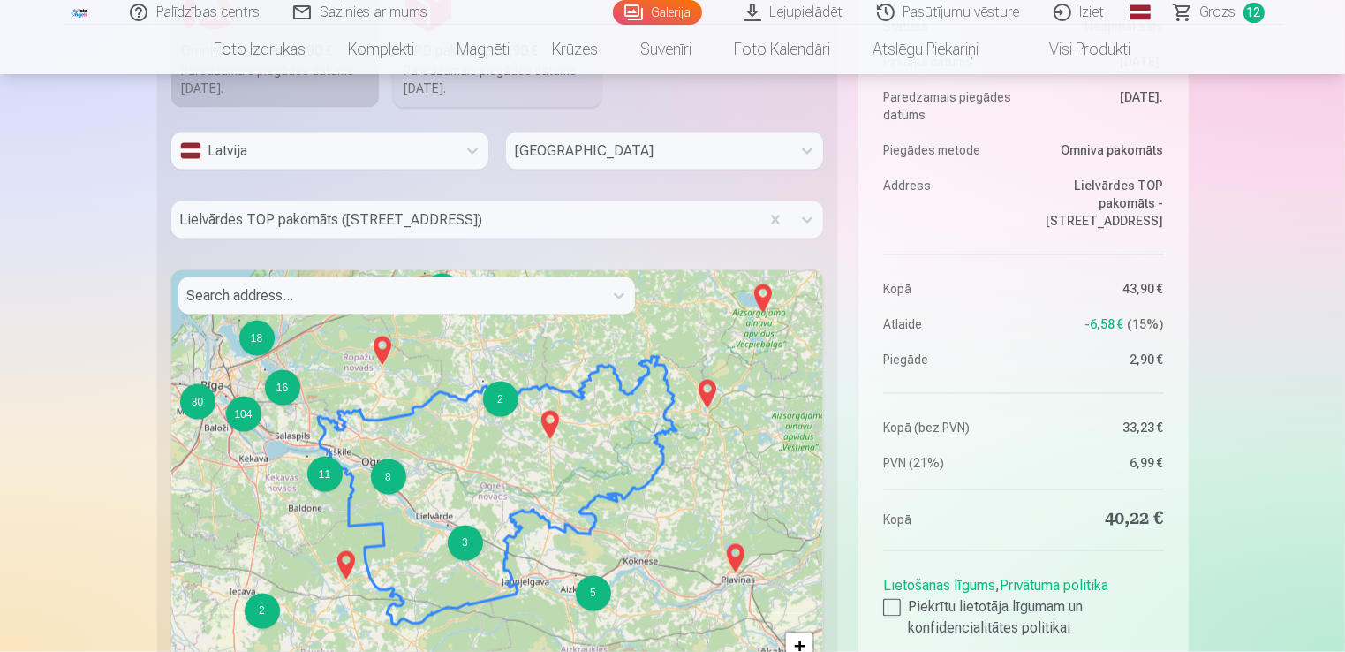
scroll to position [3423, 0]
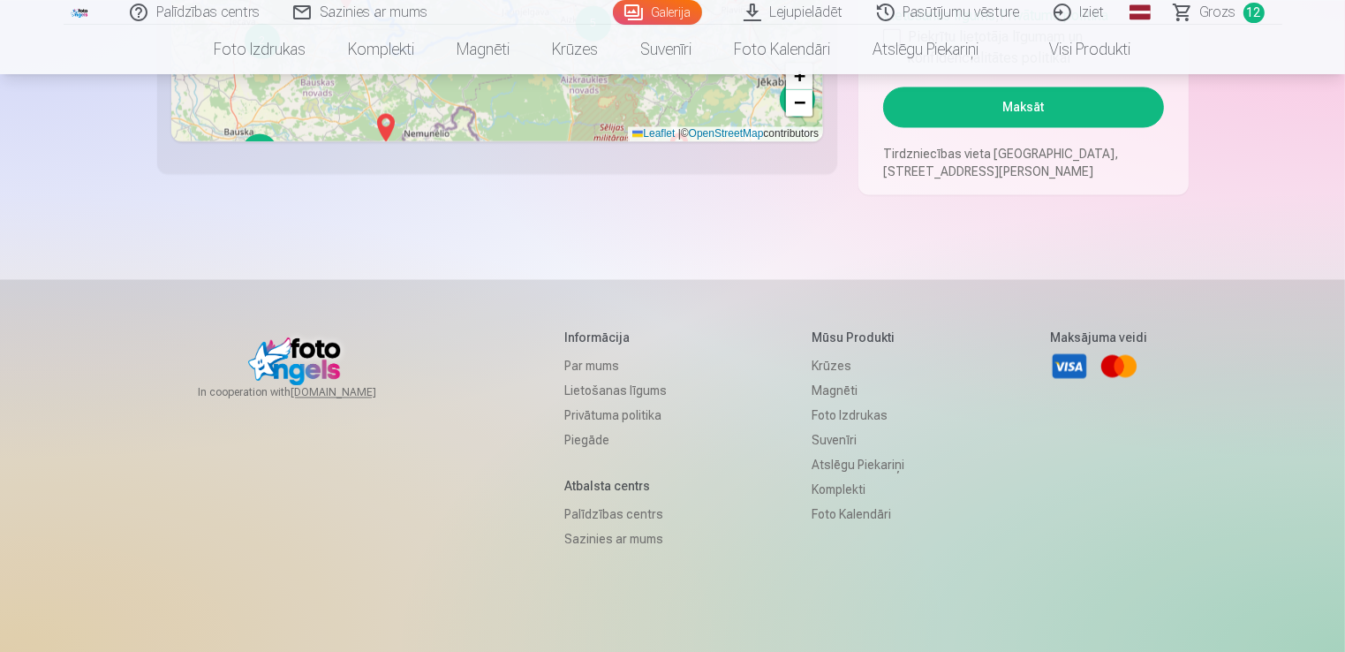
click at [1104, 87] on button "Maksāt" at bounding box center [1023, 107] width 280 height 41
click at [1019, 102] on button "Maksāt" at bounding box center [1023, 107] width 280 height 41
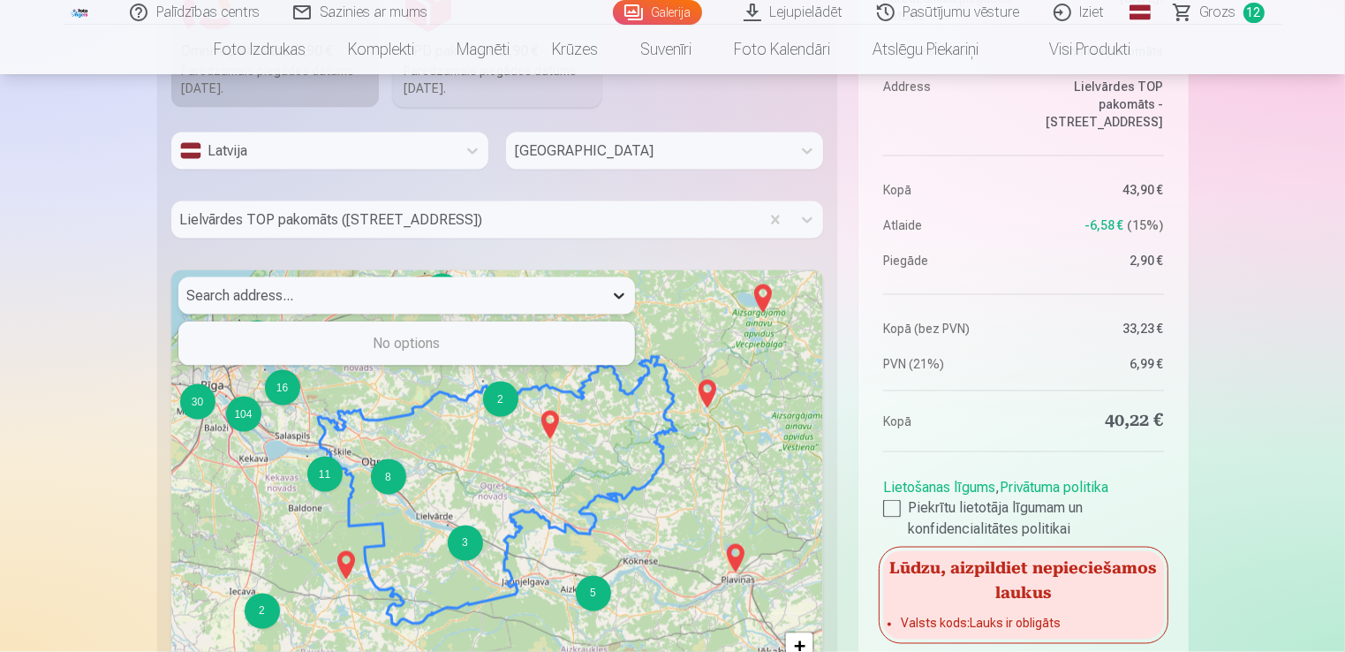
click at [625, 307] on div at bounding box center [619, 296] width 32 height 32
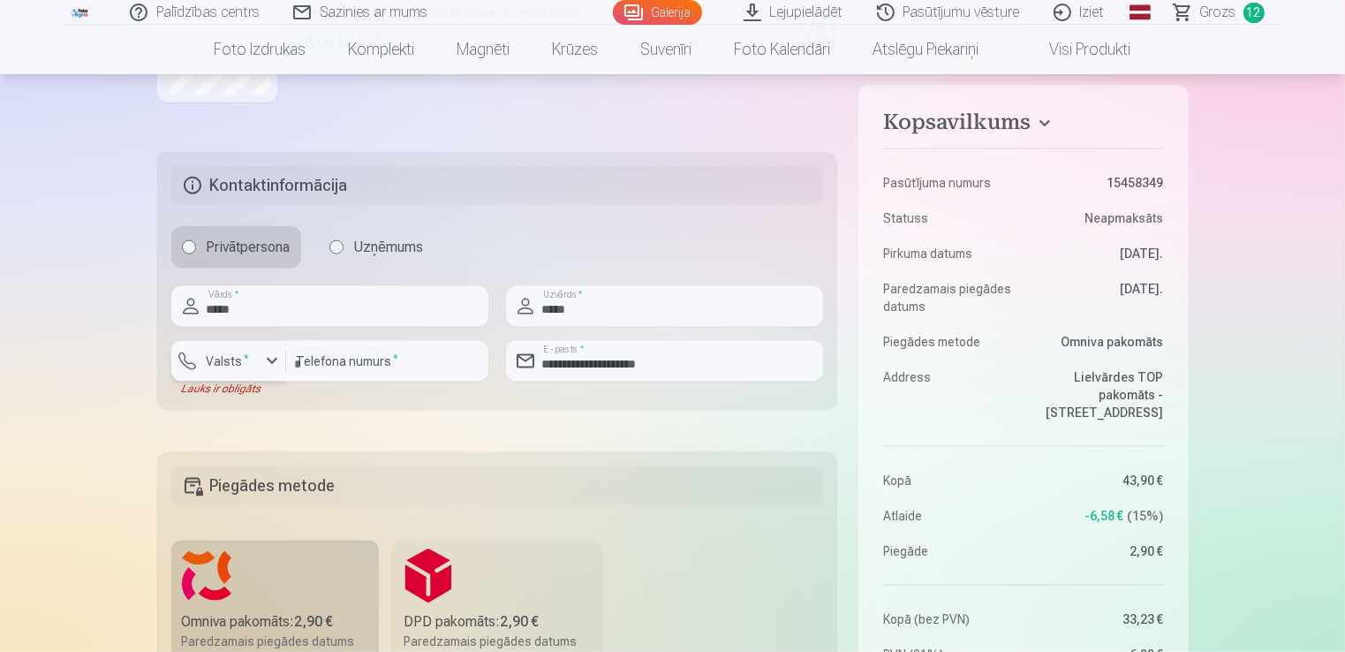
click at [273, 356] on div "button" at bounding box center [271, 361] width 21 height 21
click at [274, 397] on li "+371 Latvija" at bounding box center [244, 402] width 125 height 35
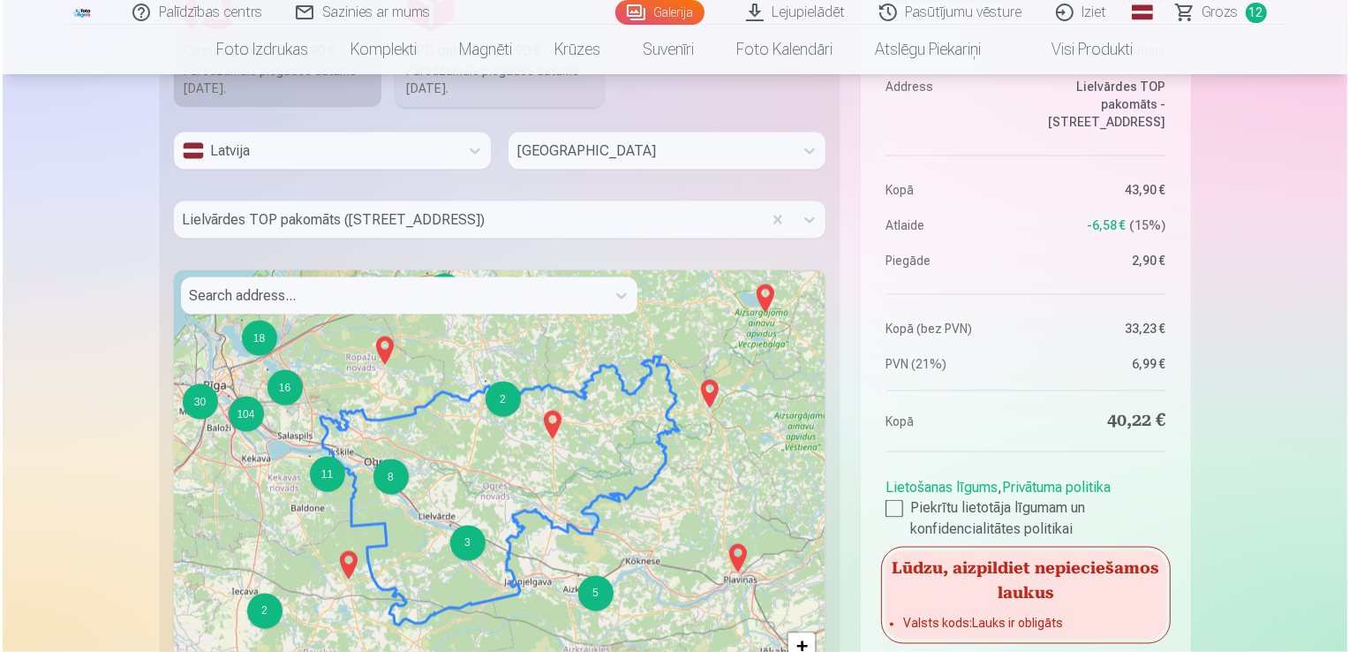
scroll to position [3423, 0]
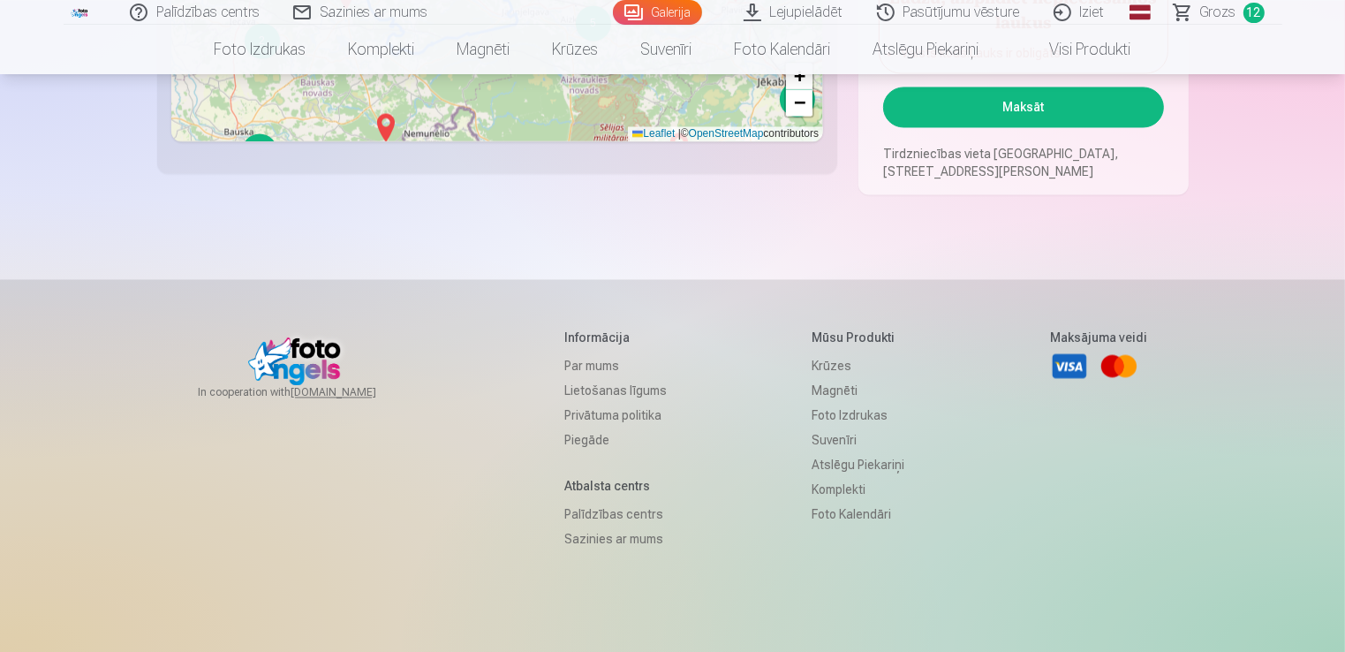
click at [1118, 104] on button "Maksāt" at bounding box center [1023, 107] width 280 height 41
